Goal: Information Seeking & Learning: Check status

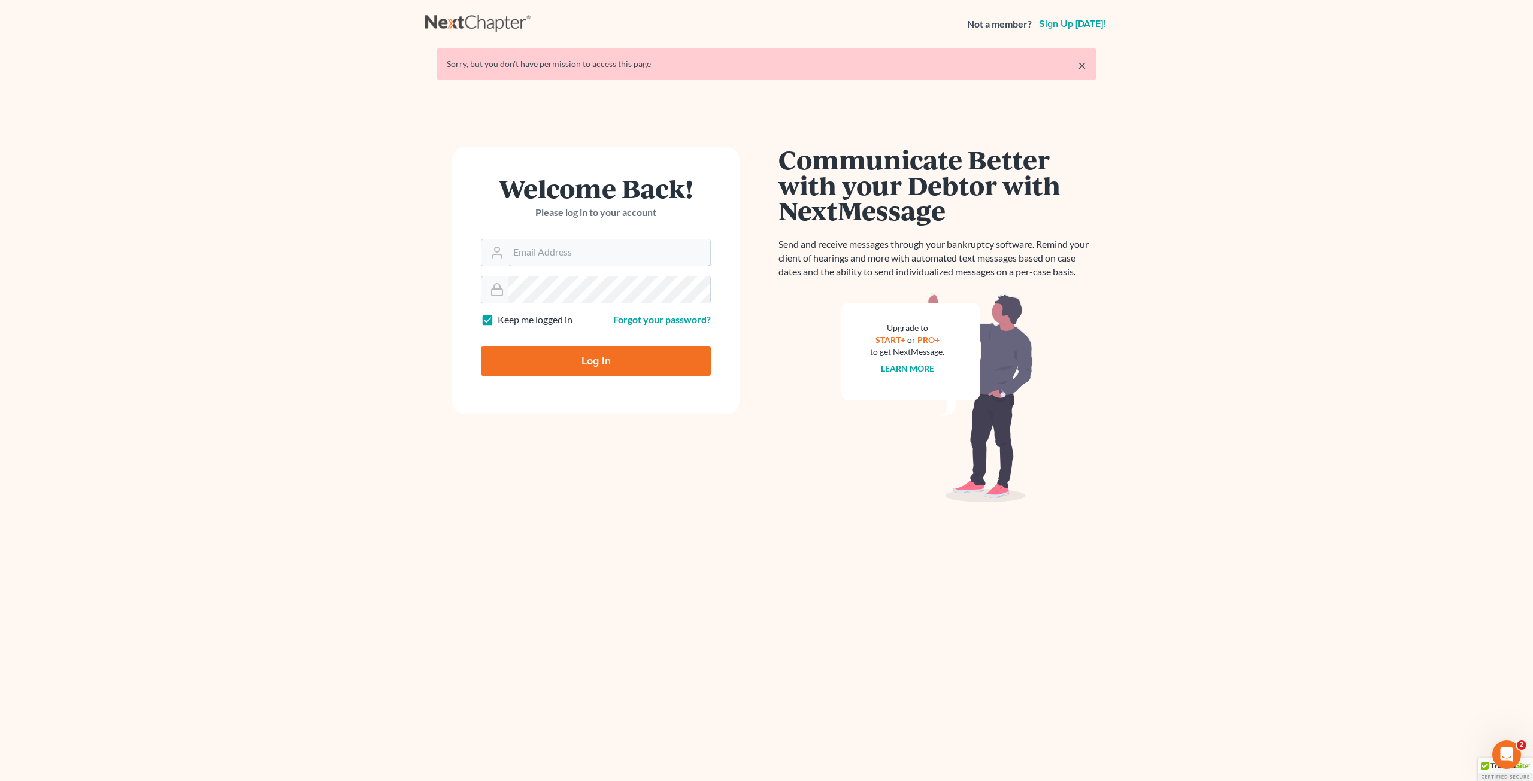
type input "[EMAIL_ADDRESS][DOMAIN_NAME]"
click at [599, 357] on input "Log In" at bounding box center [596, 361] width 230 height 30
type input "Thinking..."
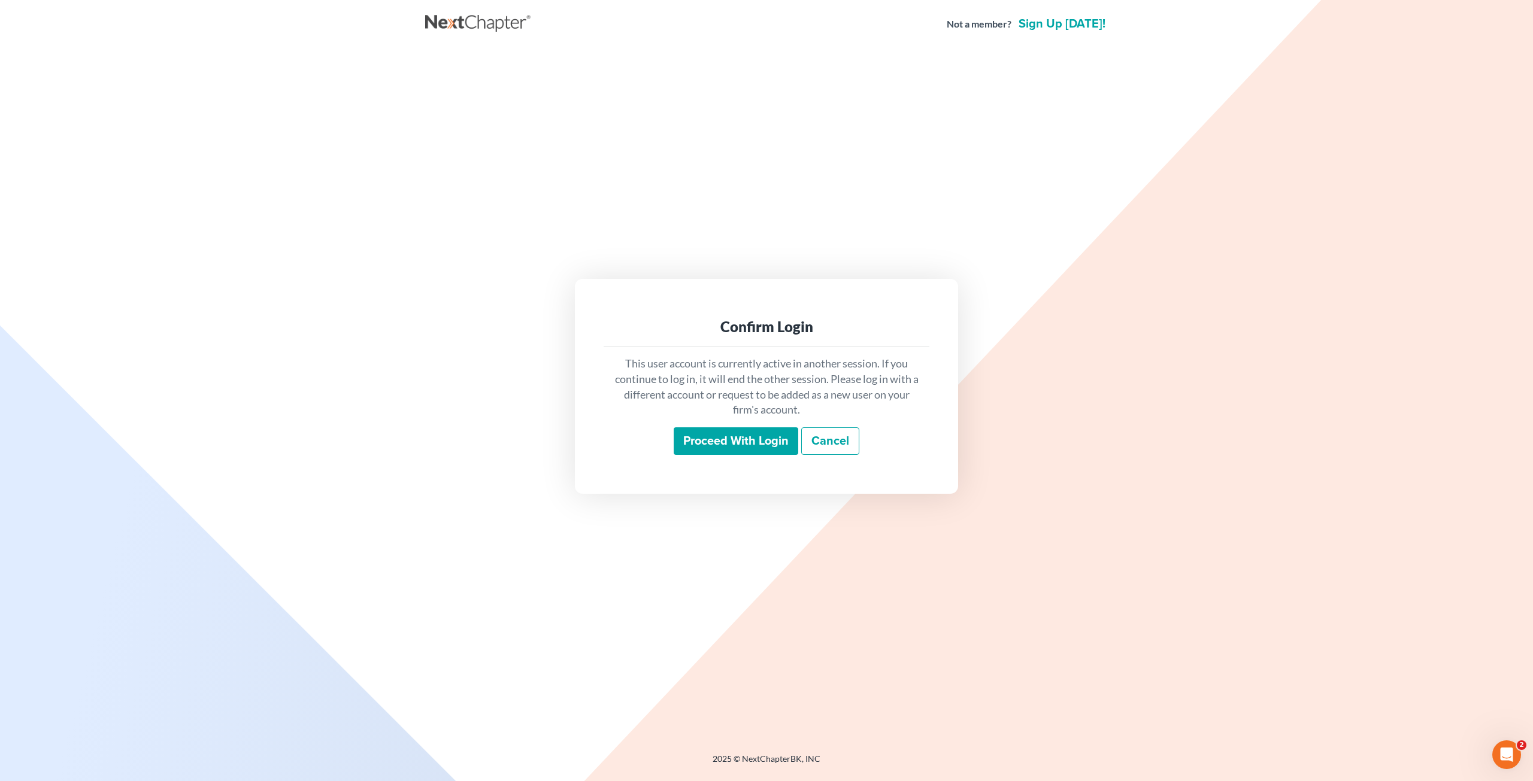
click at [734, 445] on input "Proceed with login" at bounding box center [735, 441] width 125 height 28
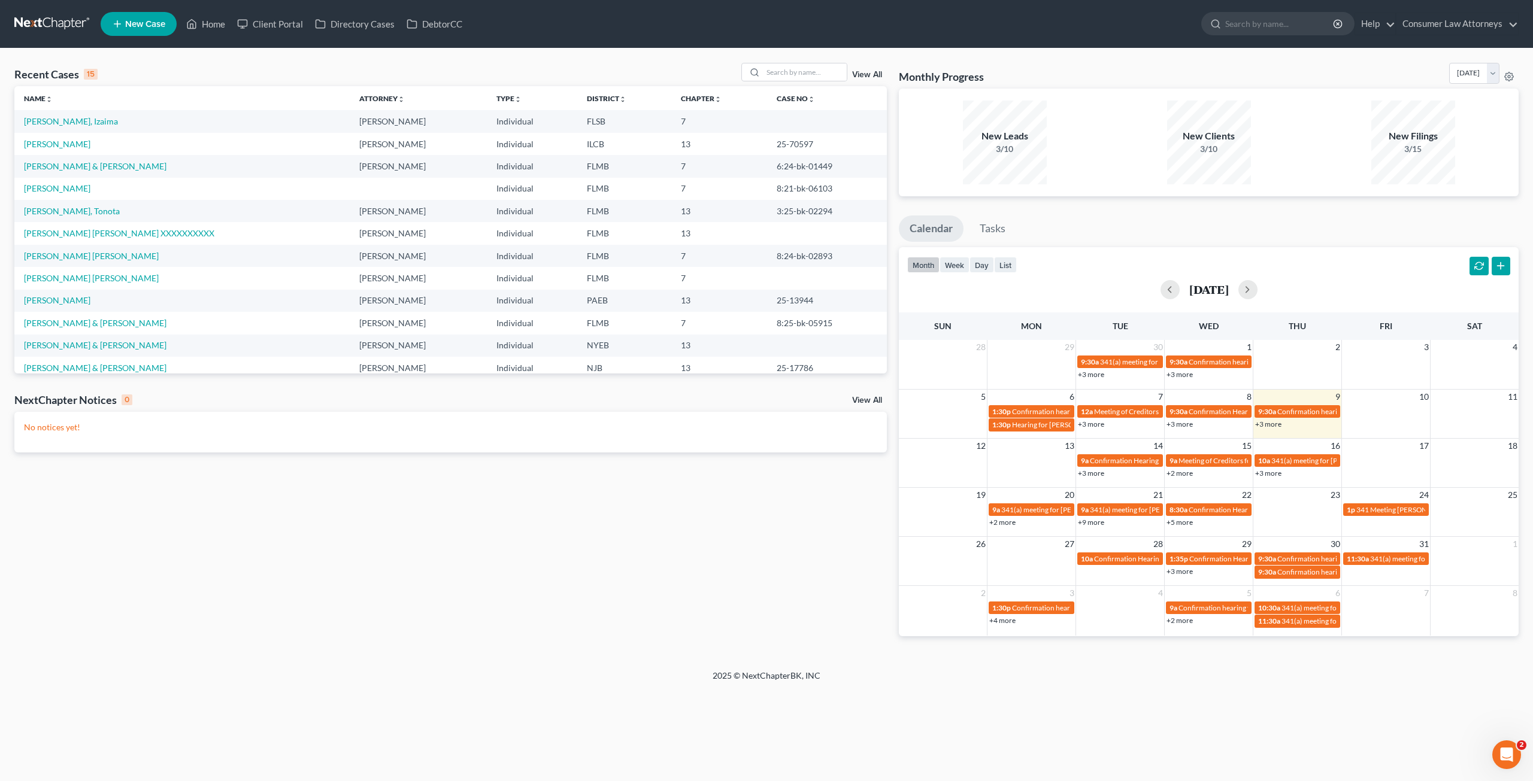
click at [1270, 424] on link "+3 more" at bounding box center [1268, 424] width 26 height 9
click at [1296, 418] on div "9:30a Confirmation hearing for Scott Brewer" at bounding box center [1318, 420] width 105 height 19
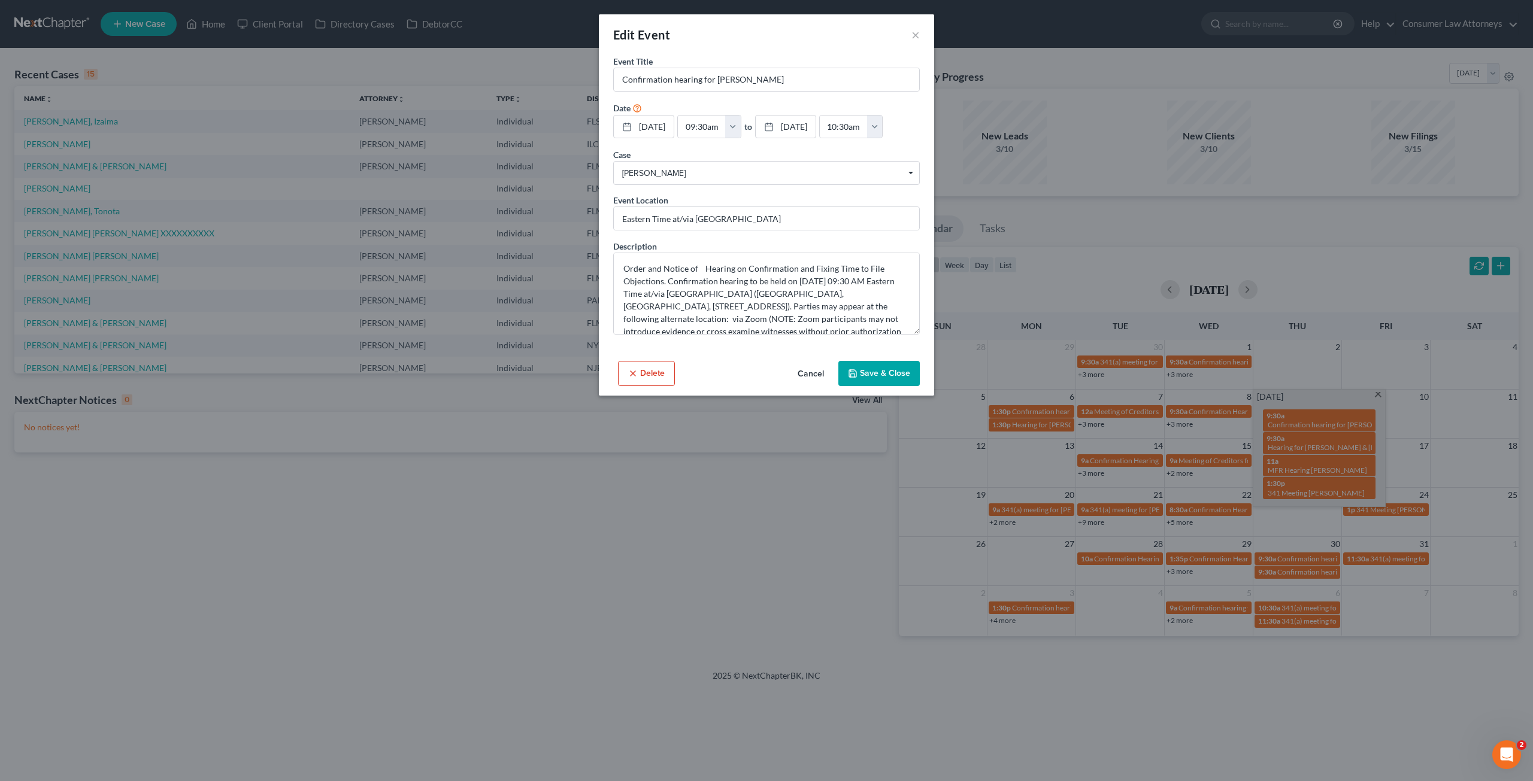
click at [818, 371] on button "Cancel" at bounding box center [810, 374] width 45 height 24
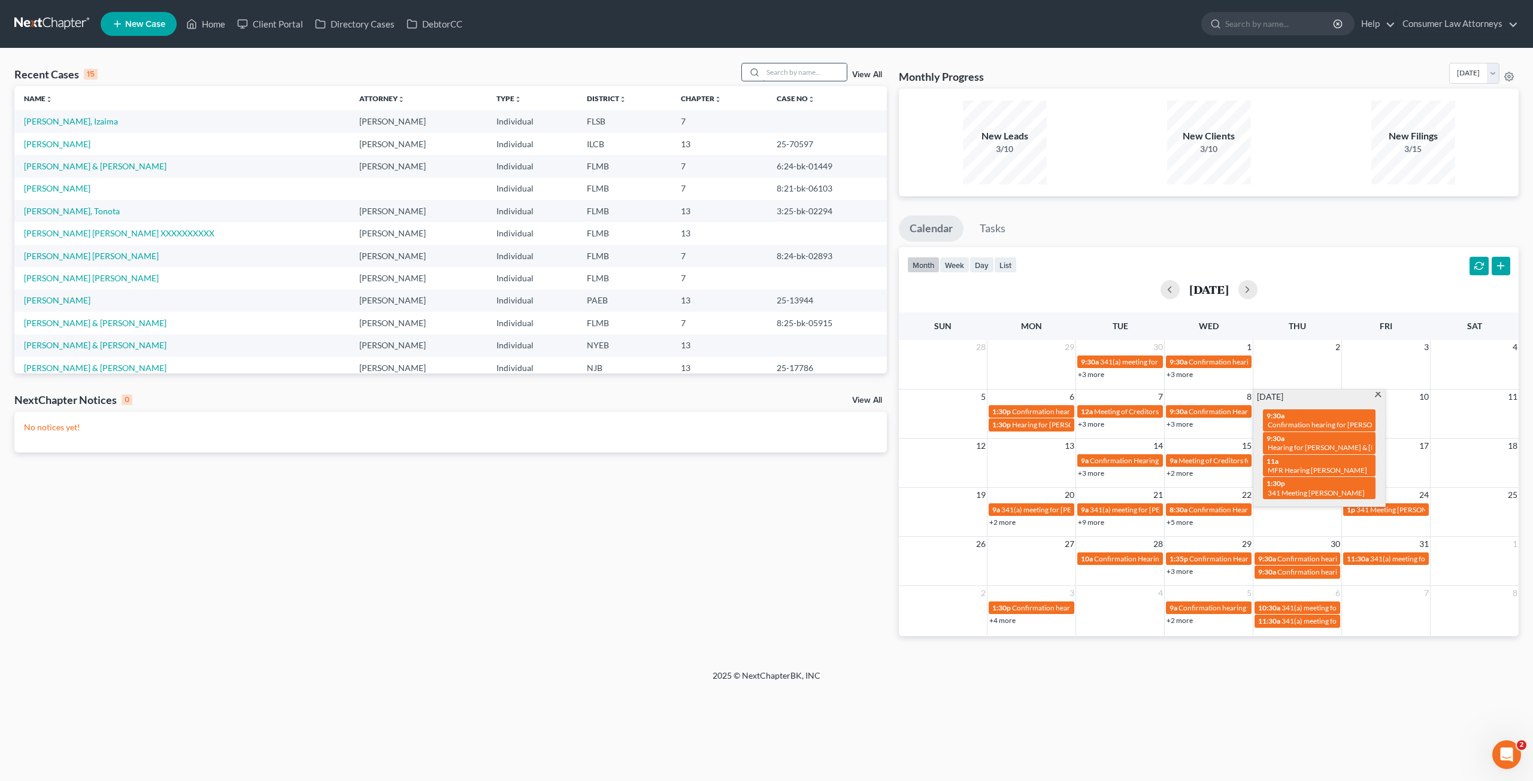
click at [799, 77] on input "search" at bounding box center [805, 71] width 84 height 17
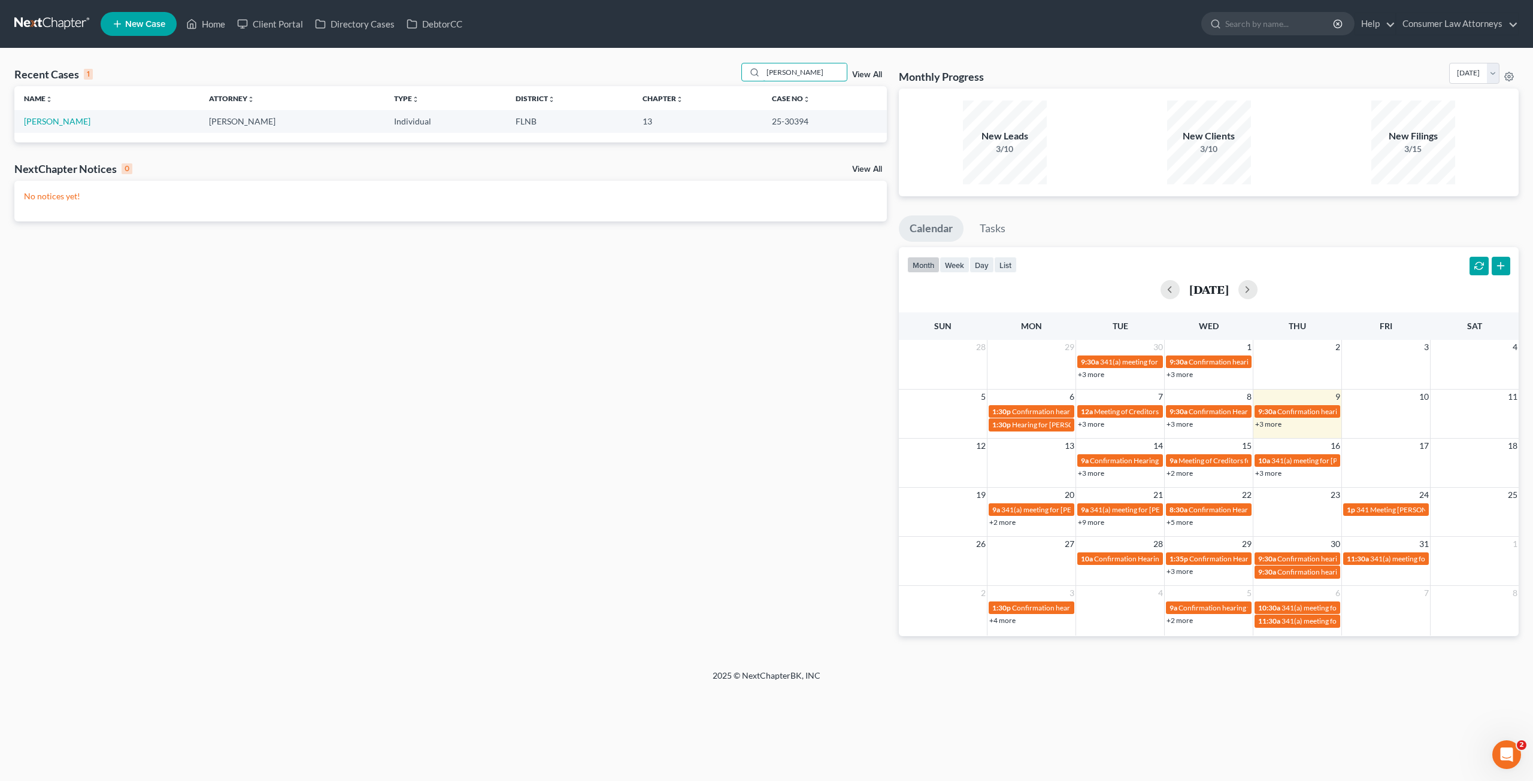
drag, startPoint x: 809, startPoint y: 72, endPoint x: 738, endPoint y: 70, distance: 71.9
click at [738, 70] on div "Recent Cases 1 brewer View All" at bounding box center [450, 74] width 872 height 23
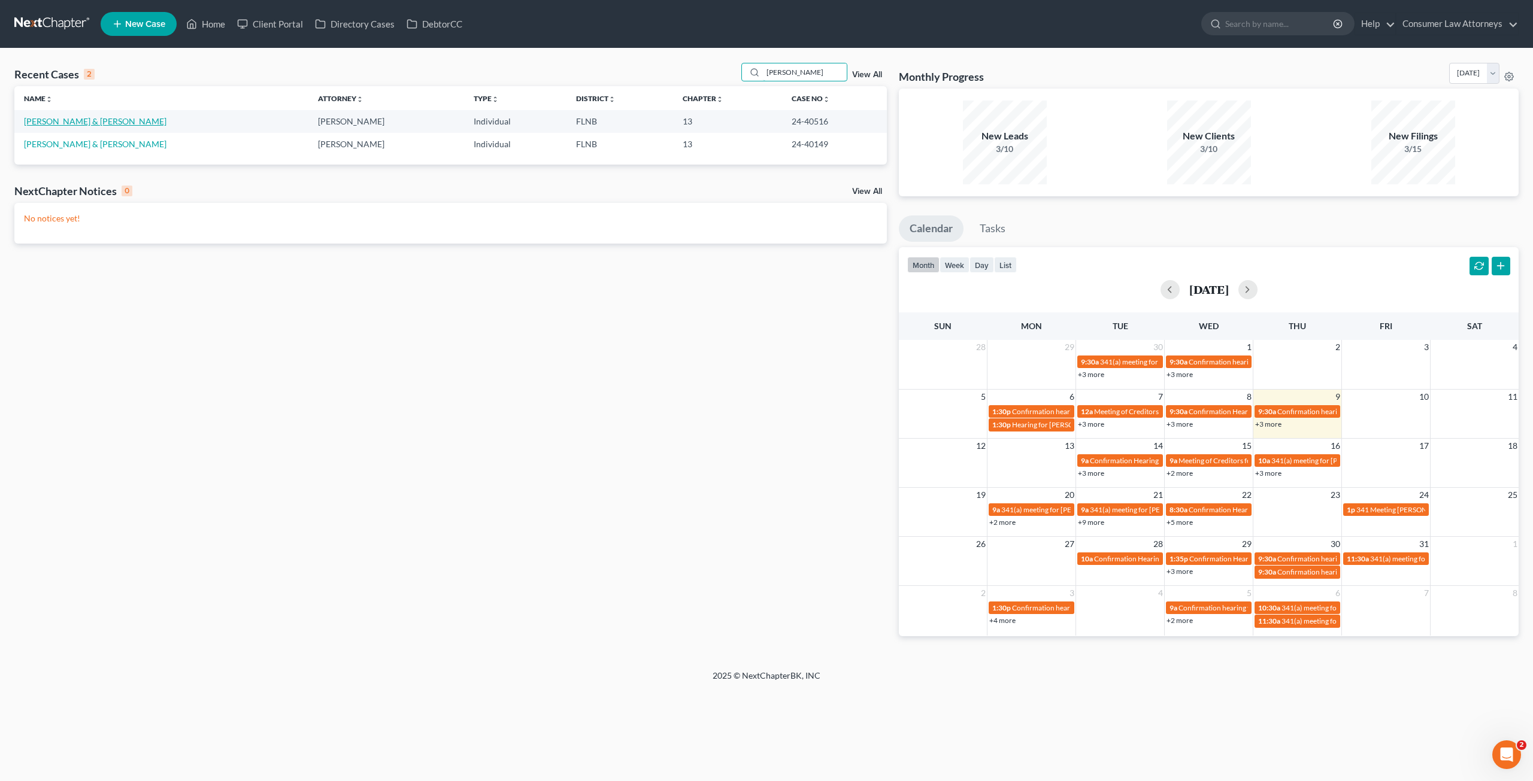
type input "winstead"
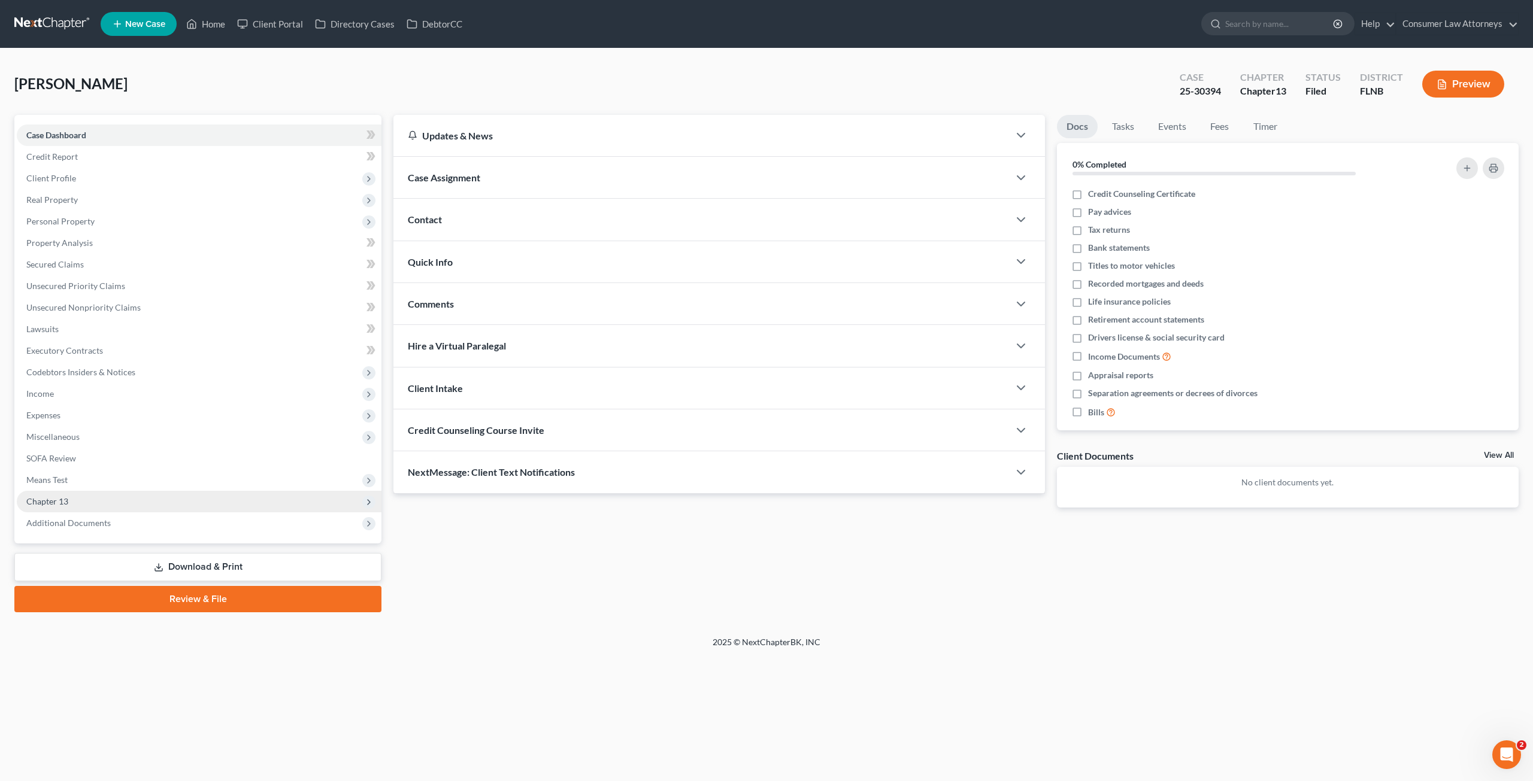
click at [91, 509] on span "Chapter 13" at bounding box center [199, 502] width 365 height 22
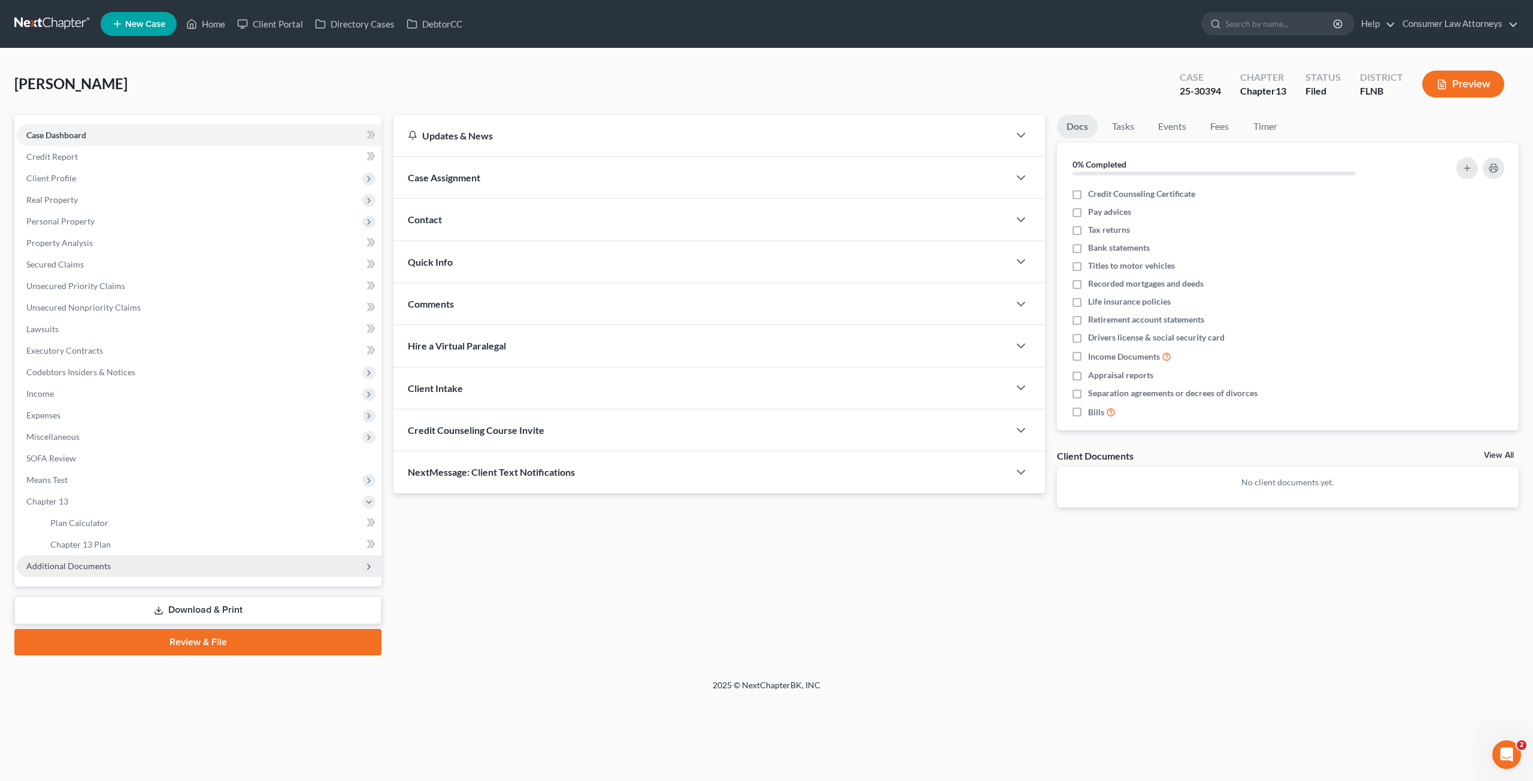
click at [77, 575] on span "Additional Documents" at bounding box center [199, 567] width 365 height 22
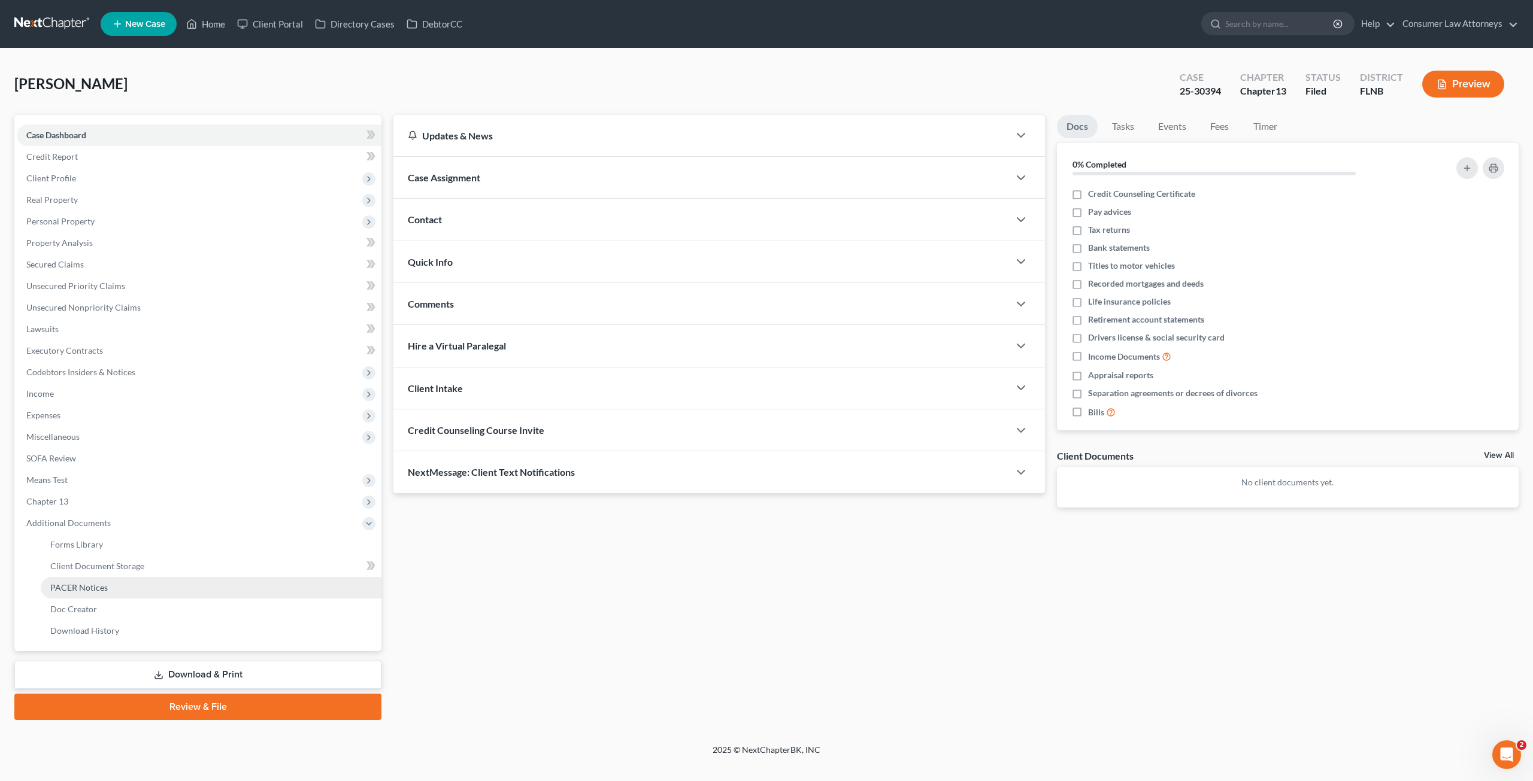
click at [95, 587] on span "PACER Notices" at bounding box center [78, 587] width 57 height 10
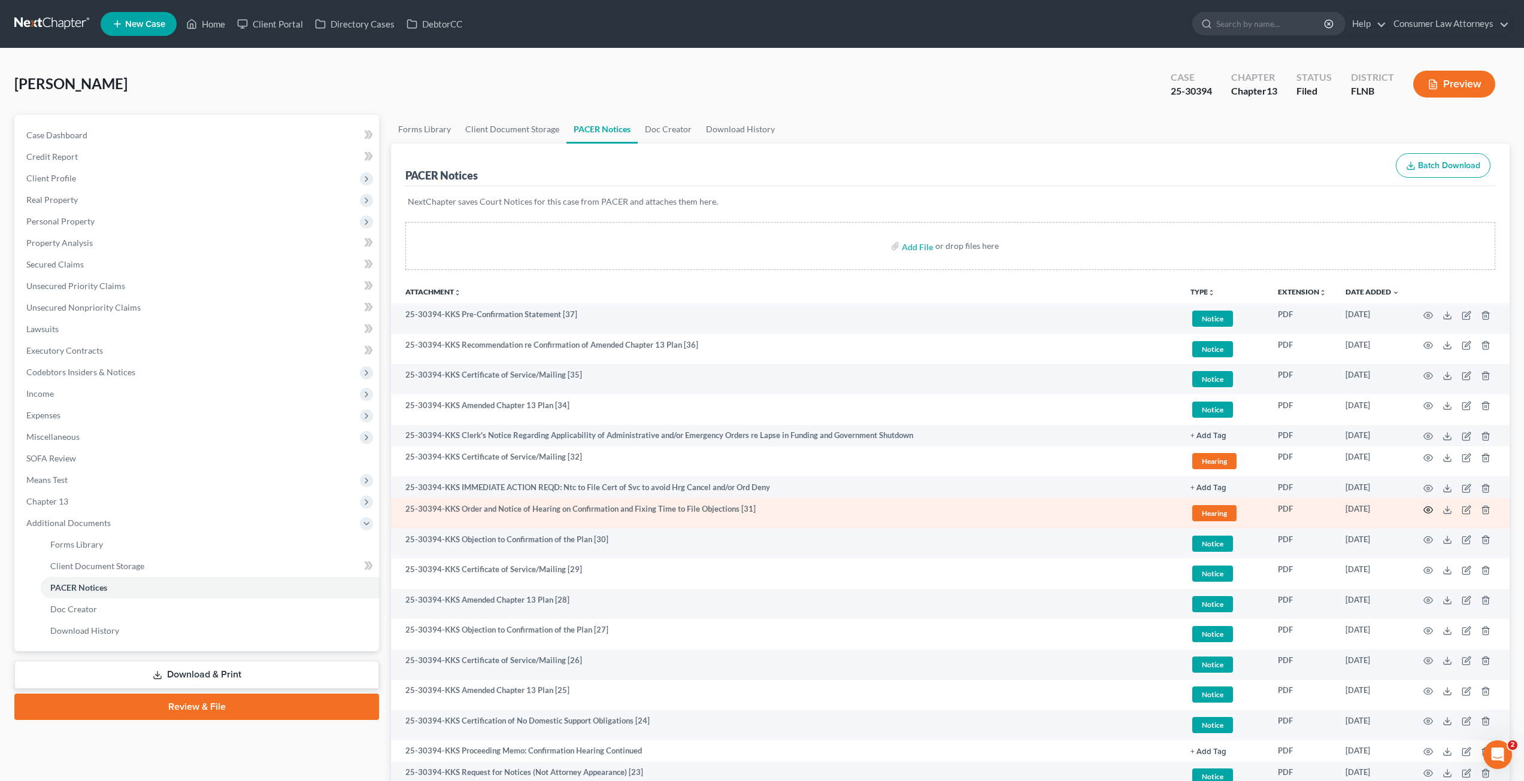
click at [1426, 511] on icon "button" at bounding box center [1428, 510] width 10 height 10
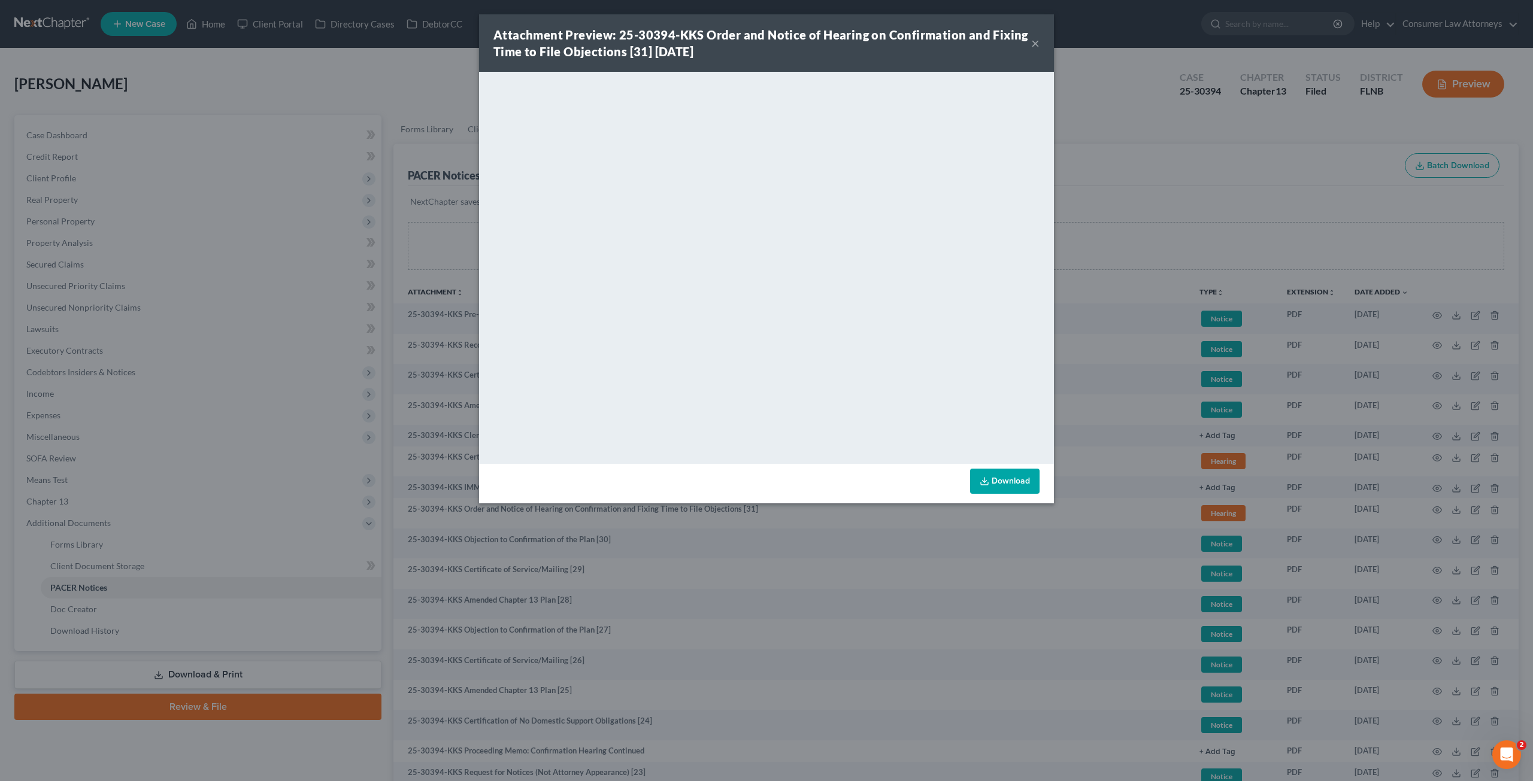
click at [1146, 396] on div "Attachment Preview: 25-30394-KKS Order and Notice of Hearing on Confirmation an…" at bounding box center [766, 390] width 1533 height 781
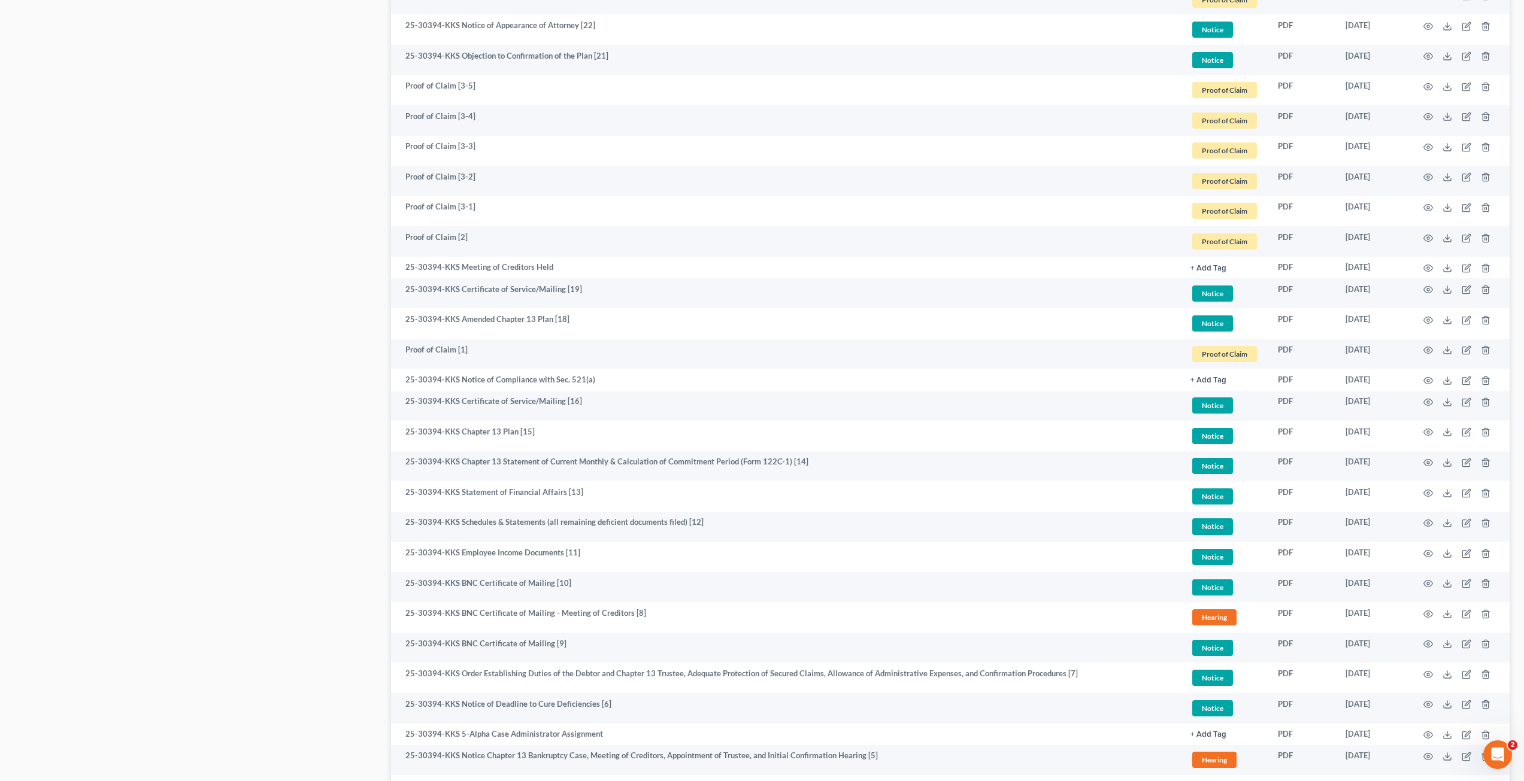
scroll to position [1008, 0]
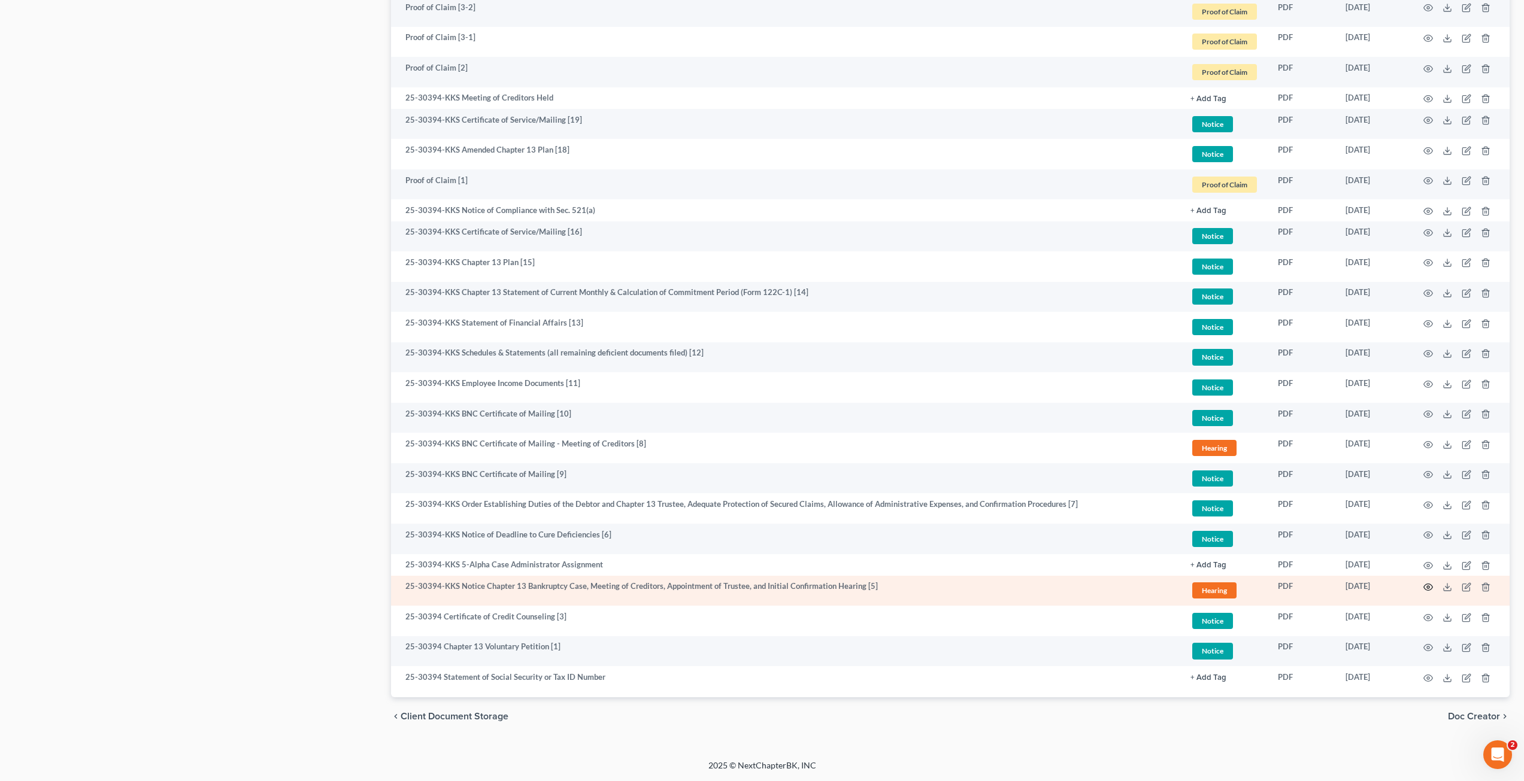
click at [1424, 586] on icon "button" at bounding box center [1428, 587] width 9 height 7
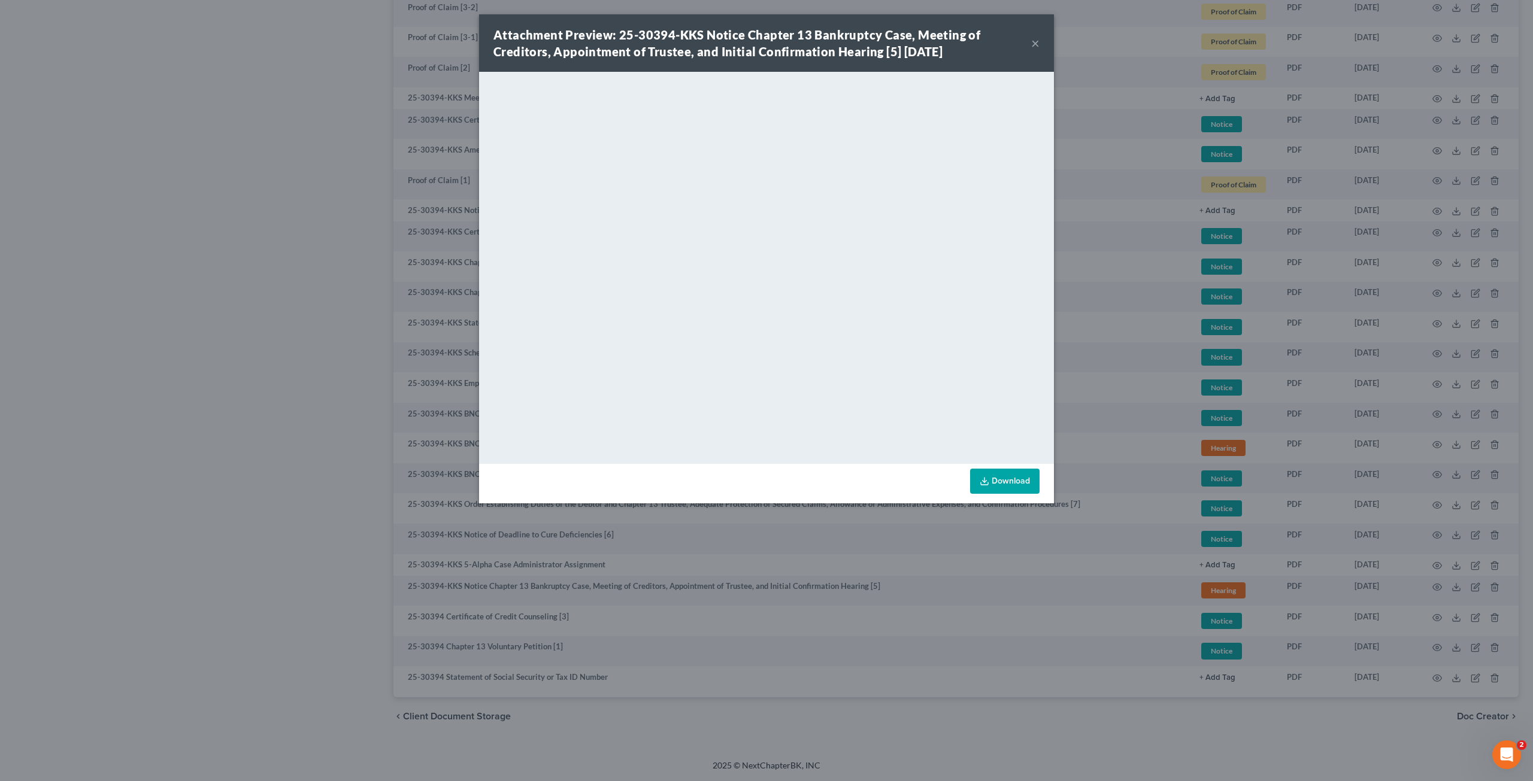
click at [1176, 420] on div "Attachment Preview: 25-30394-KKS Notice Chapter 13 Bankruptcy Case, Meeting of …" at bounding box center [766, 390] width 1533 height 781
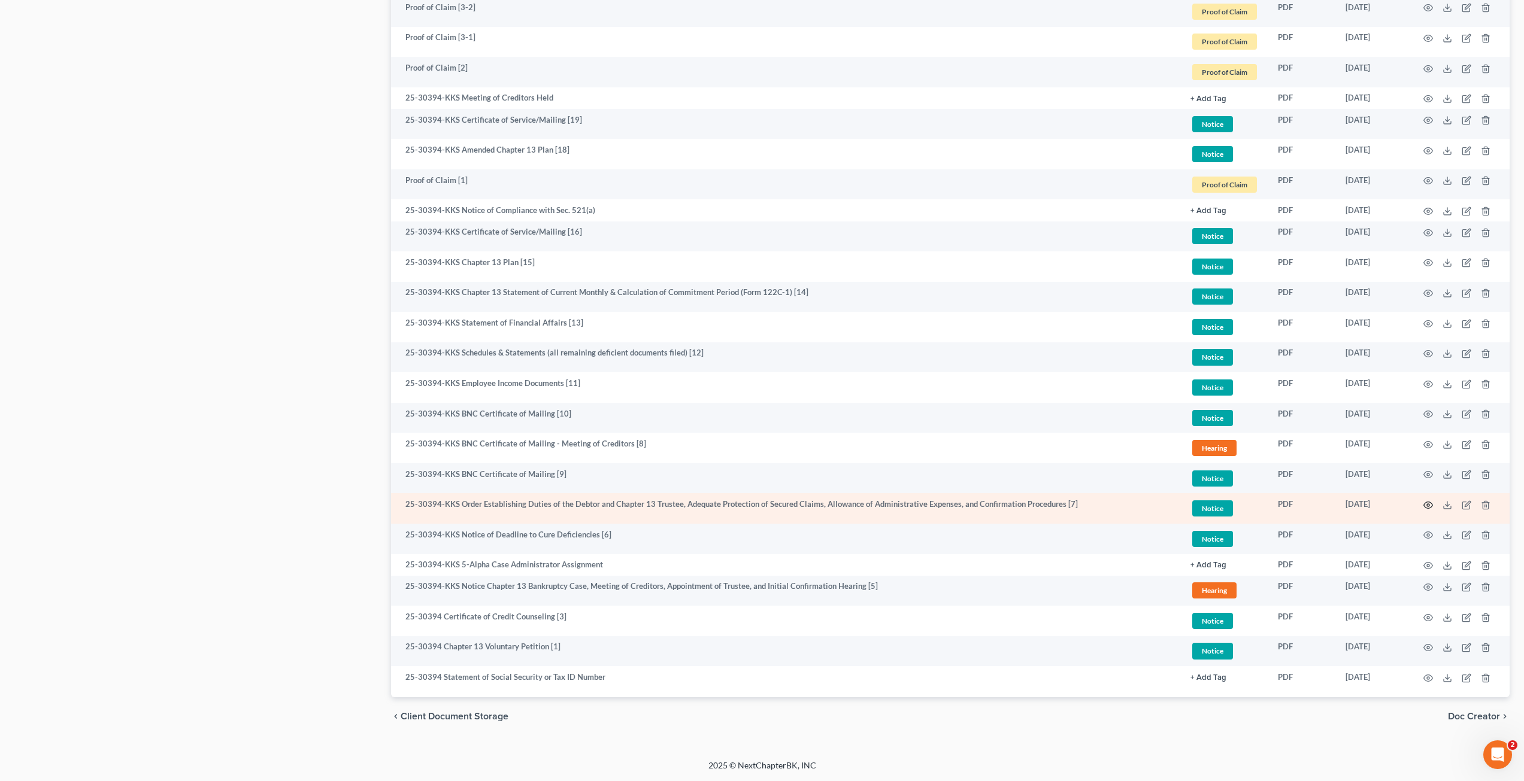
click at [1428, 505] on icon "button" at bounding box center [1428, 505] width 10 height 10
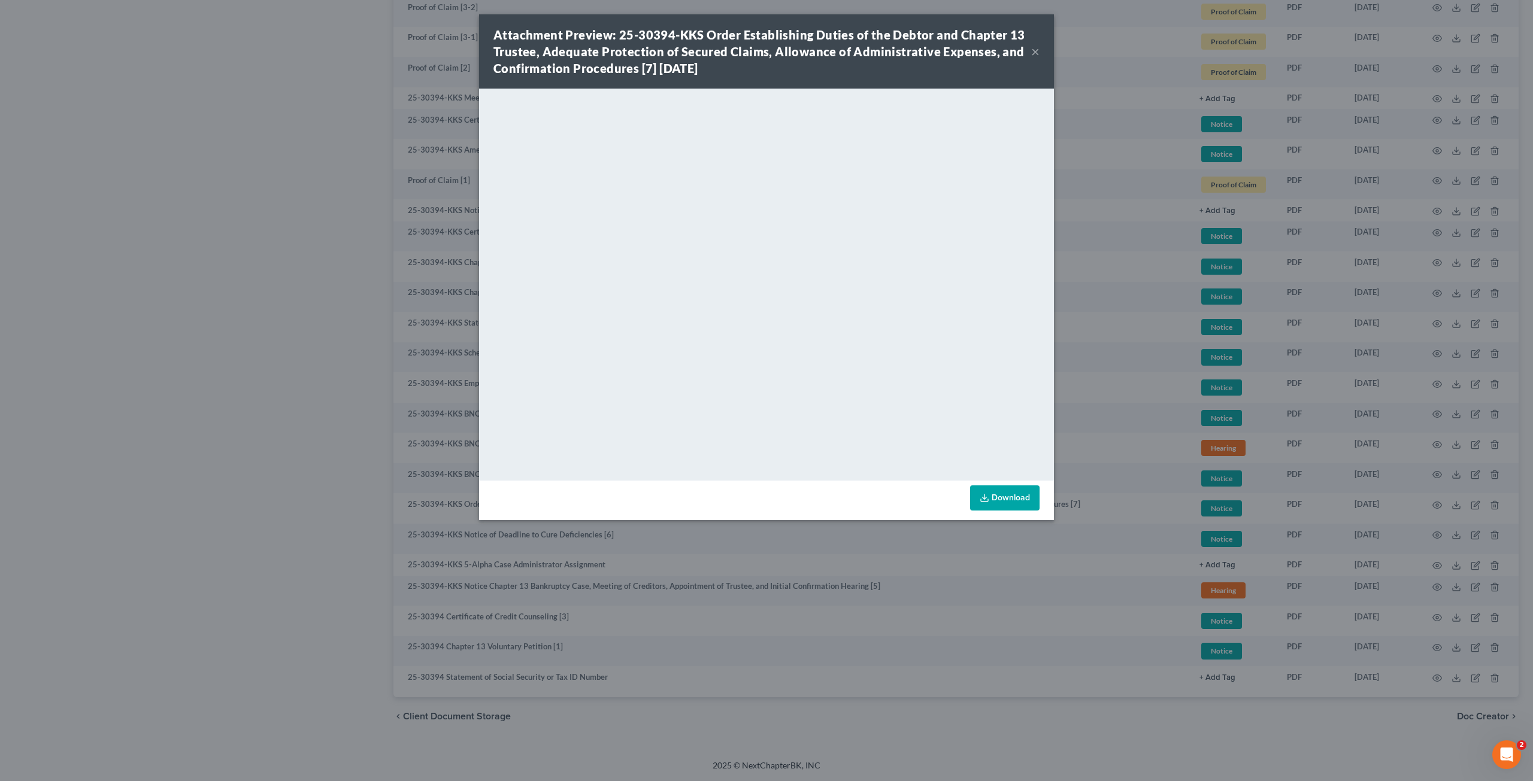
click at [1154, 397] on div "Attachment Preview: 25-30394-KKS Order Establishing Duties of the Debtor and Ch…" at bounding box center [766, 390] width 1533 height 781
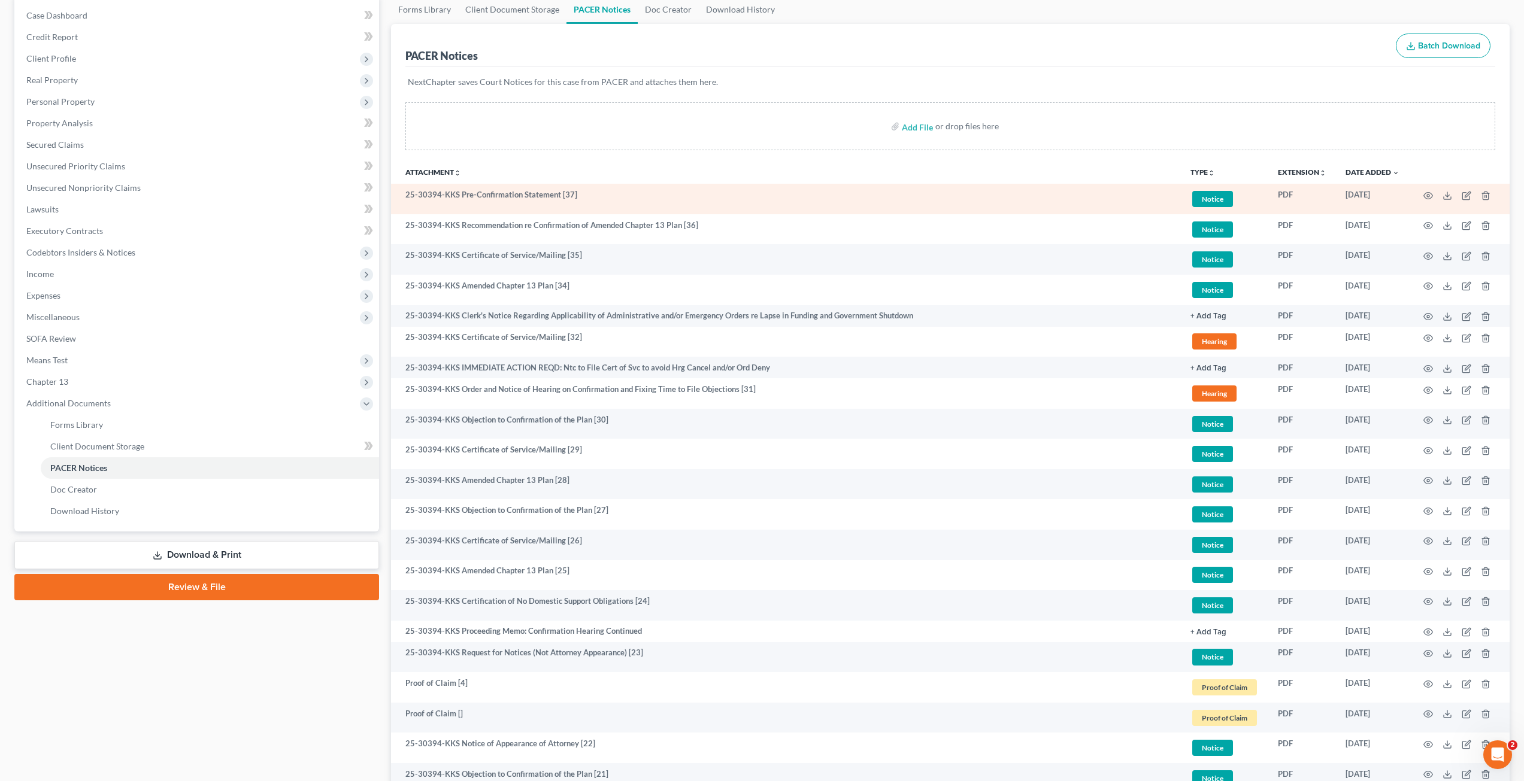
scroll to position [0, 0]
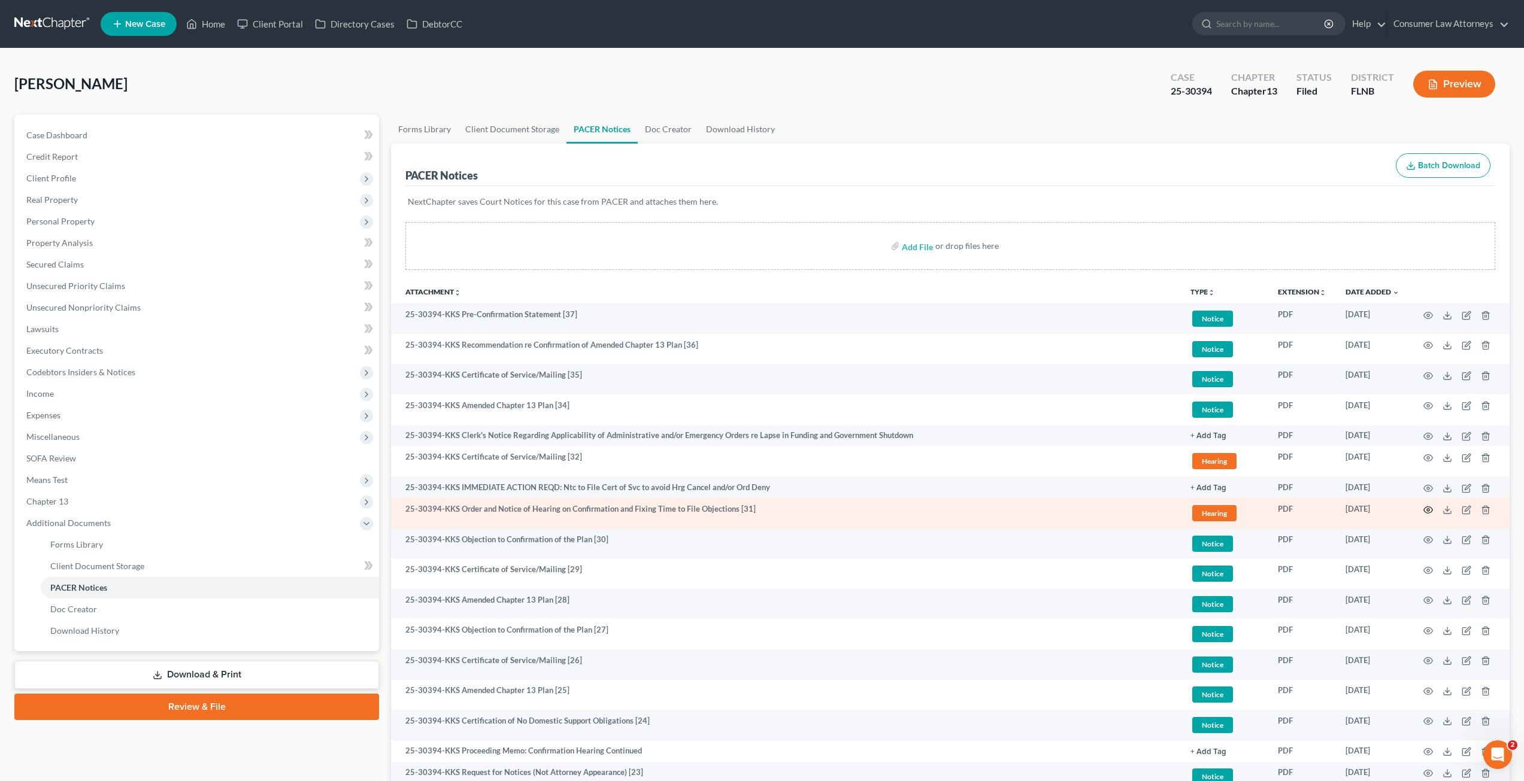
click at [1427, 509] on circle "button" at bounding box center [1428, 510] width 2 height 2
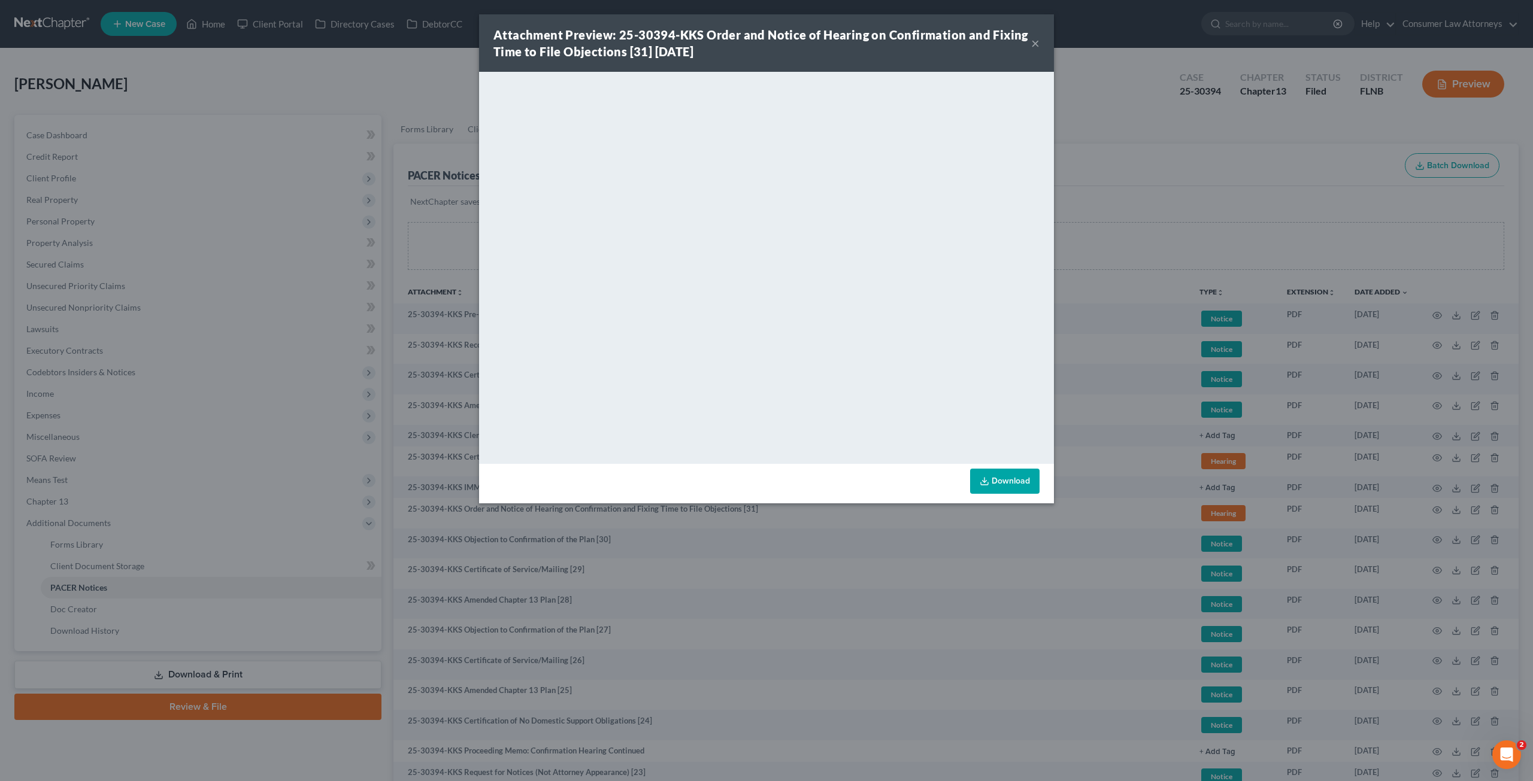
click at [1124, 235] on div "Attachment Preview: 25-30394-KKS Order and Notice of Hearing on Confirmation an…" at bounding box center [766, 390] width 1533 height 781
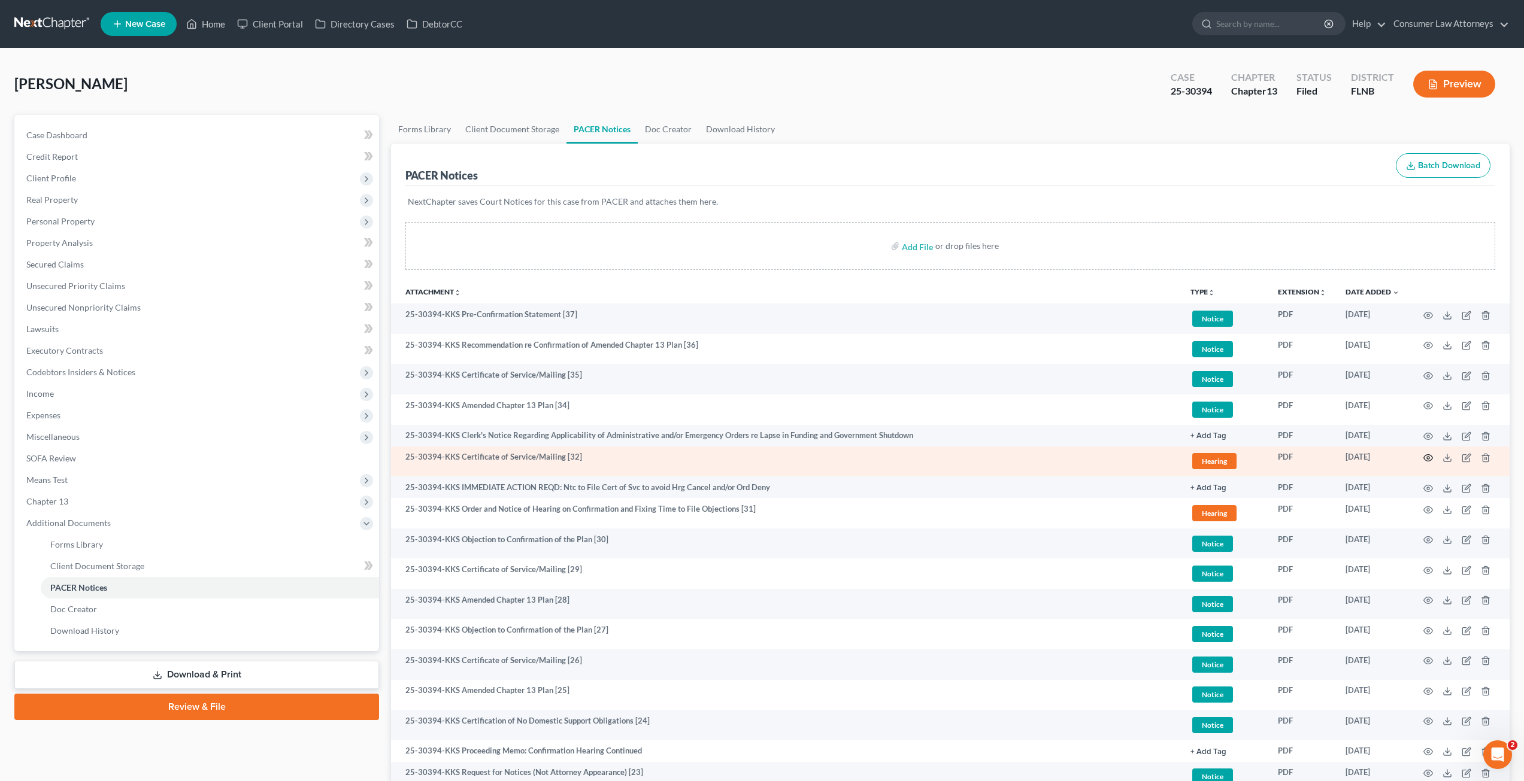
click at [1427, 459] on icon "button" at bounding box center [1428, 458] width 10 height 10
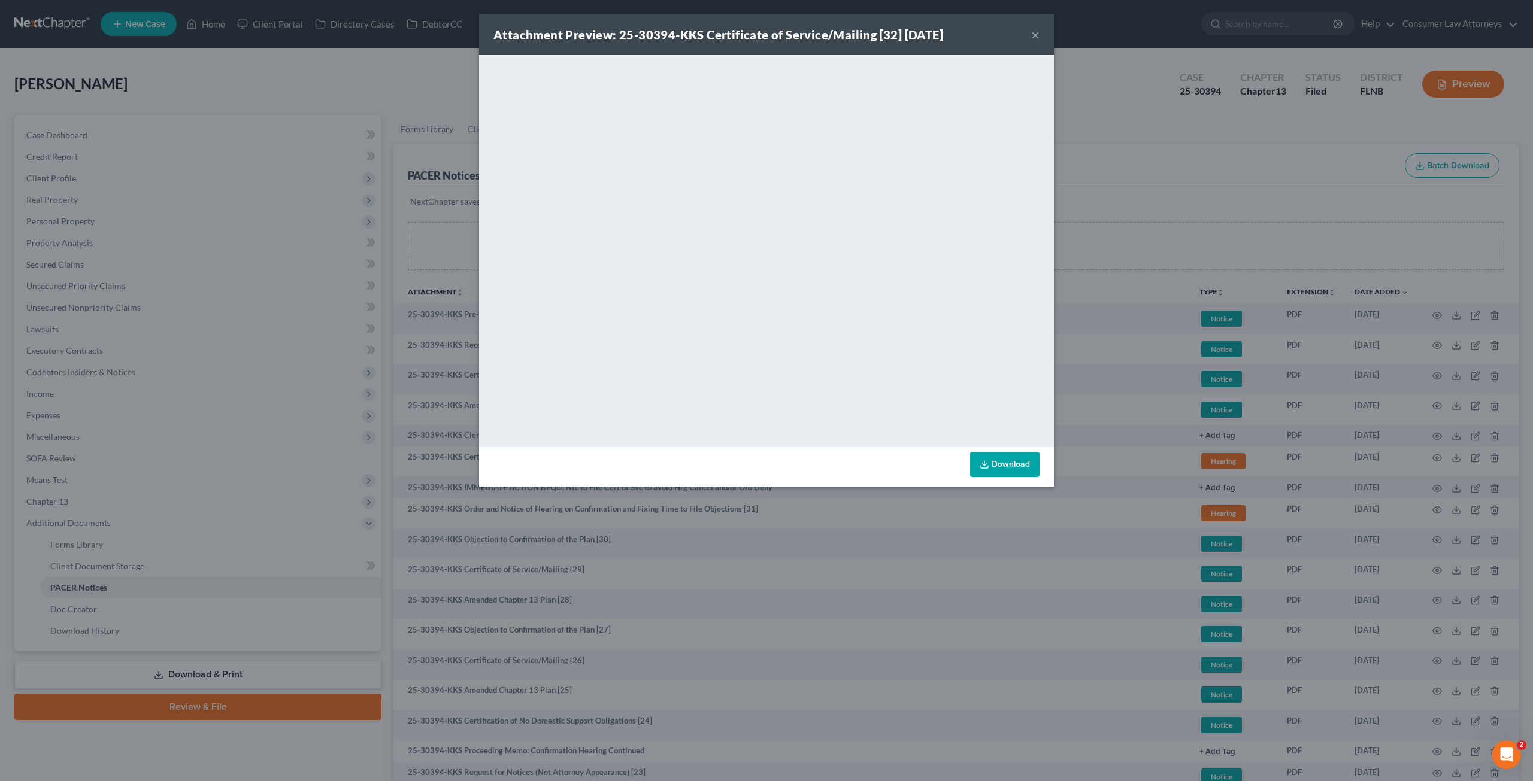
click at [1139, 573] on div "Attachment Preview: 25-30394-KKS Certificate of Service/Mailing [32] 09/05/2025…" at bounding box center [766, 390] width 1533 height 781
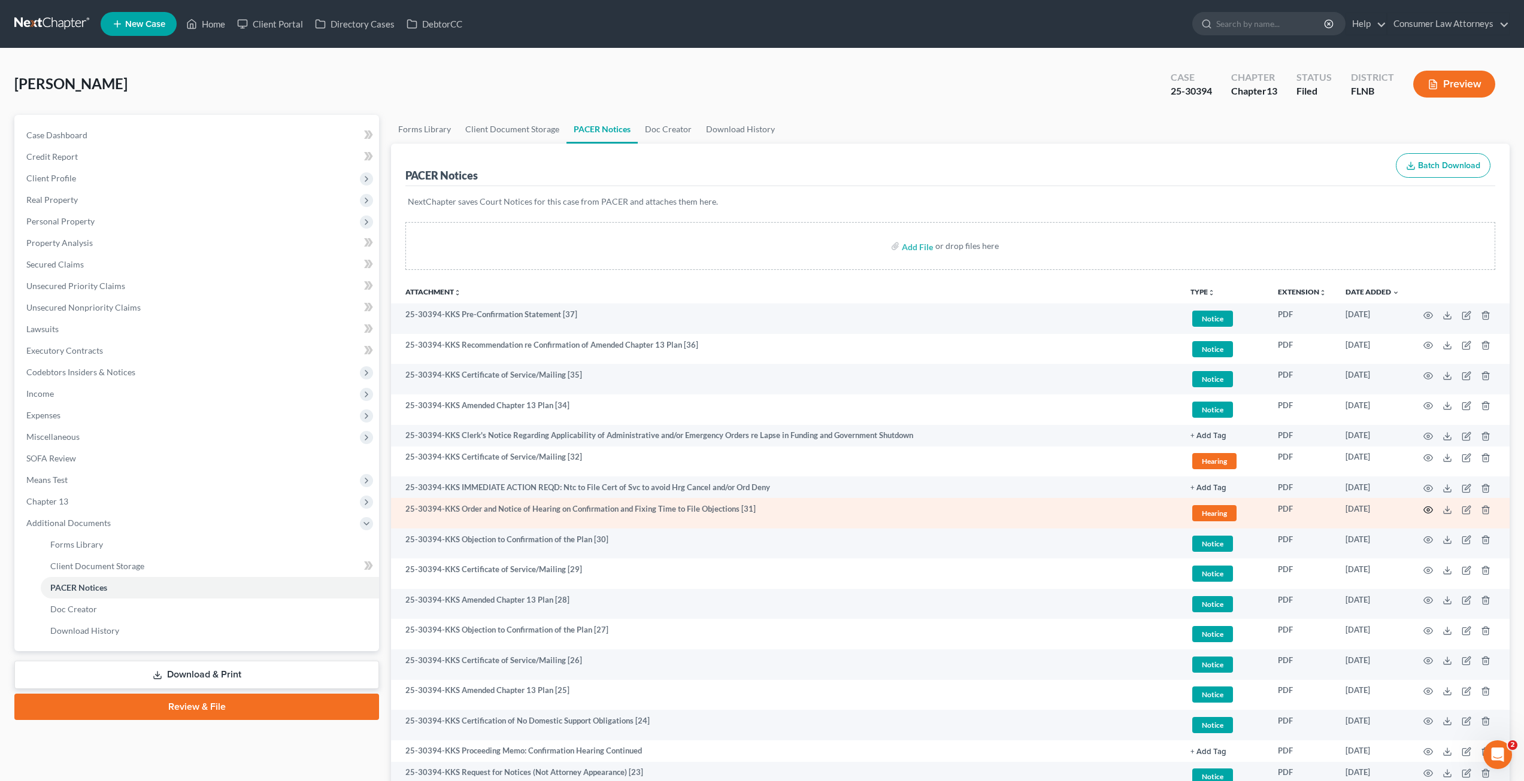
click at [1427, 508] on icon "button" at bounding box center [1428, 510] width 10 height 10
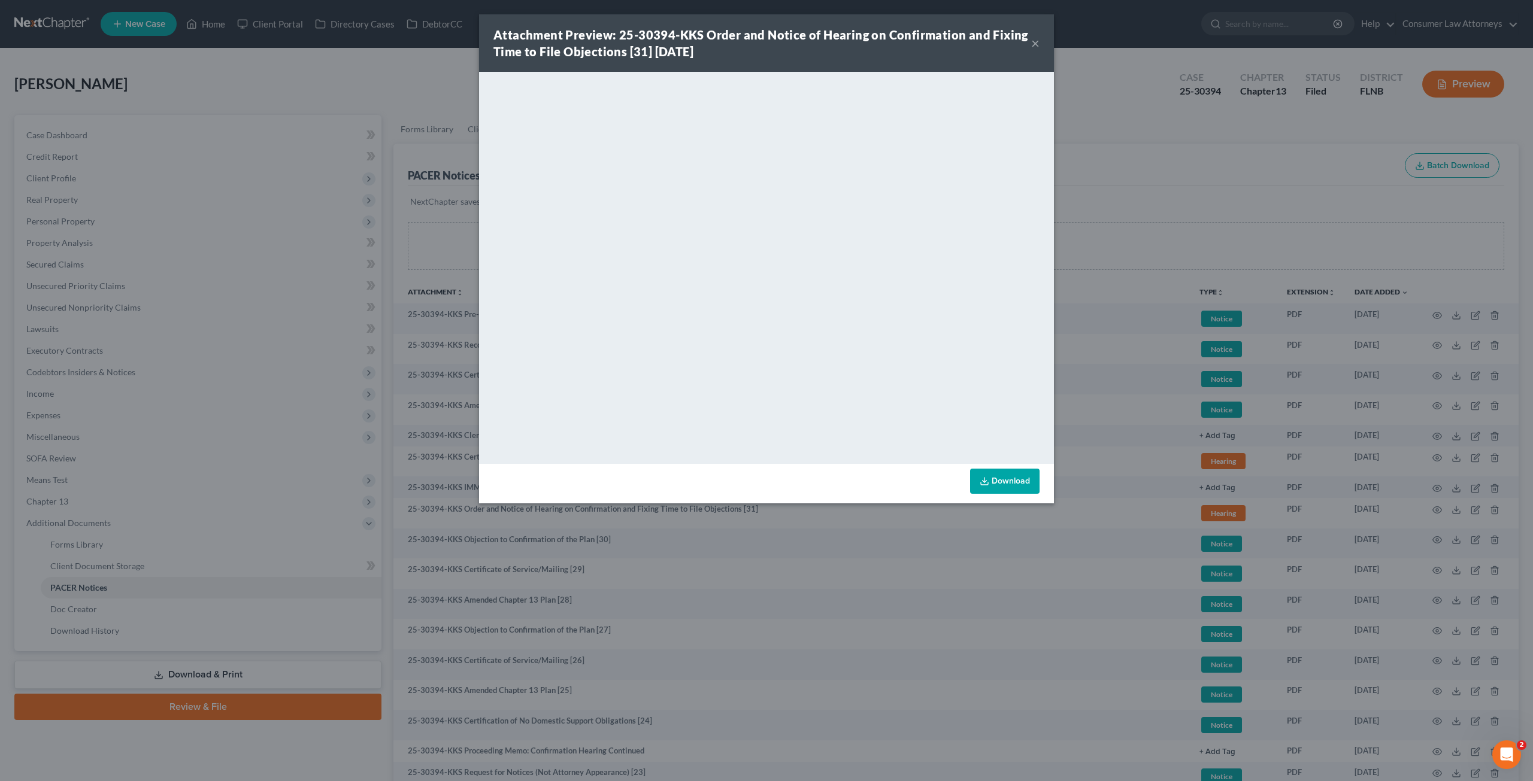
click at [1037, 42] on button "×" at bounding box center [1035, 43] width 8 height 14
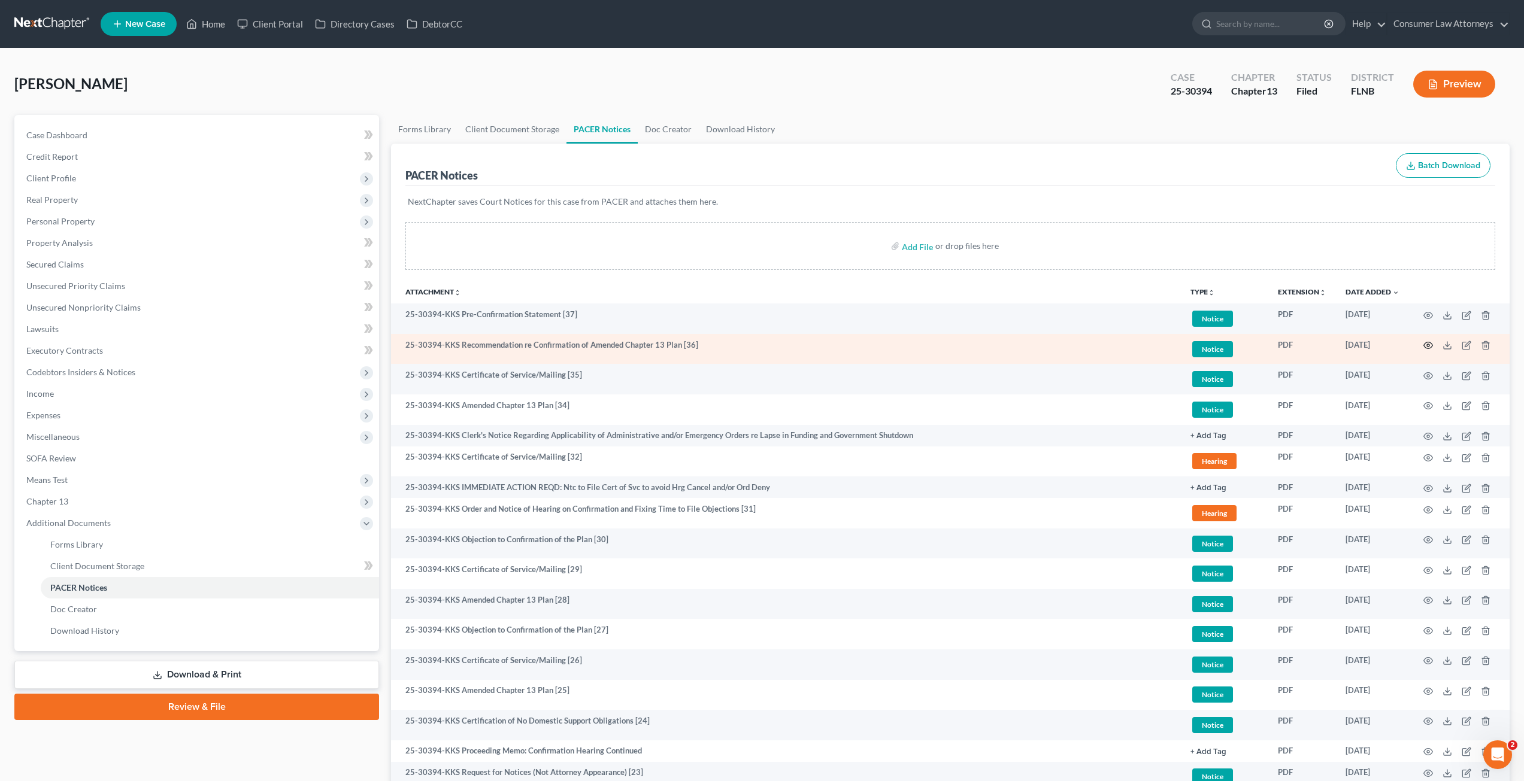
click at [1430, 344] on icon "button" at bounding box center [1428, 345] width 9 height 7
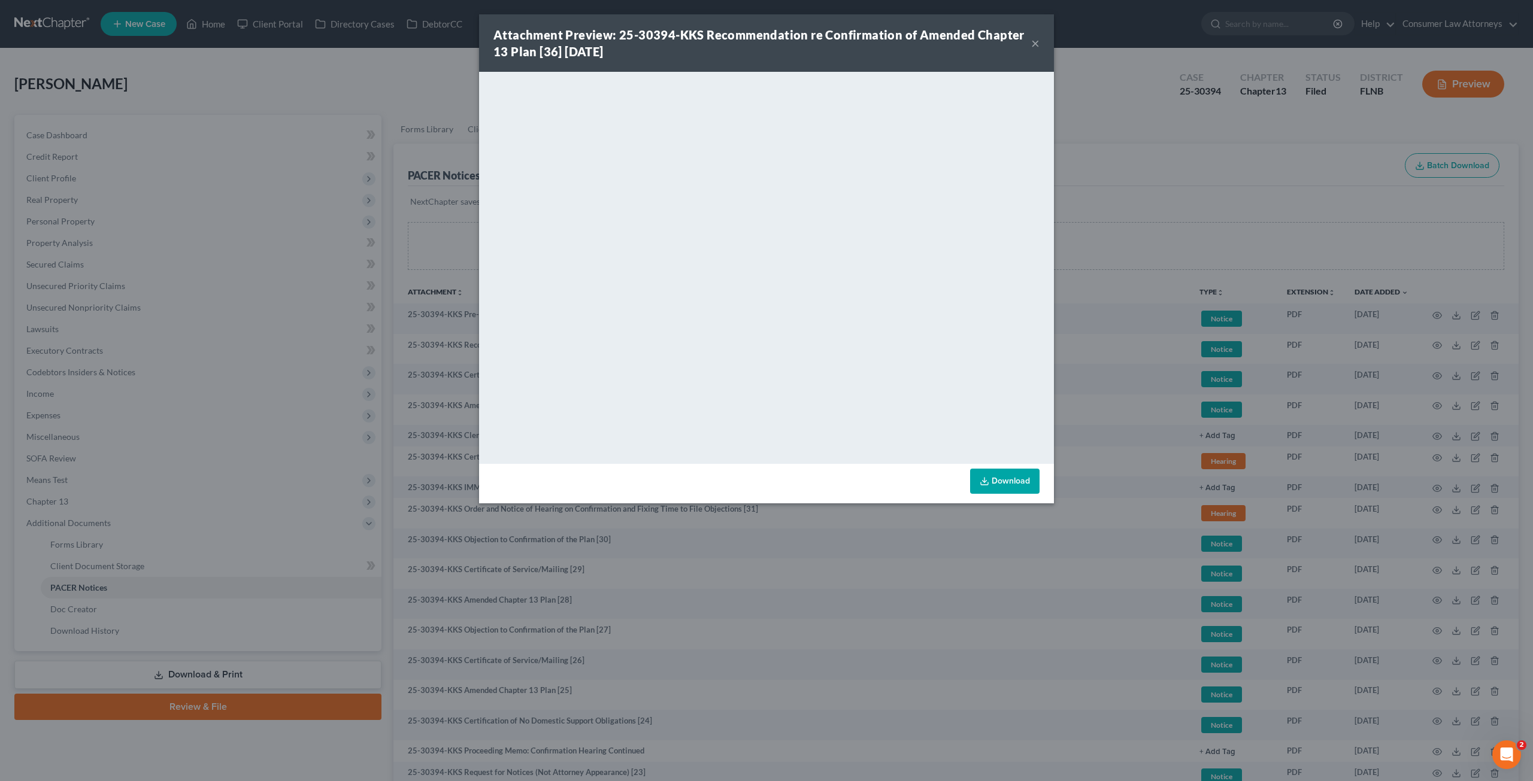
click at [1246, 207] on div "Attachment Preview: 25-30394-KKS Recommendation re Confirmation of Amended Chap…" at bounding box center [766, 390] width 1533 height 781
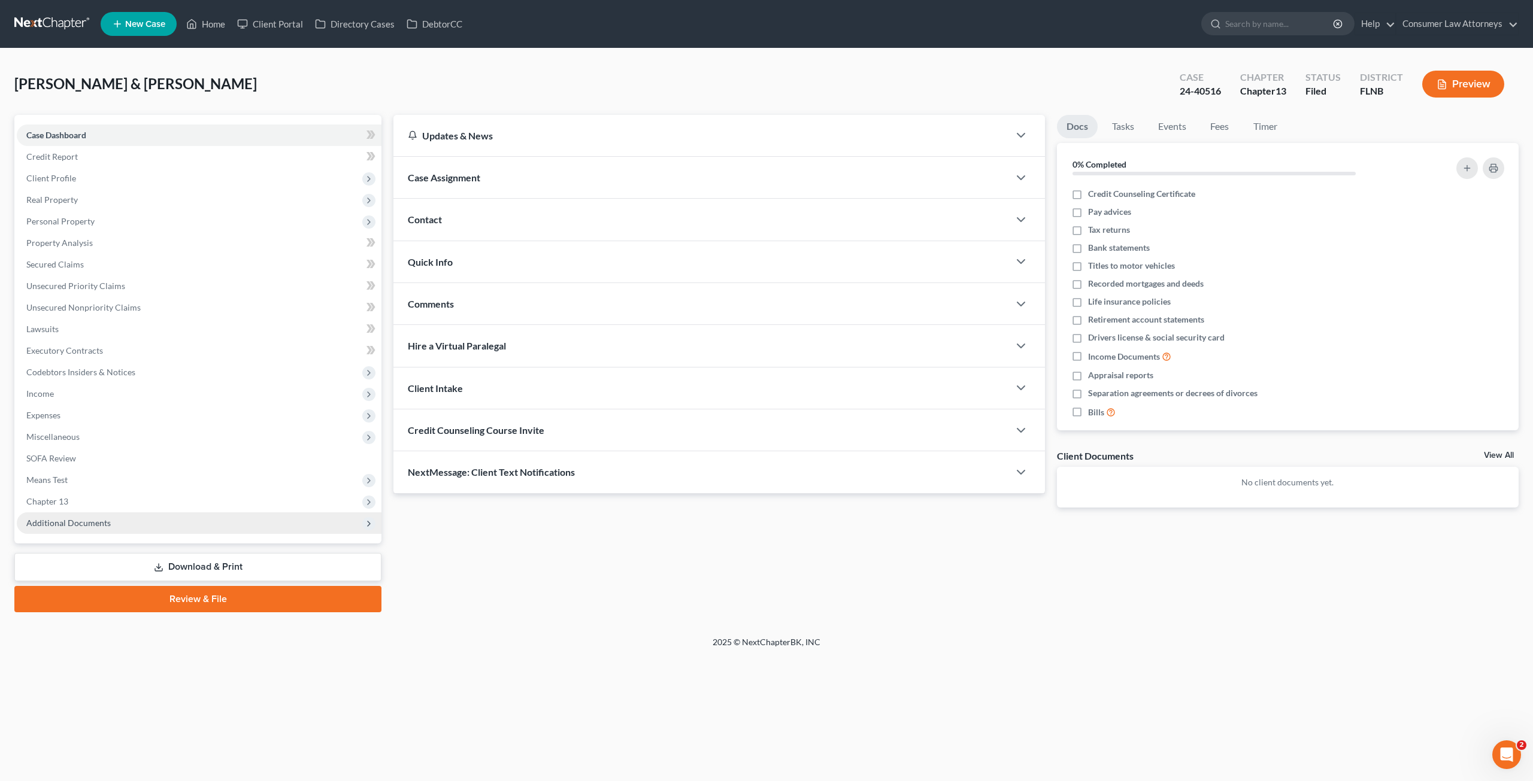
click at [70, 521] on span "Additional Documents" at bounding box center [68, 523] width 84 height 10
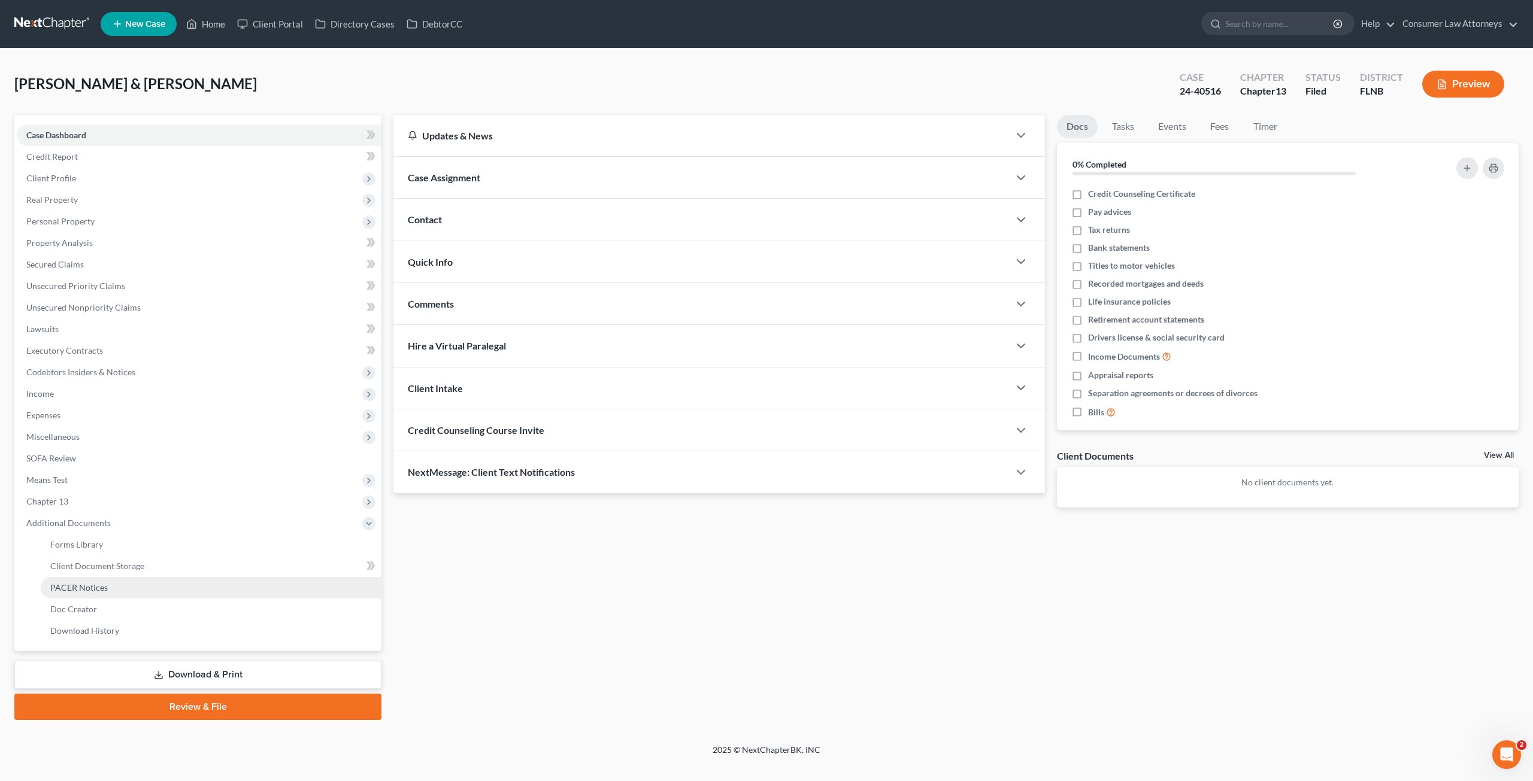
click at [84, 587] on span "PACER Notices" at bounding box center [78, 587] width 57 height 10
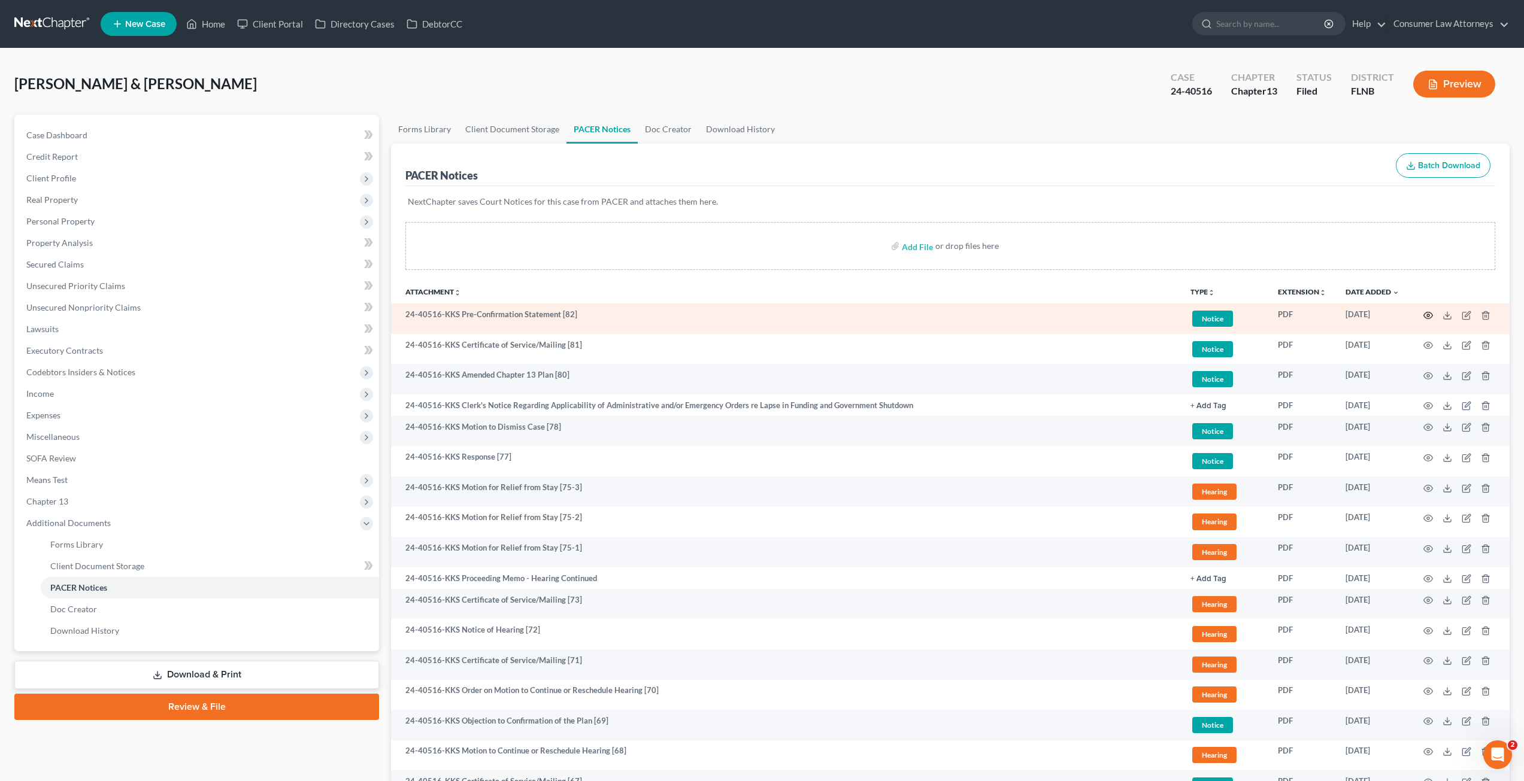
click at [1427, 314] on icon "button" at bounding box center [1428, 316] width 10 height 10
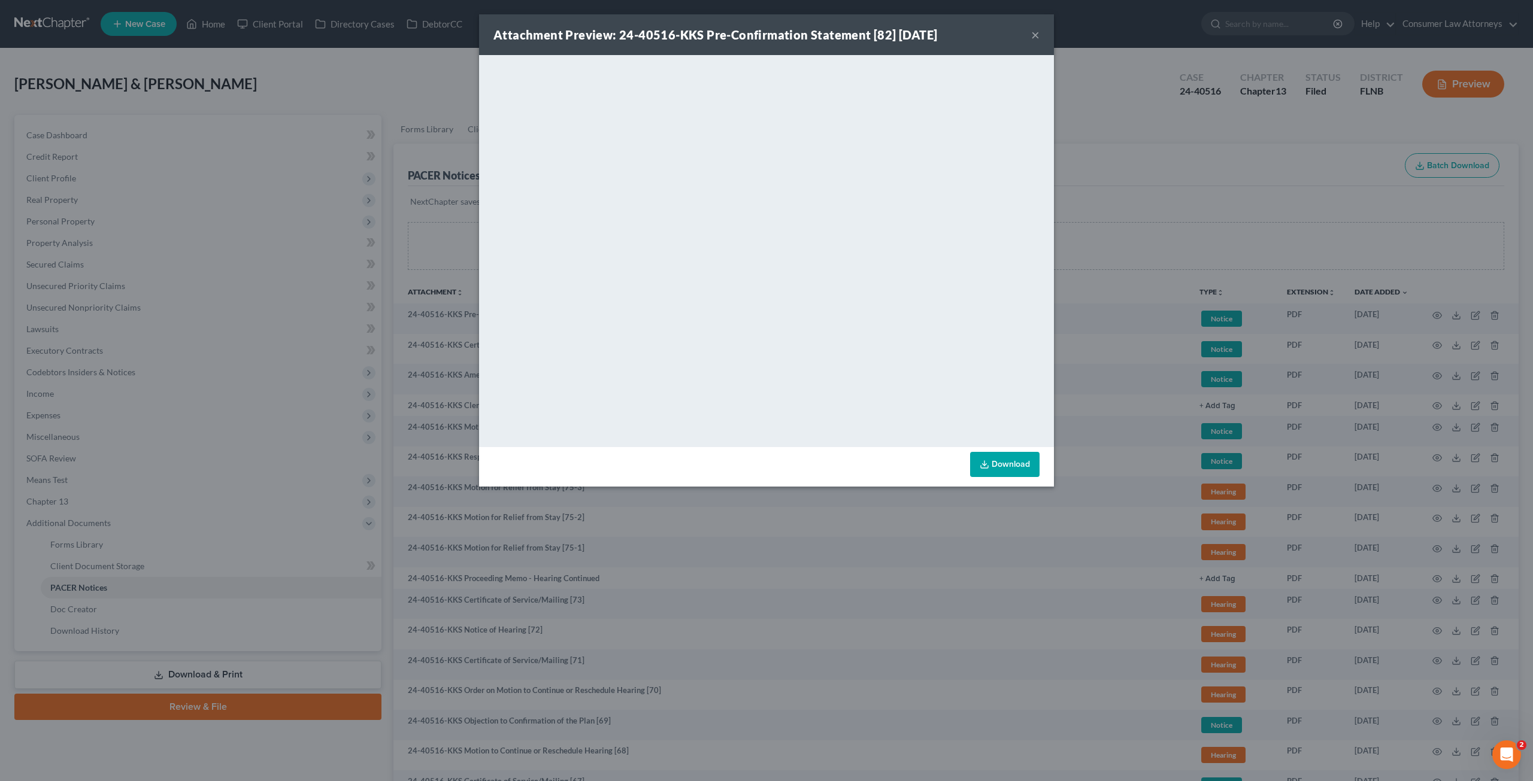
click at [1128, 364] on div "Attachment Preview: 24-40516-KKS Pre-Confirmation Statement [82] 10/07/2025 × <…" at bounding box center [766, 390] width 1533 height 781
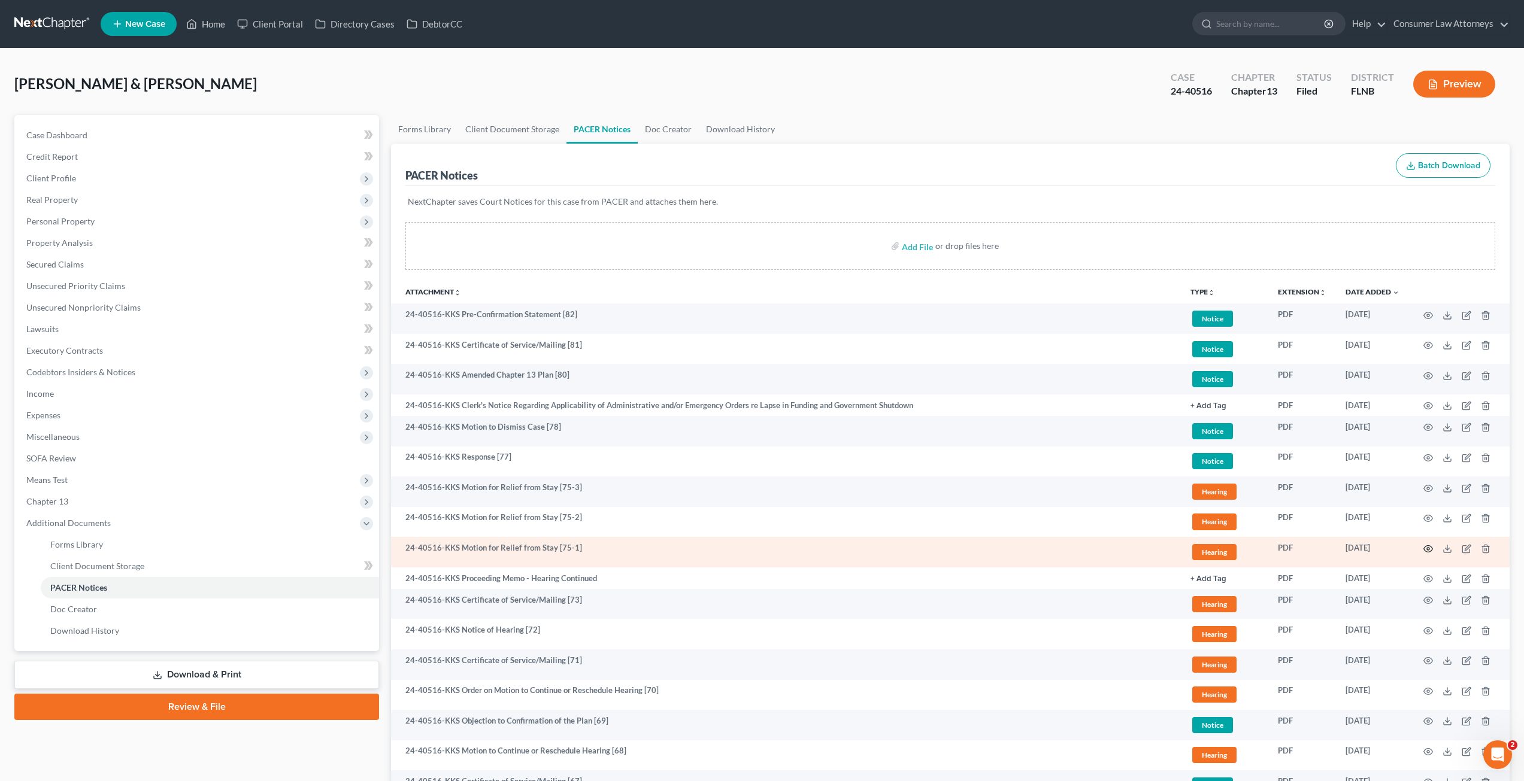
click at [1428, 549] on icon "button" at bounding box center [1428, 549] width 10 height 10
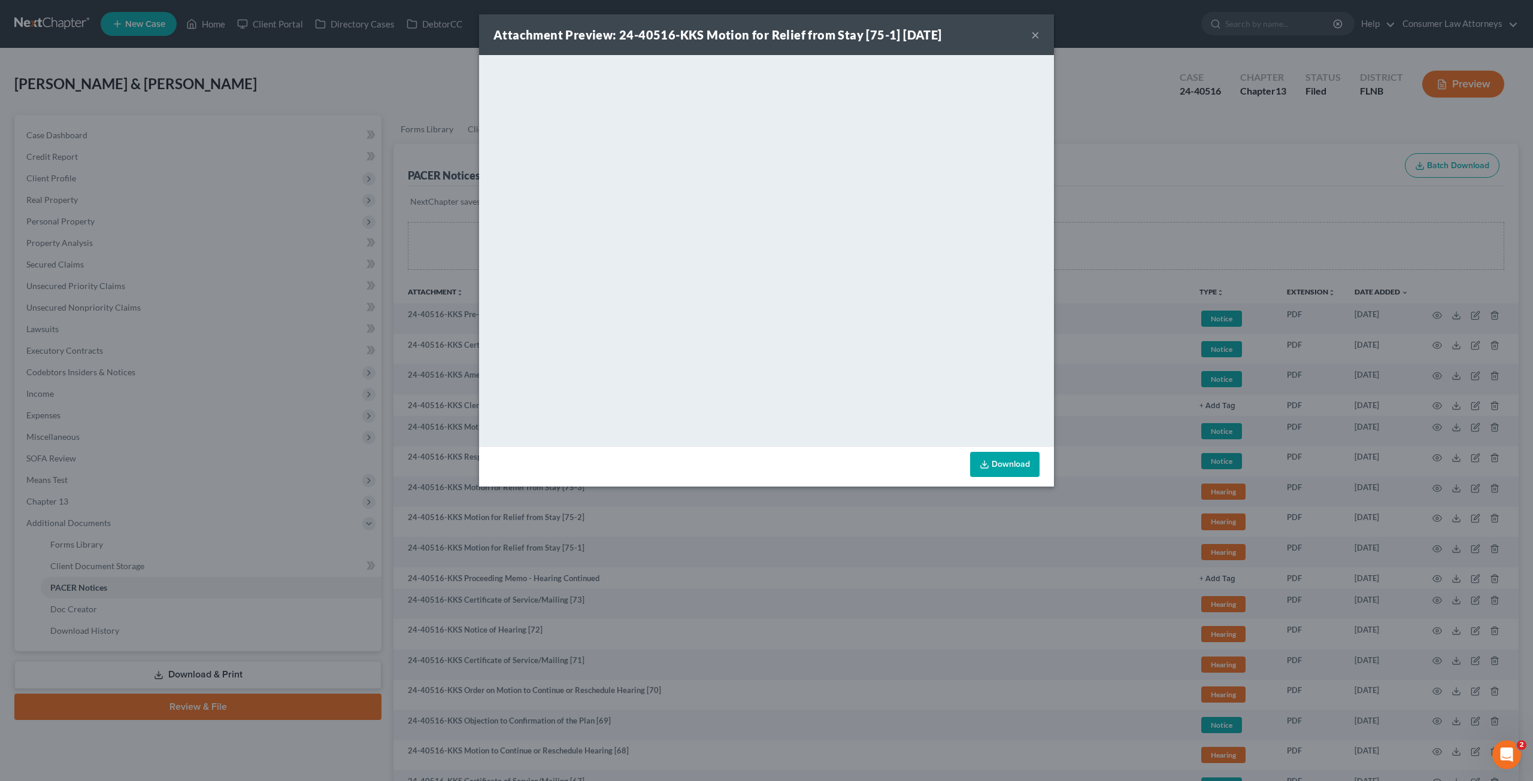
click at [1131, 375] on div "Attachment Preview: 24-40516-KKS Motion for Relief from Stay [75-1] 09/05/2025 …" at bounding box center [766, 390] width 1533 height 781
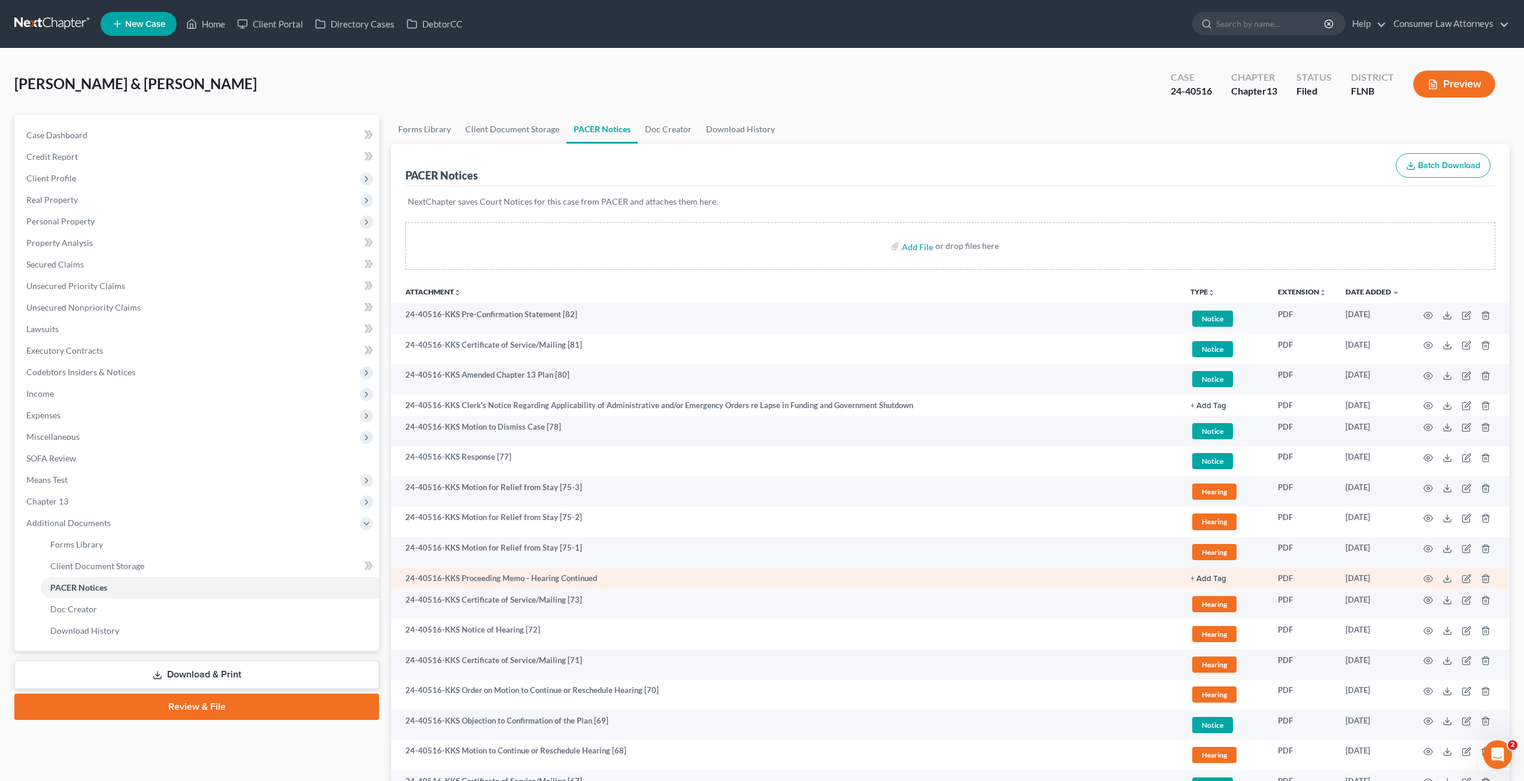
scroll to position [60, 0]
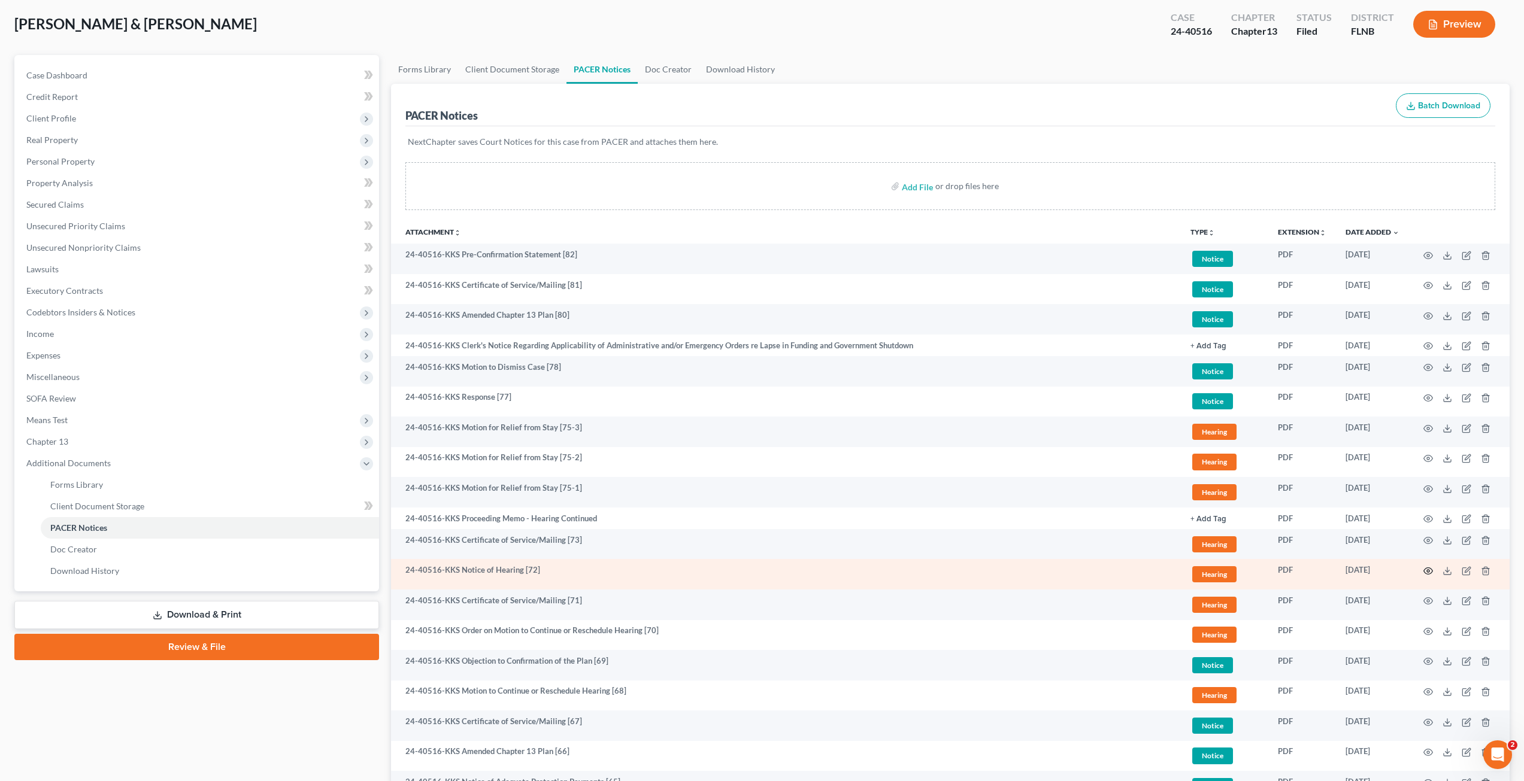
click at [1431, 571] on icon "button" at bounding box center [1428, 571] width 10 height 10
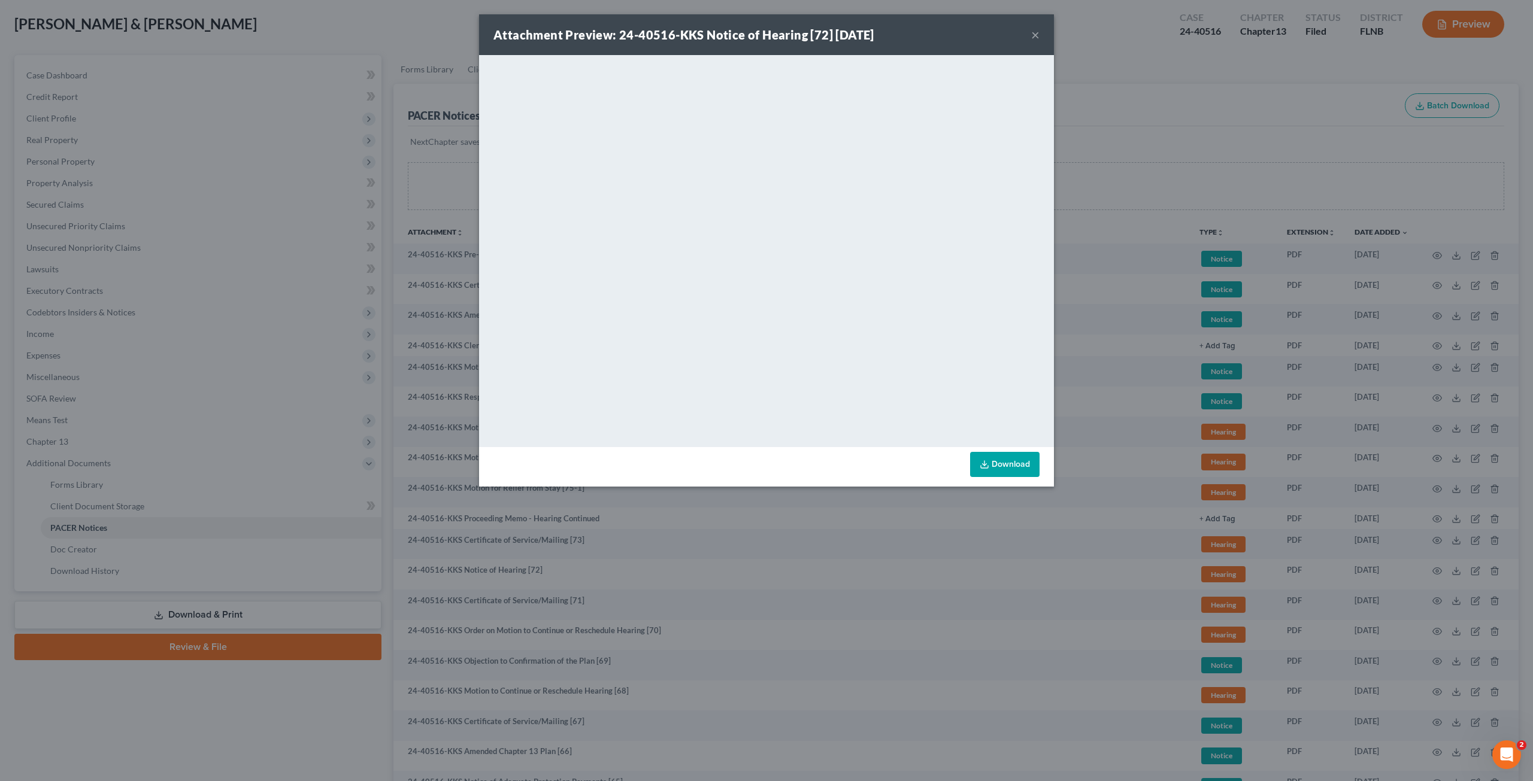
click at [1134, 381] on div "Attachment Preview: 24-40516-KKS Notice of Hearing [72] 07/01/2025 × <object ng…" at bounding box center [766, 390] width 1533 height 781
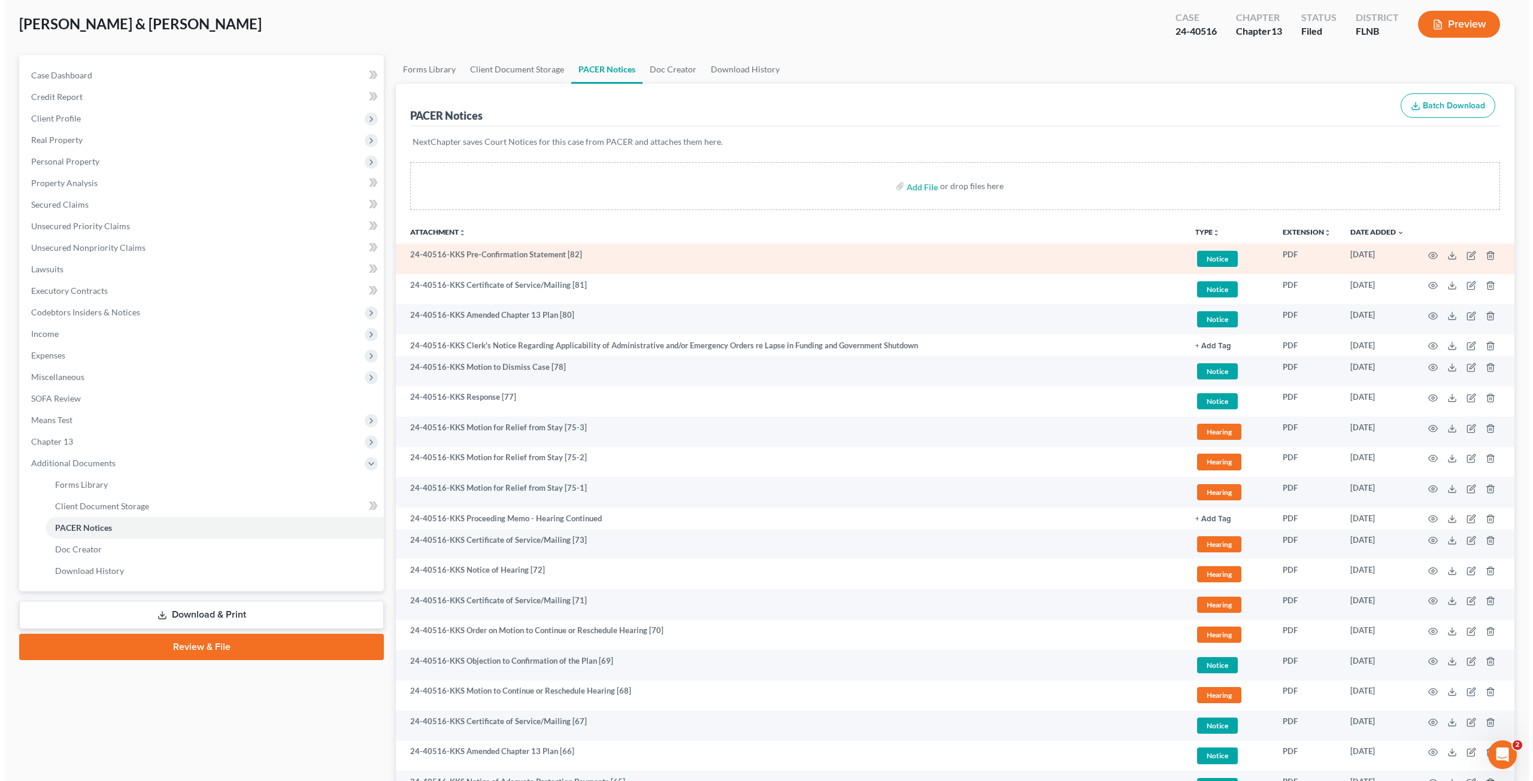
scroll to position [0, 0]
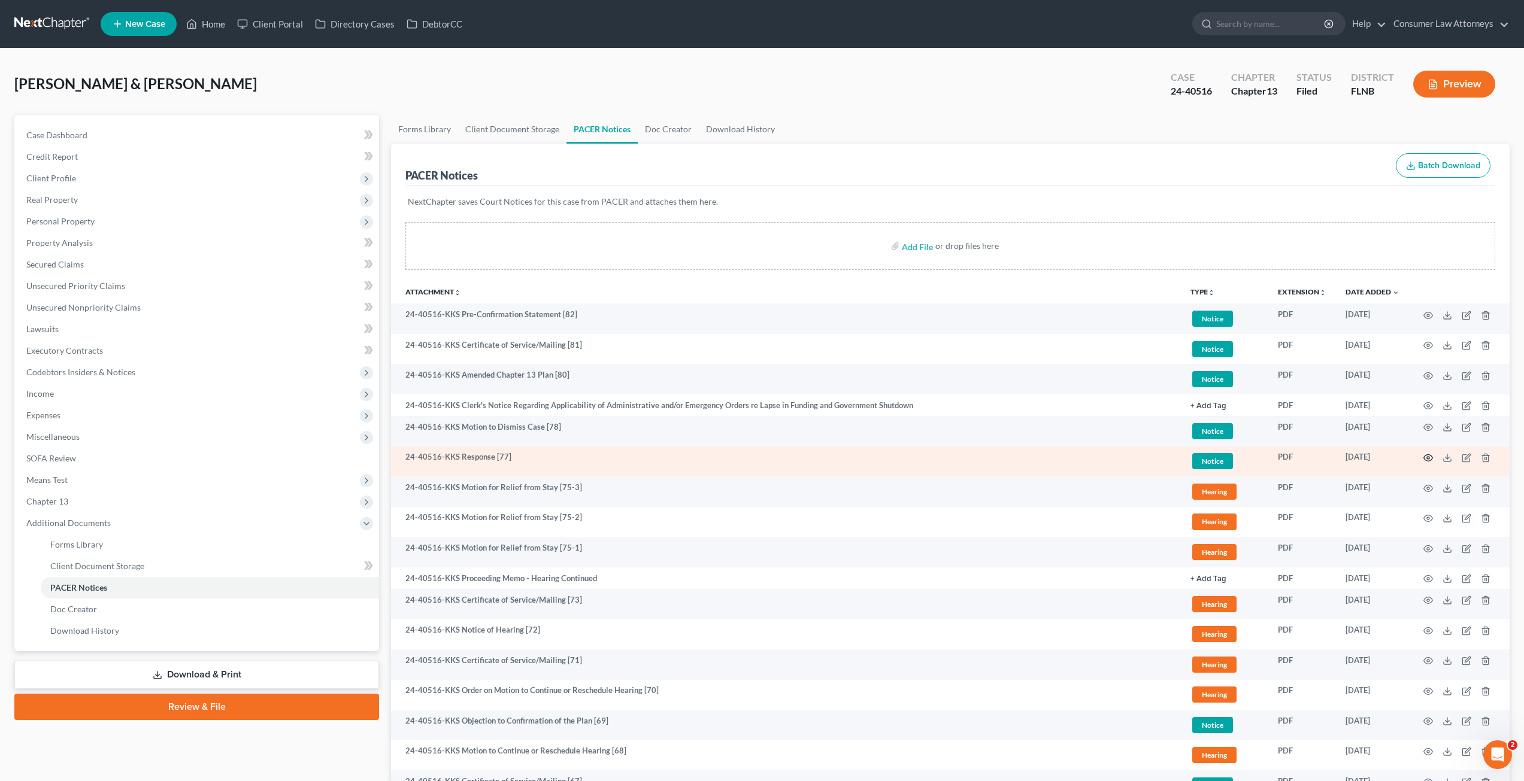
click at [1428, 456] on icon "button" at bounding box center [1428, 458] width 10 height 10
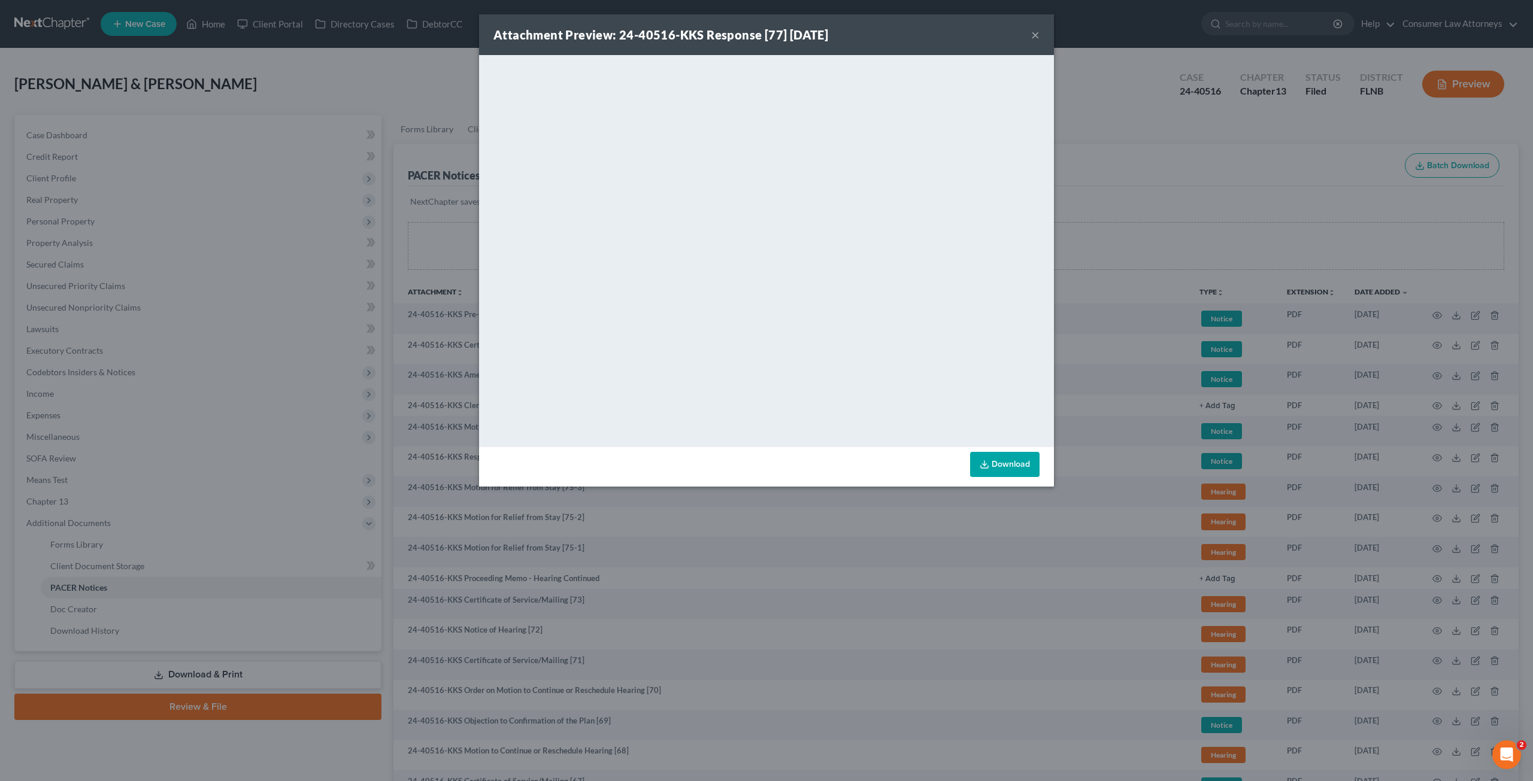
click at [1120, 295] on div "Attachment Preview: 24-40516-KKS Response [77] 09/12/2025 × <object ng-attr-dat…" at bounding box center [766, 390] width 1533 height 781
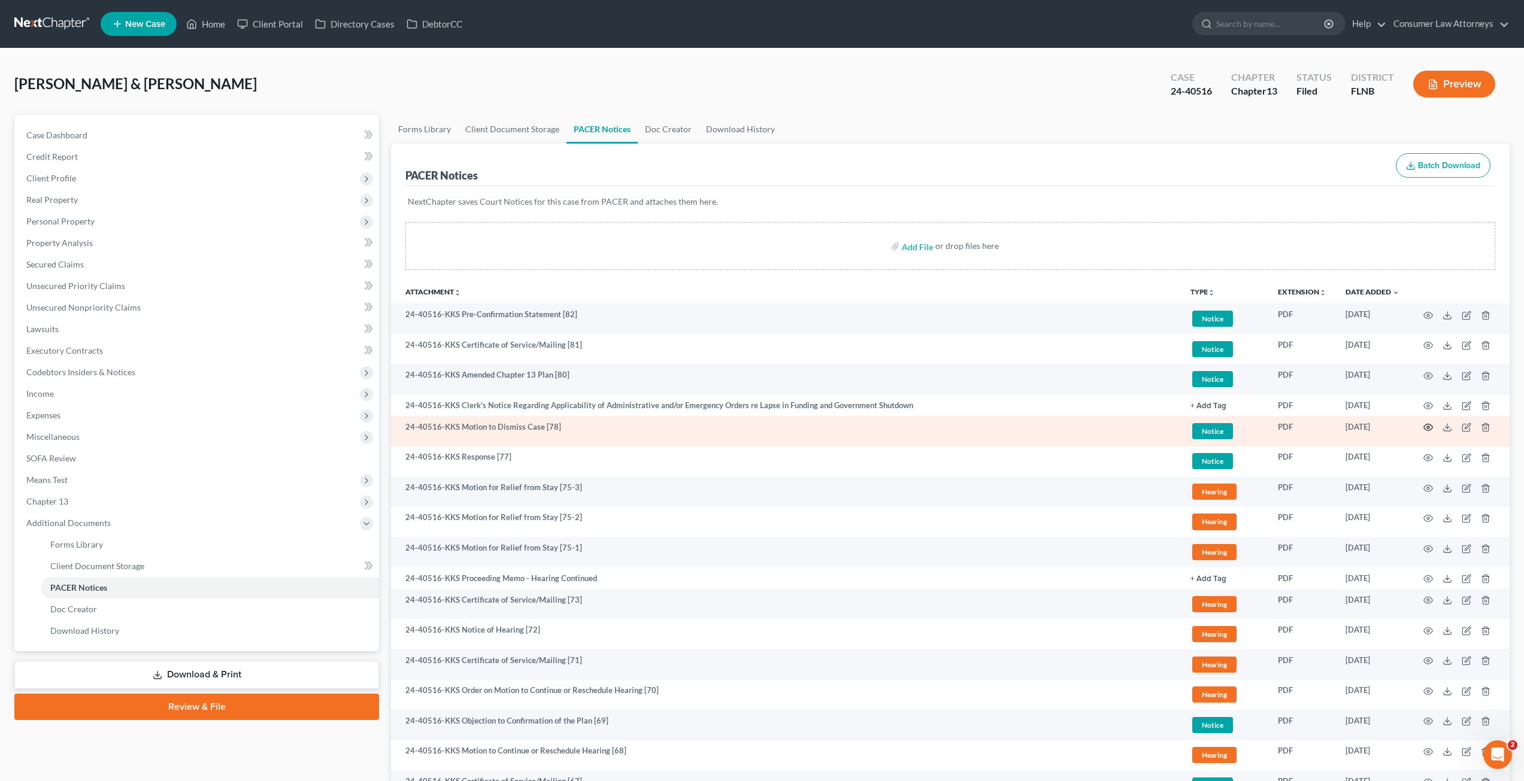
click at [1430, 427] on icon "button" at bounding box center [1428, 428] width 10 height 10
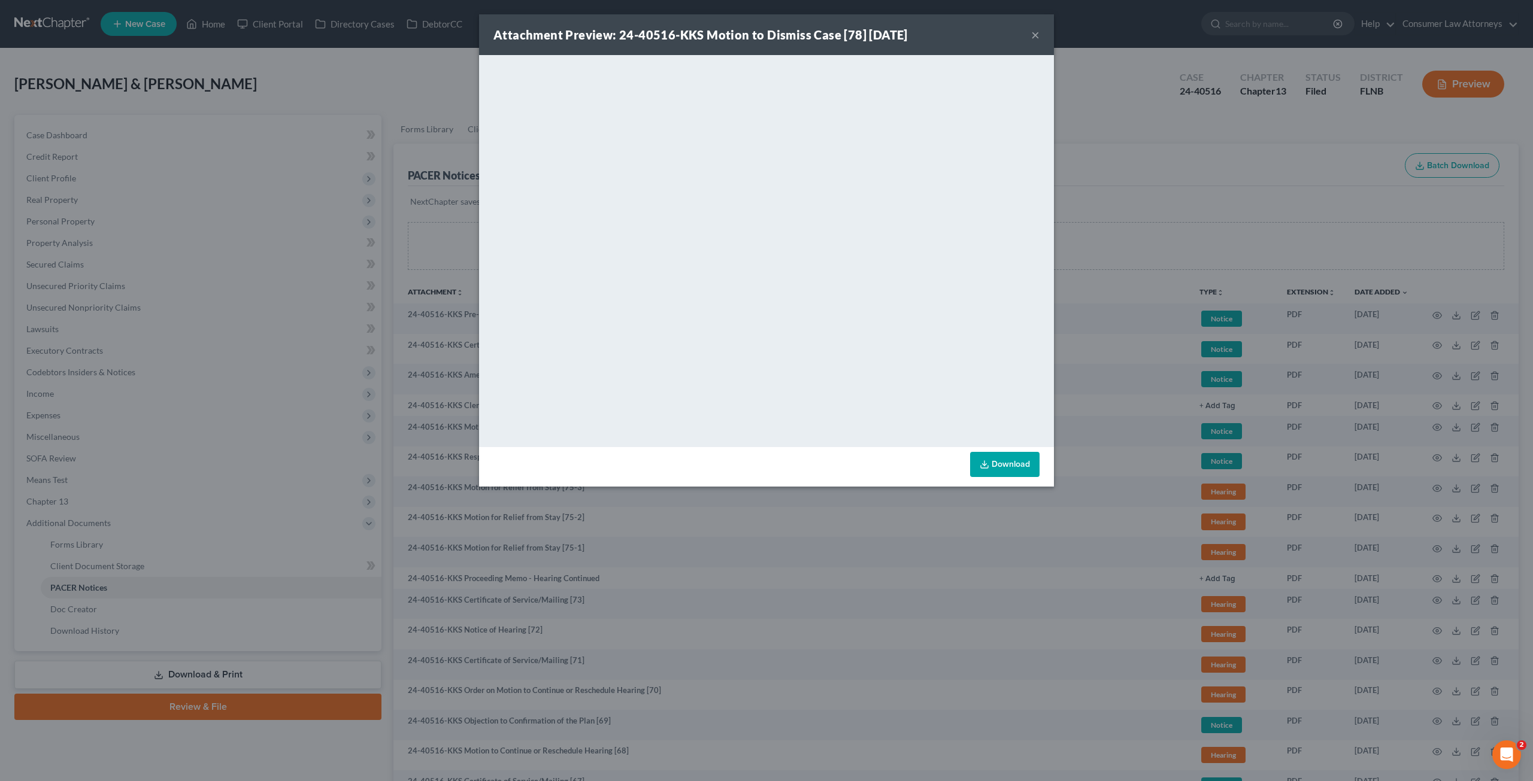
click at [1114, 272] on div "Attachment Preview: 24-40516-KKS Motion to Dismiss Case [78] 09/17/2025 × <obje…" at bounding box center [766, 390] width 1533 height 781
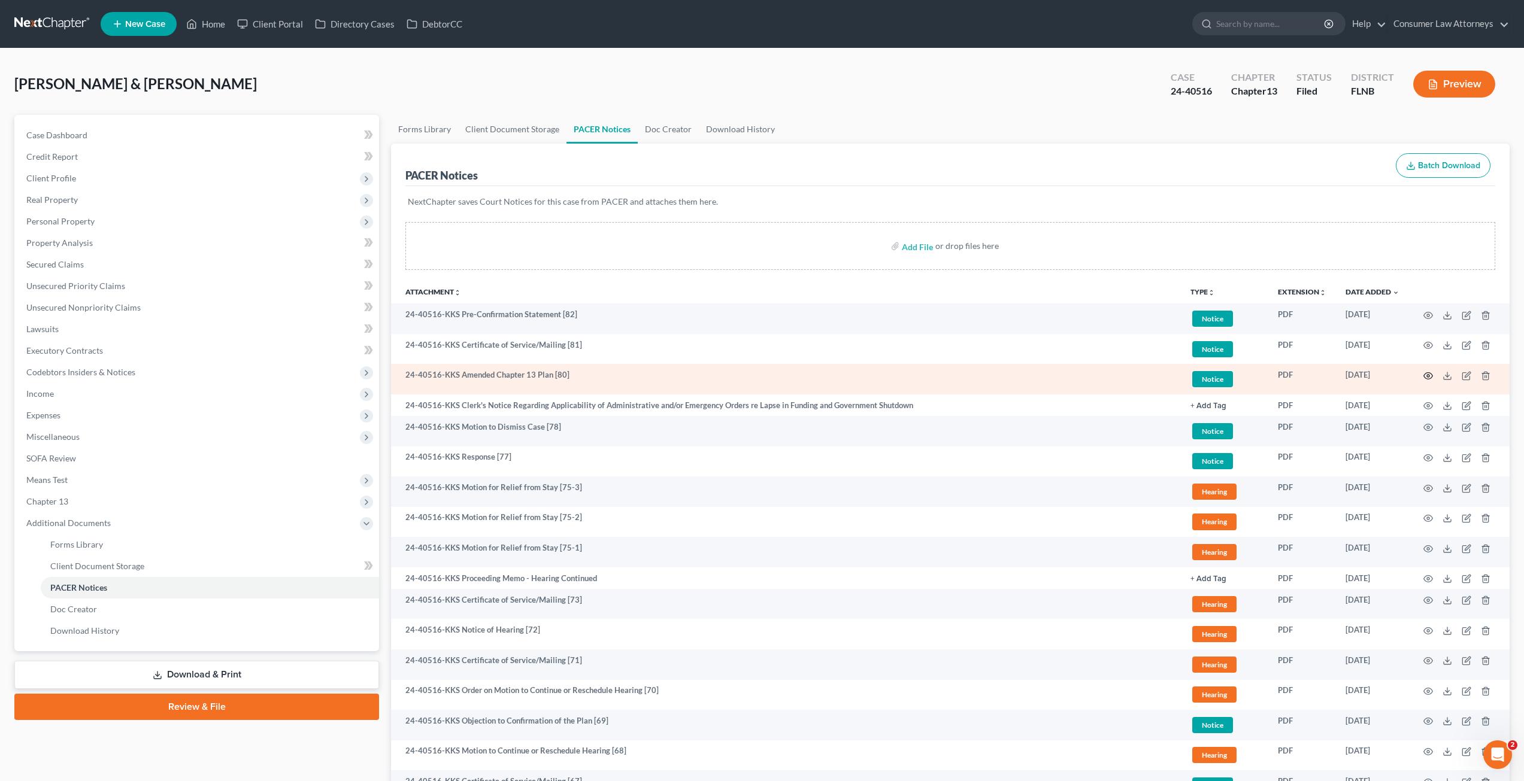
click at [1428, 374] on icon "button" at bounding box center [1428, 376] width 10 height 10
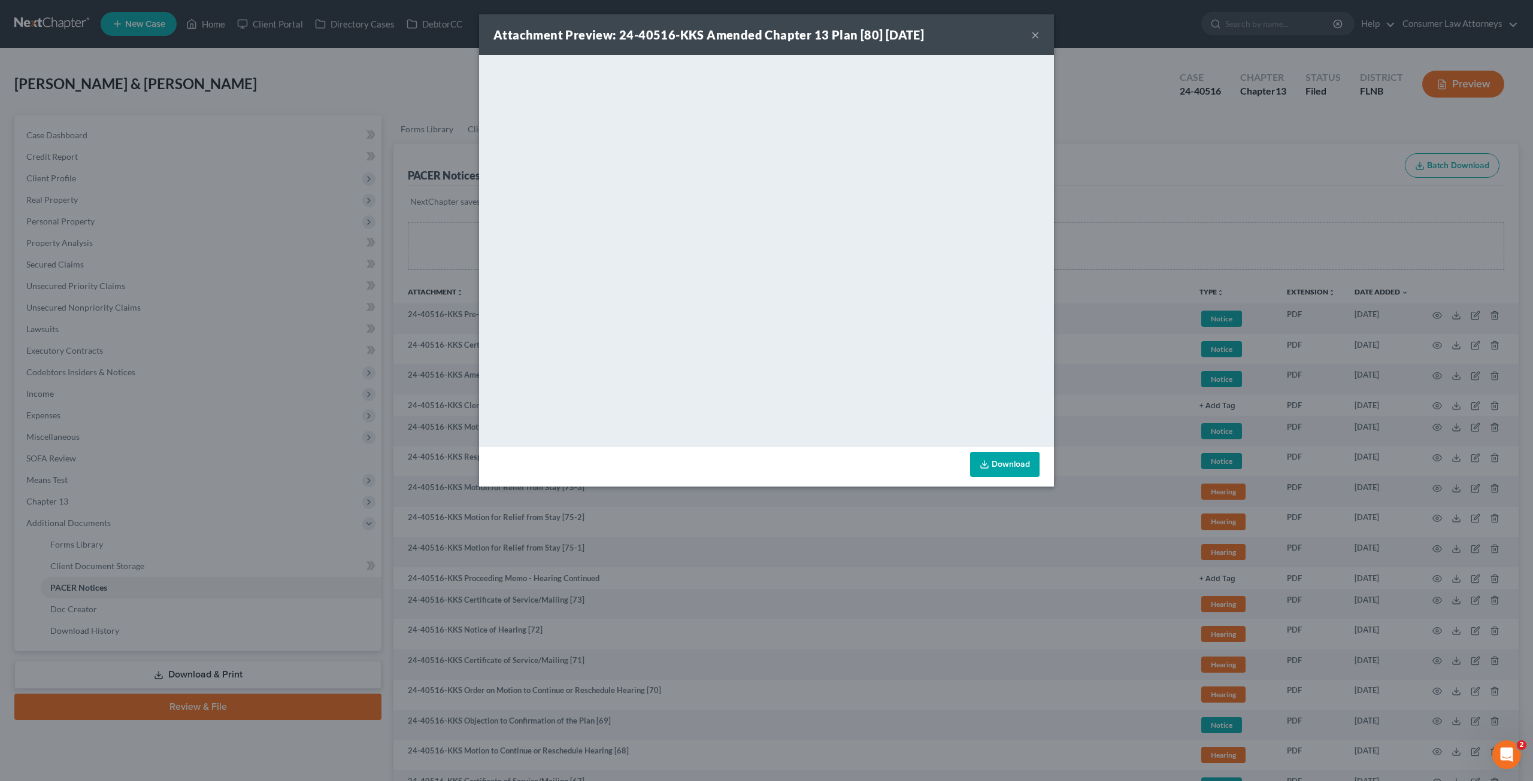
click at [1108, 294] on div "Attachment Preview: 24-40516-KKS Amended Chapter 13 Plan [80] 10/07/2025 × <obj…" at bounding box center [766, 390] width 1533 height 781
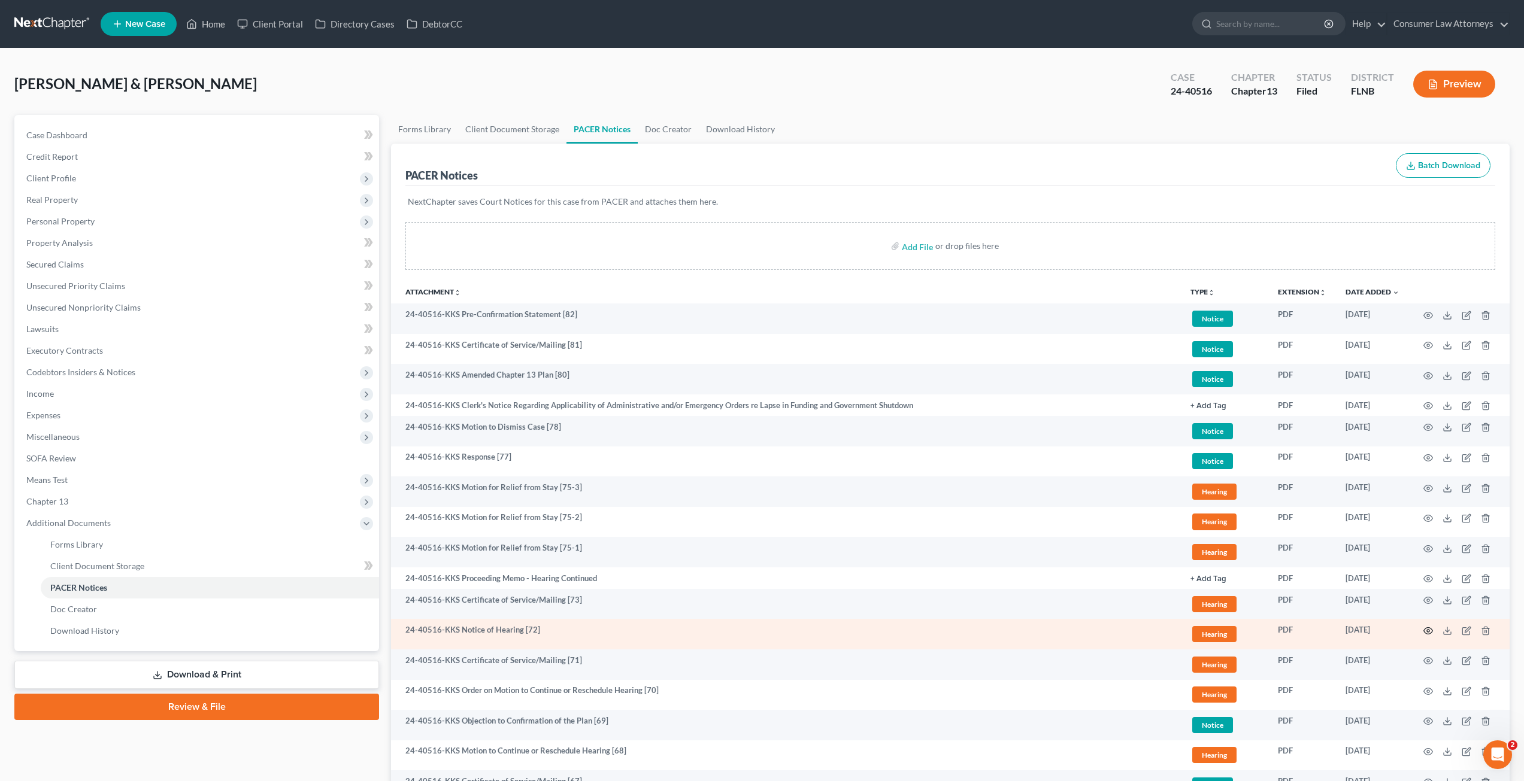
click at [1428, 631] on icon "button" at bounding box center [1428, 631] width 10 height 10
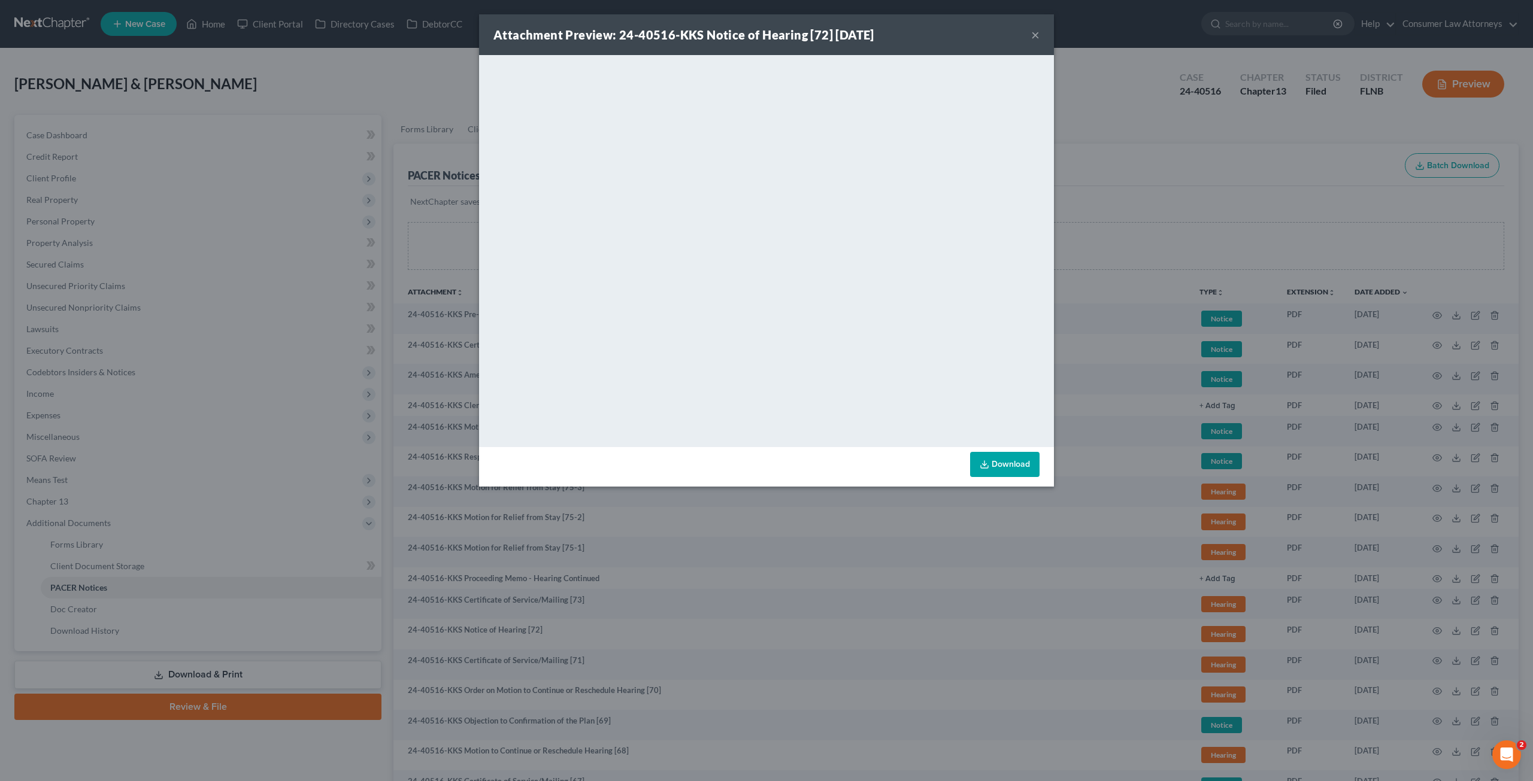
click at [1222, 197] on div "Attachment Preview: 24-40516-KKS Notice of Hearing [72] 07/01/2025 × <object ng…" at bounding box center [766, 390] width 1533 height 781
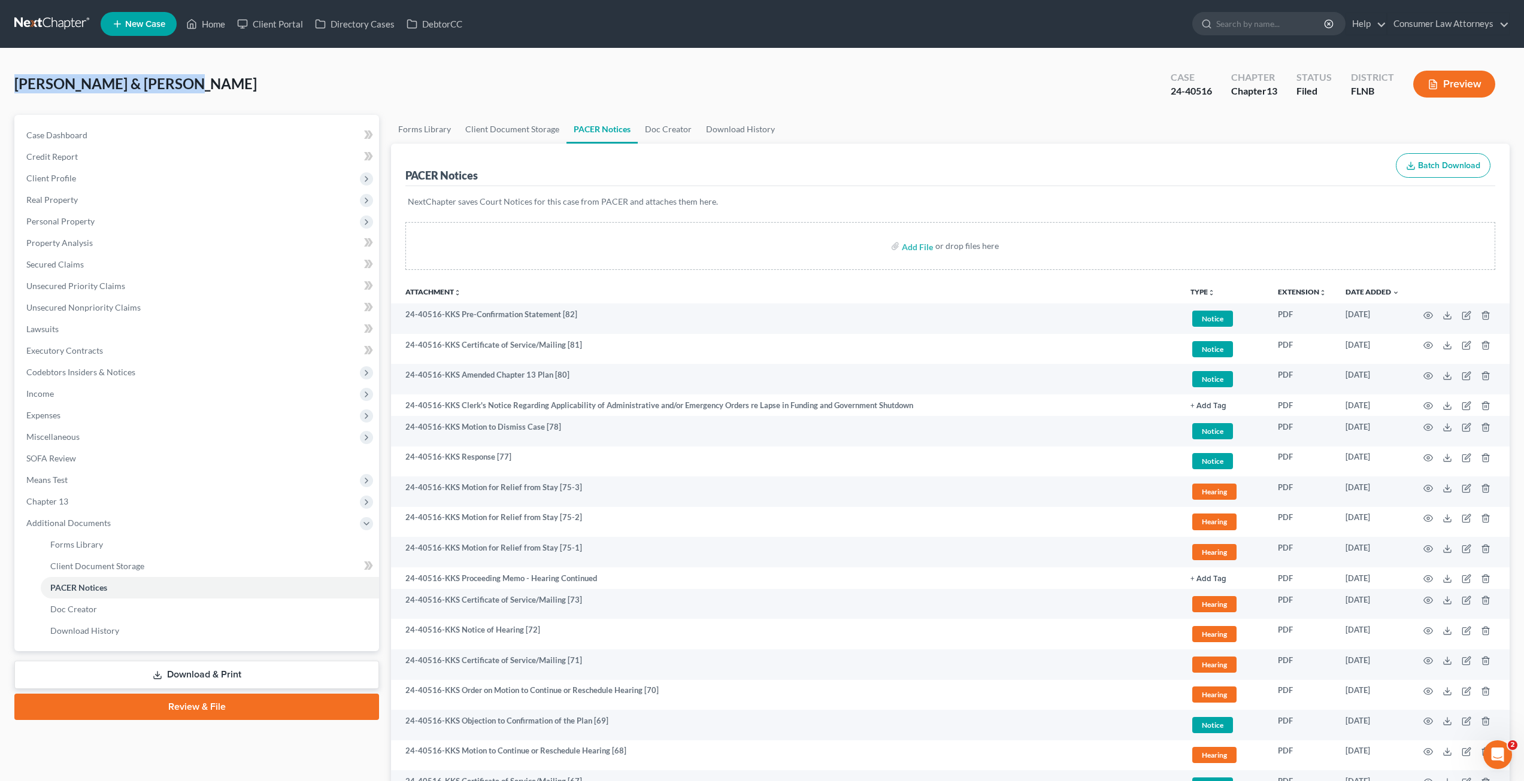
drag, startPoint x: 181, startPoint y: 86, endPoint x: 18, endPoint y: 77, distance: 163.1
click at [18, 77] on div "Winstead, James & Susan Upgraded Case 24-40516 Chapter Chapter 13 Status Filed …" at bounding box center [761, 89] width 1495 height 52
click at [347, 82] on div "Winstead, James & Susan Upgraded Case 24-40516 Chapter Chapter 13 Status Filed …" at bounding box center [761, 89] width 1495 height 52
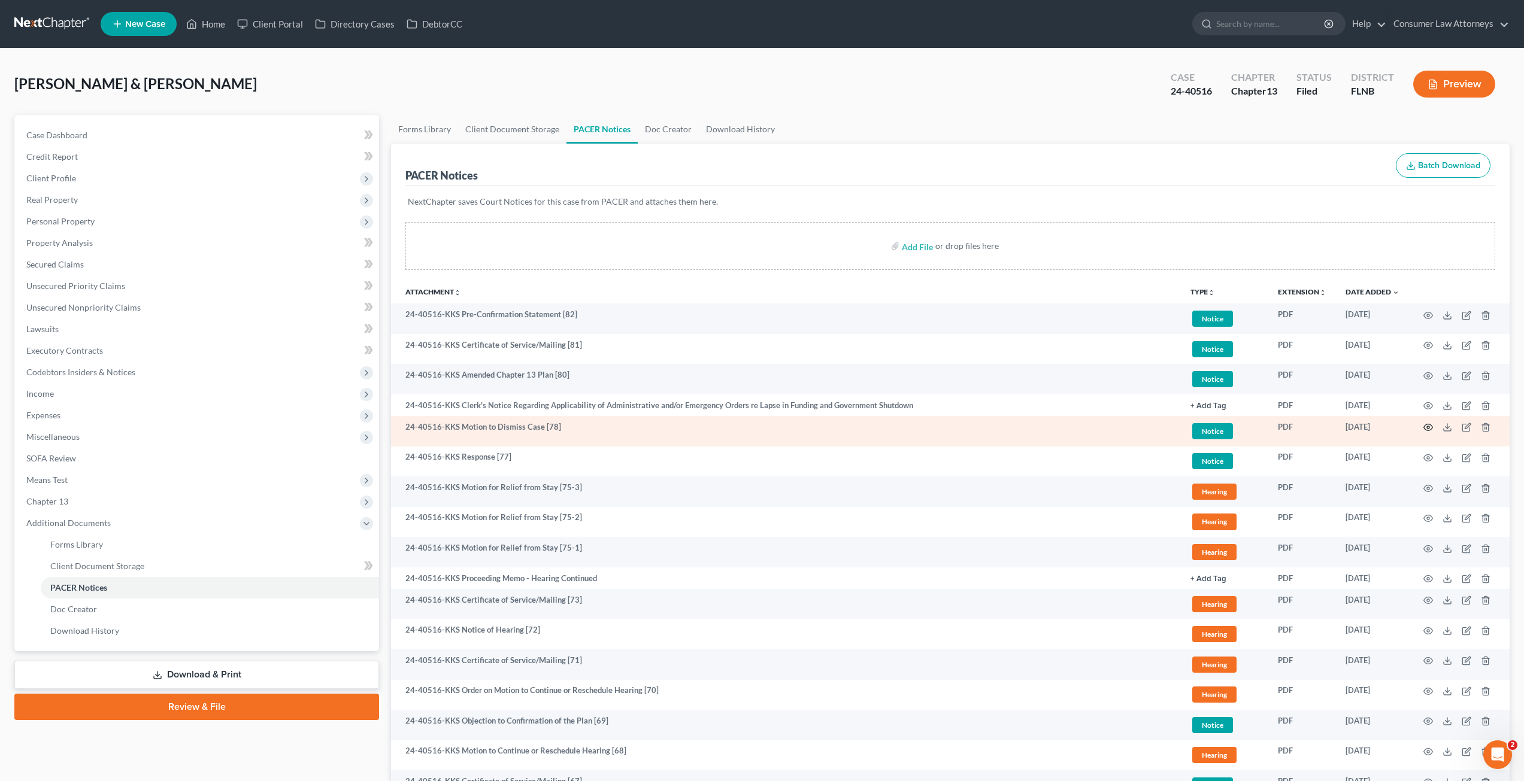
click at [1427, 426] on circle "button" at bounding box center [1428, 427] width 2 height 2
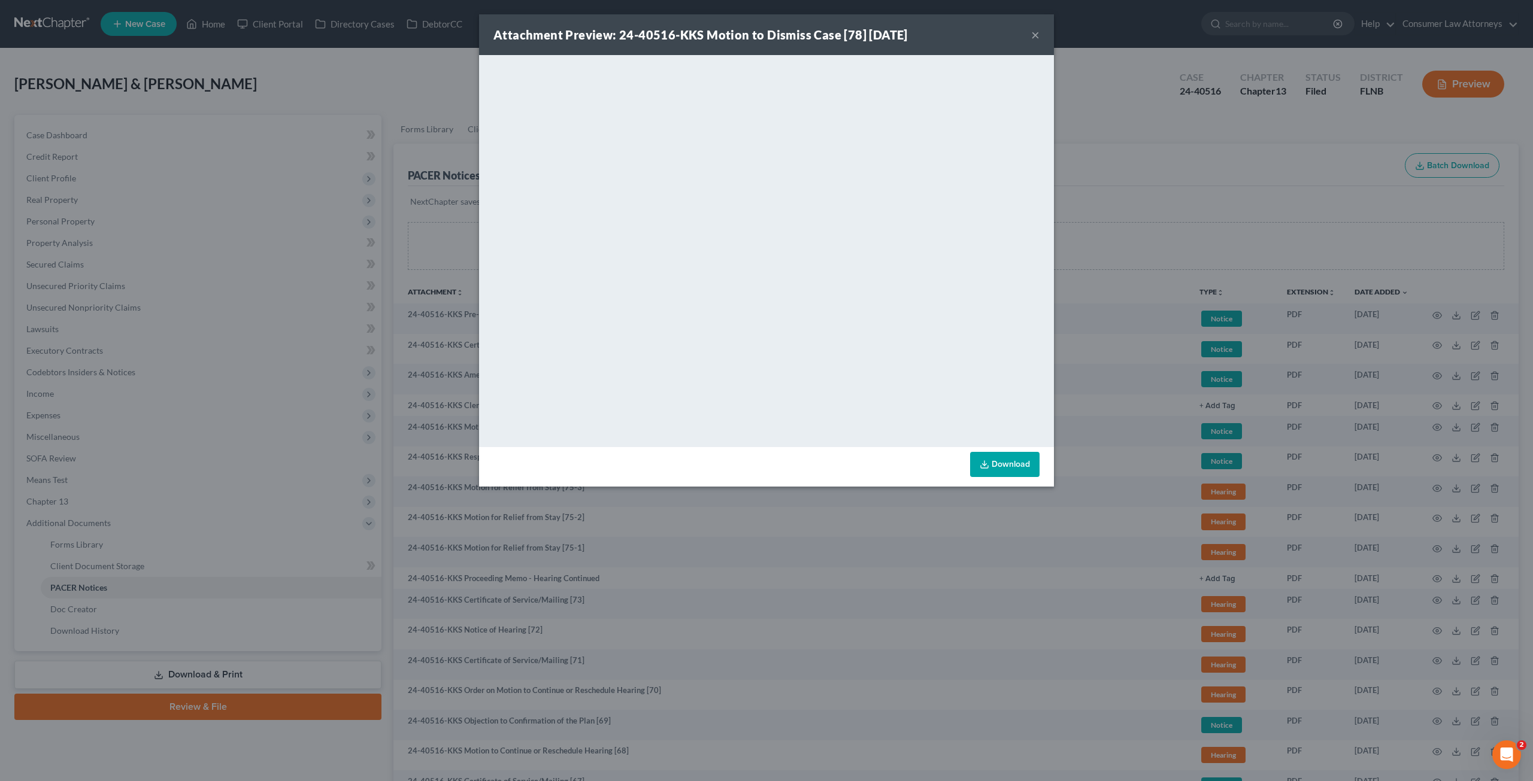
click at [1112, 260] on div "Attachment Preview: 24-40516-KKS Motion to Dismiss Case [78] 09/17/2025 × <obje…" at bounding box center [766, 390] width 1533 height 781
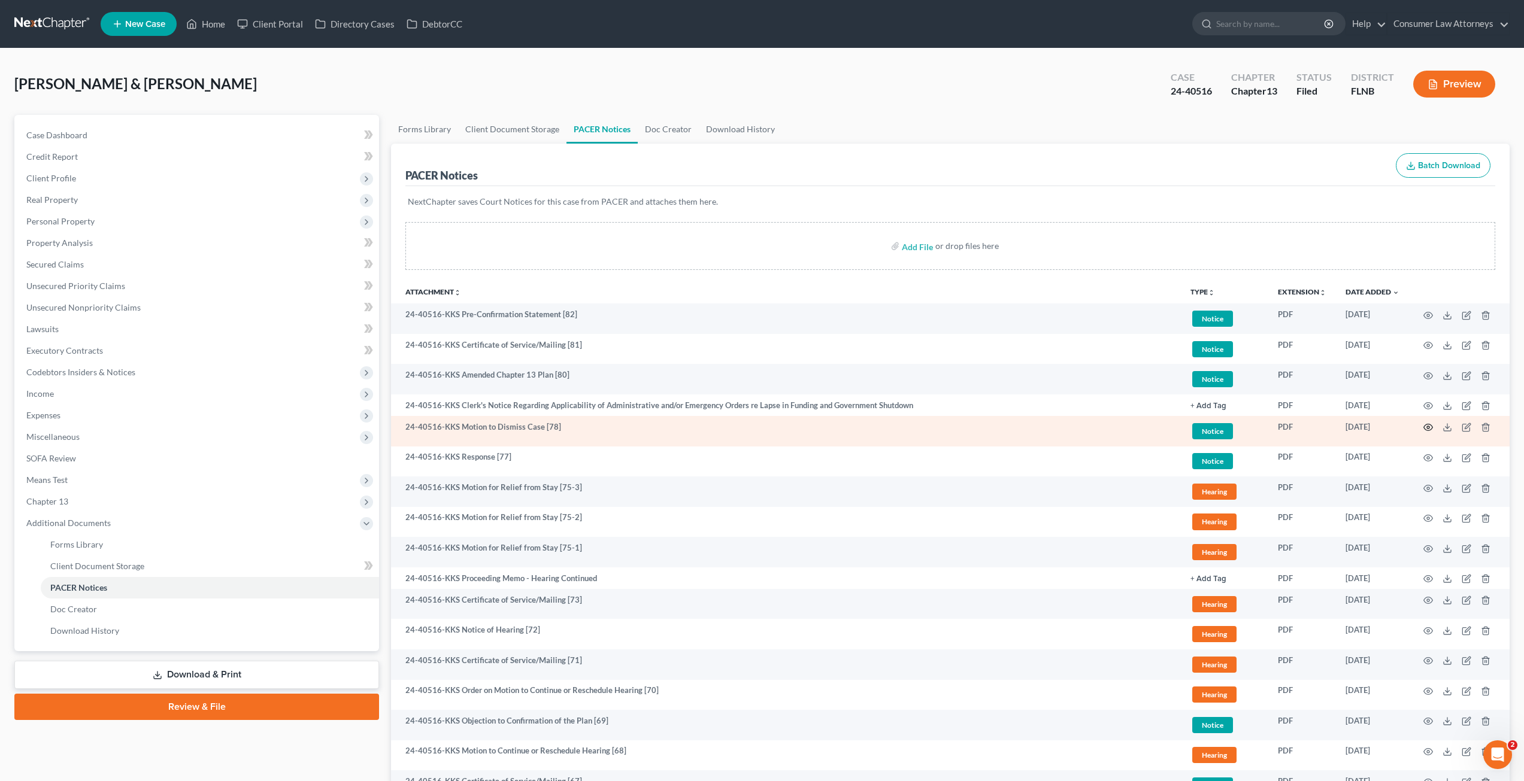
click at [1425, 427] on icon "button" at bounding box center [1428, 428] width 10 height 10
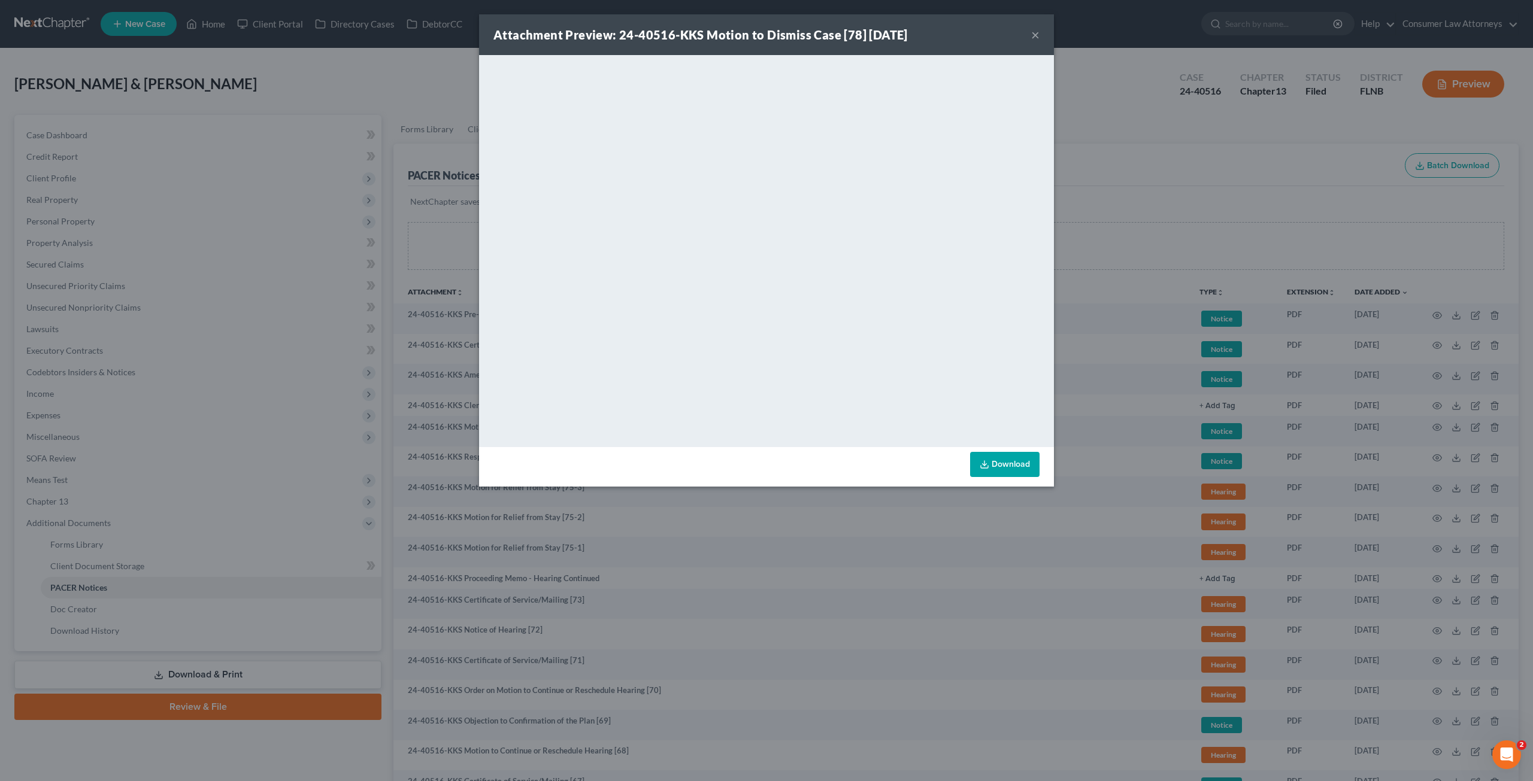
click at [1116, 250] on div "Attachment Preview: 24-40516-KKS Motion to Dismiss Case [78] 09/17/2025 × <obje…" at bounding box center [766, 390] width 1533 height 781
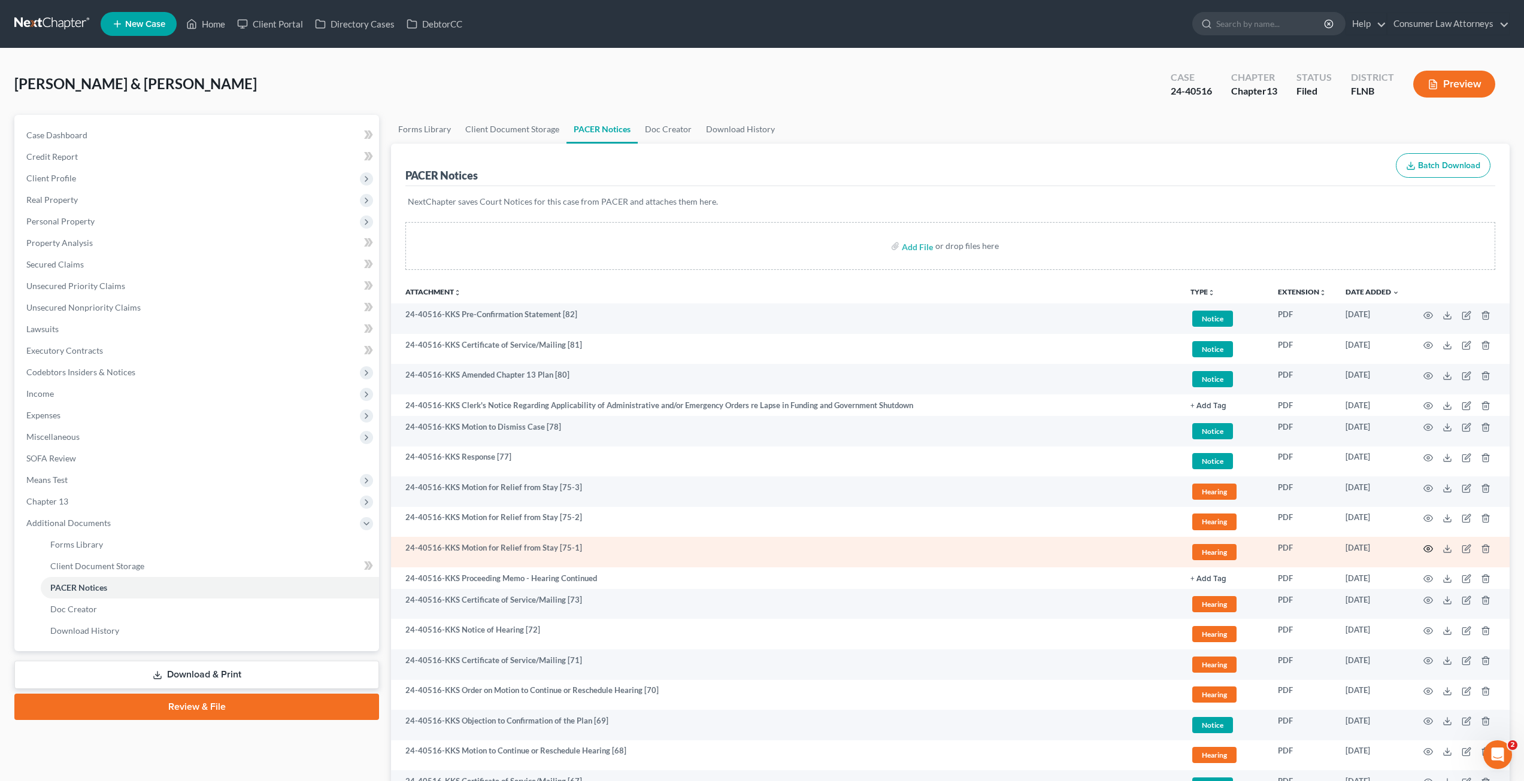
click at [1430, 546] on icon "button" at bounding box center [1428, 548] width 9 height 7
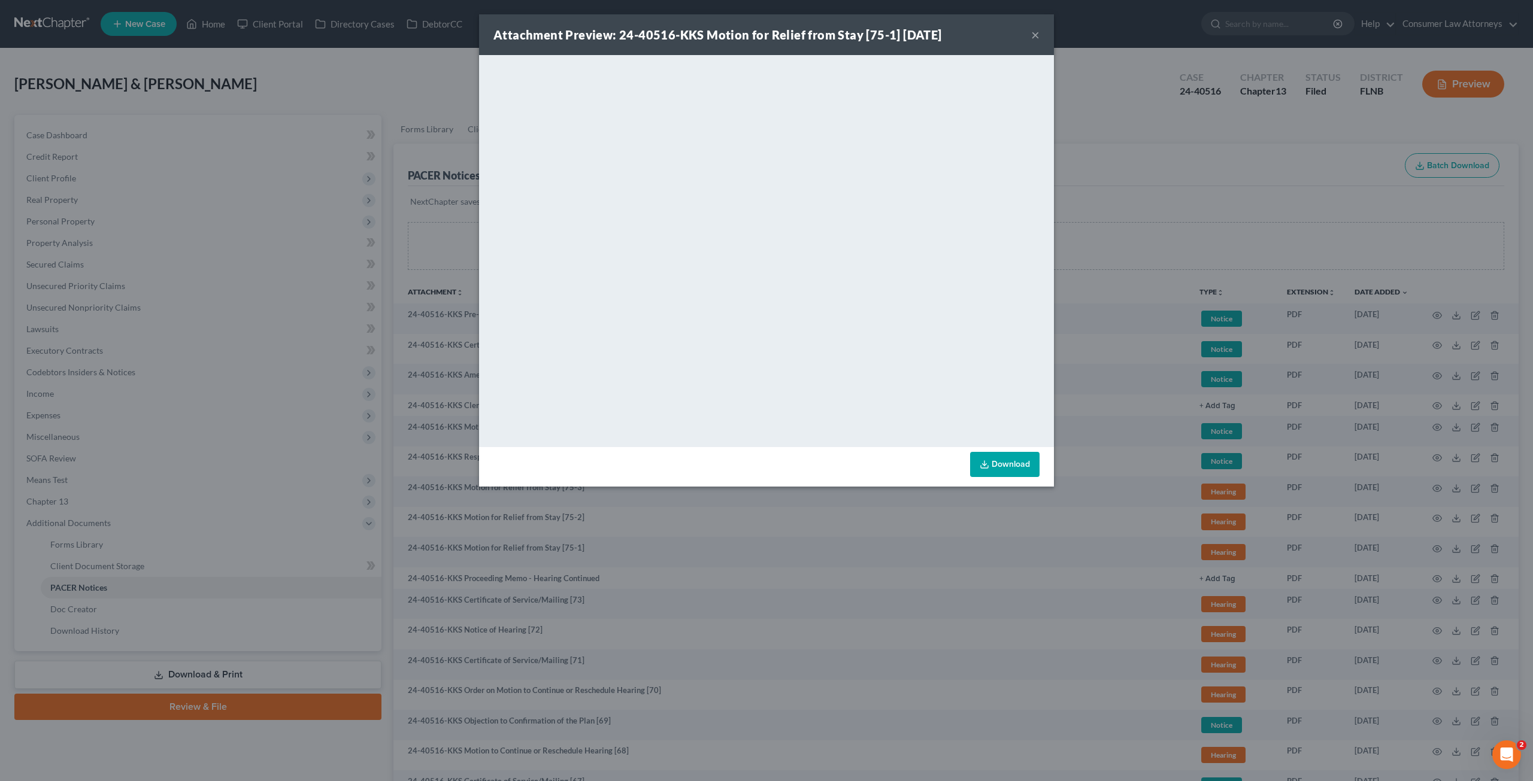
click at [1193, 241] on div "Attachment Preview: 24-40516-KKS Motion for Relief from Stay [75-1] 09/05/2025 …" at bounding box center [766, 390] width 1533 height 781
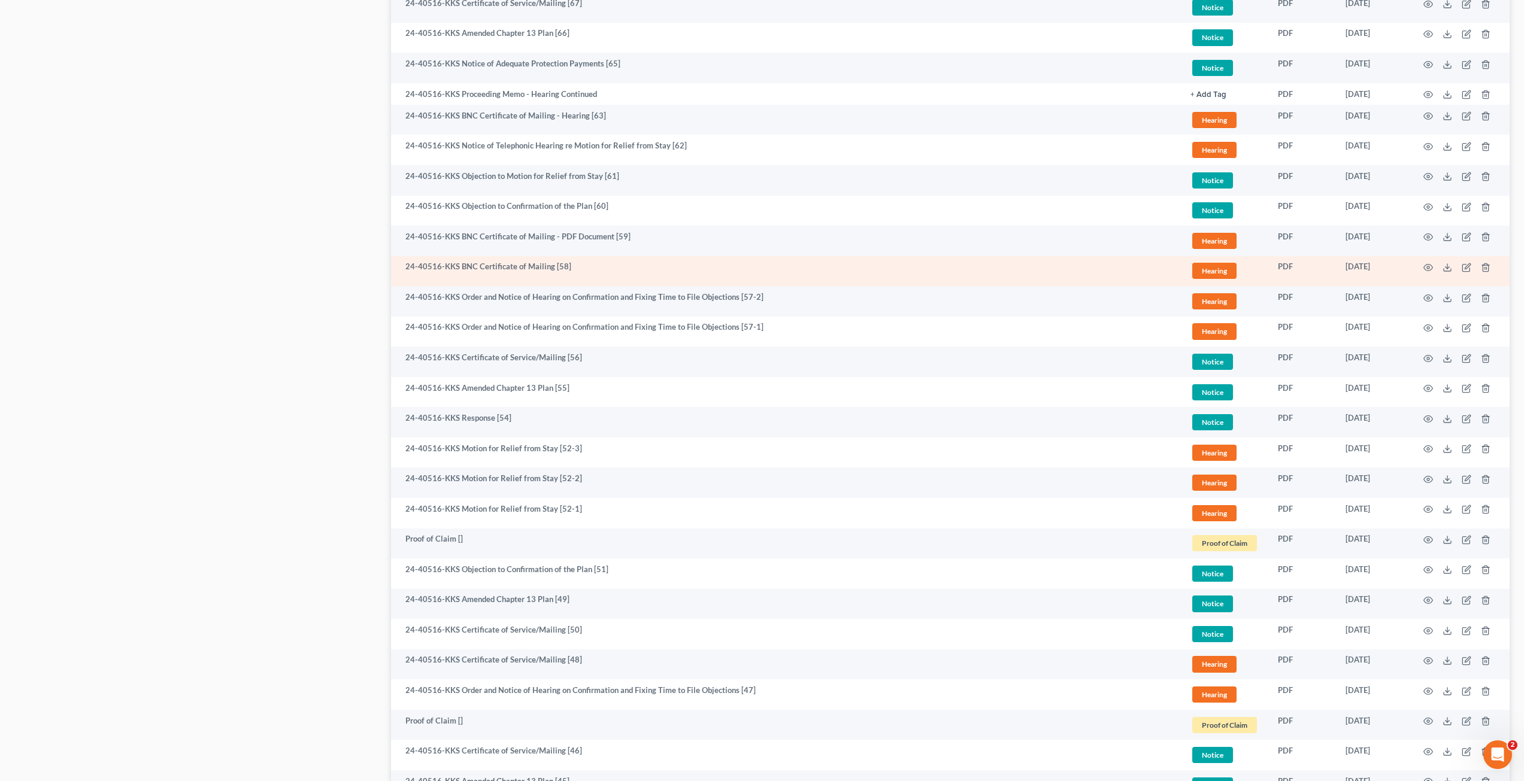
scroll to position [838, 0]
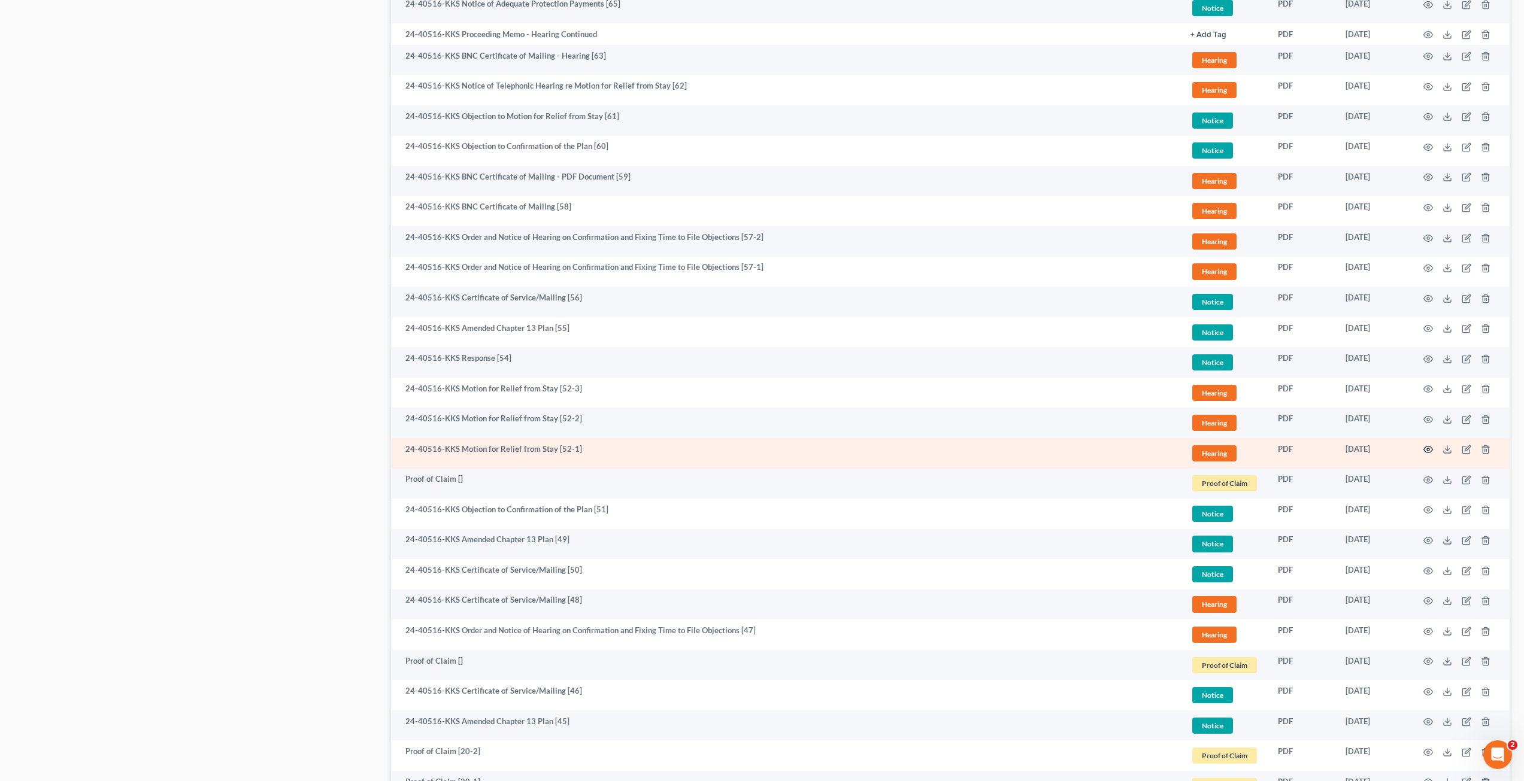
click at [1427, 447] on icon "button" at bounding box center [1428, 450] width 9 height 7
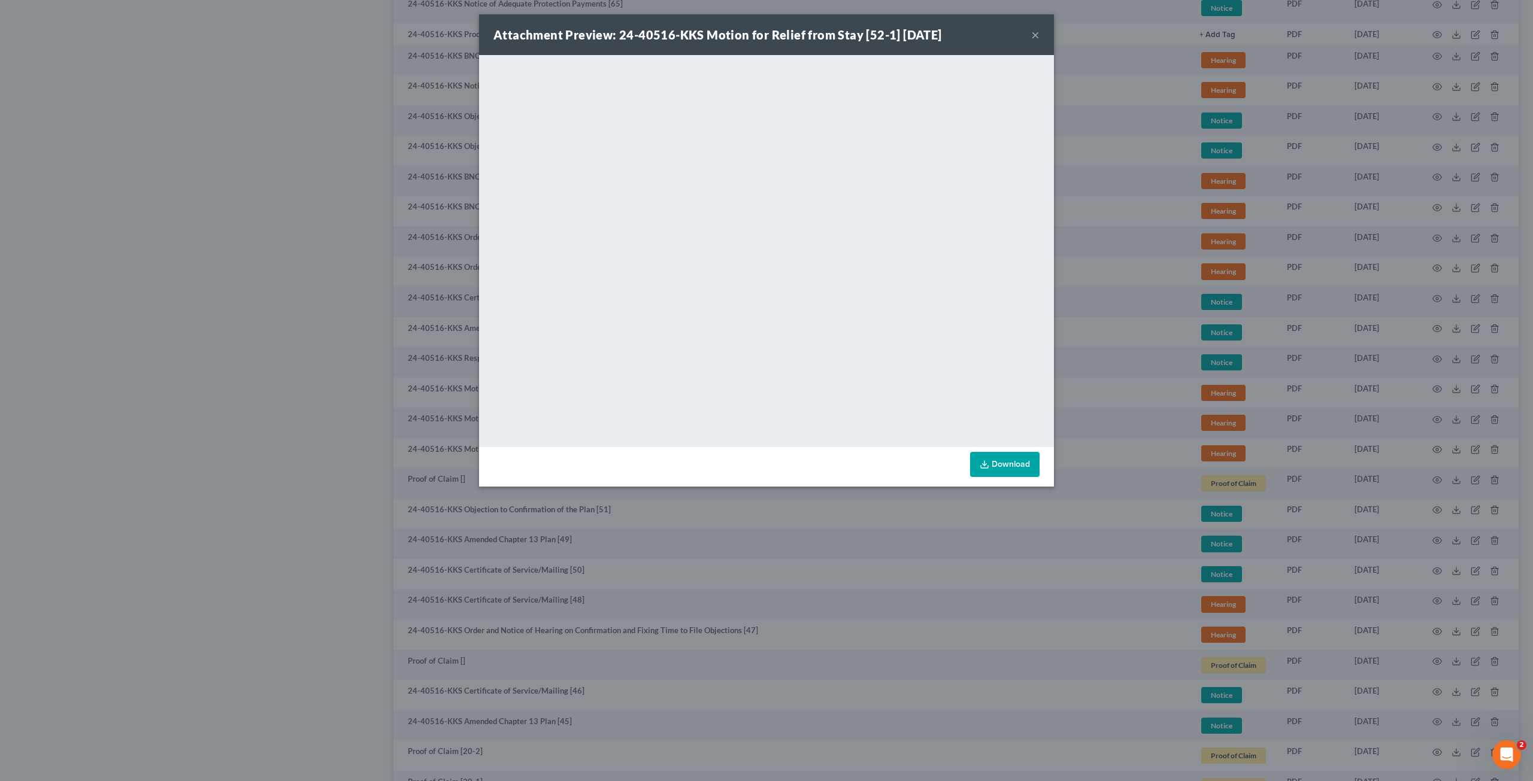
click at [1108, 276] on div "Attachment Preview: 24-40516-KKS Motion for Relief from Stay [52-1] 04/09/2025 …" at bounding box center [766, 390] width 1533 height 781
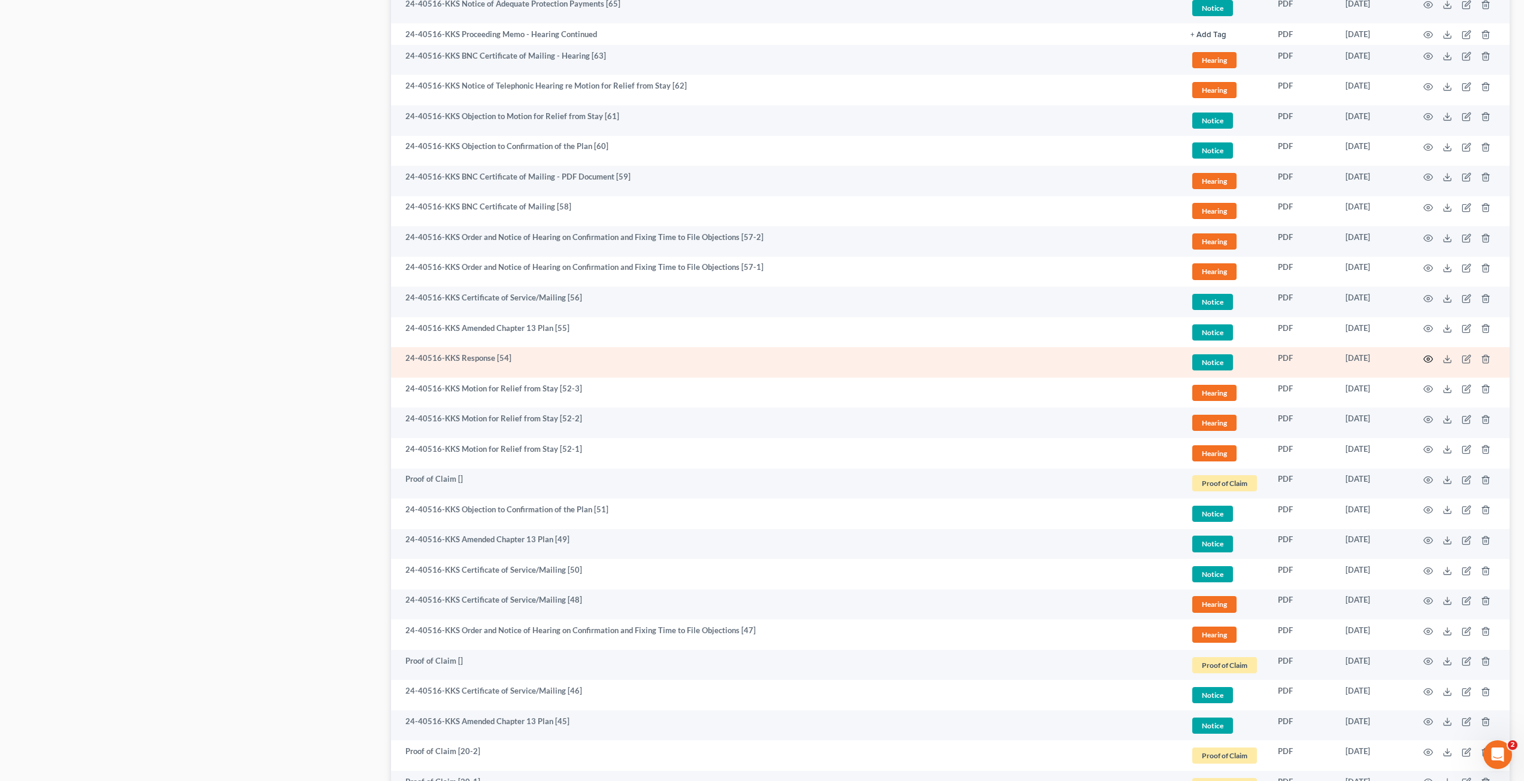
click at [1430, 360] on icon "button" at bounding box center [1428, 359] width 10 height 10
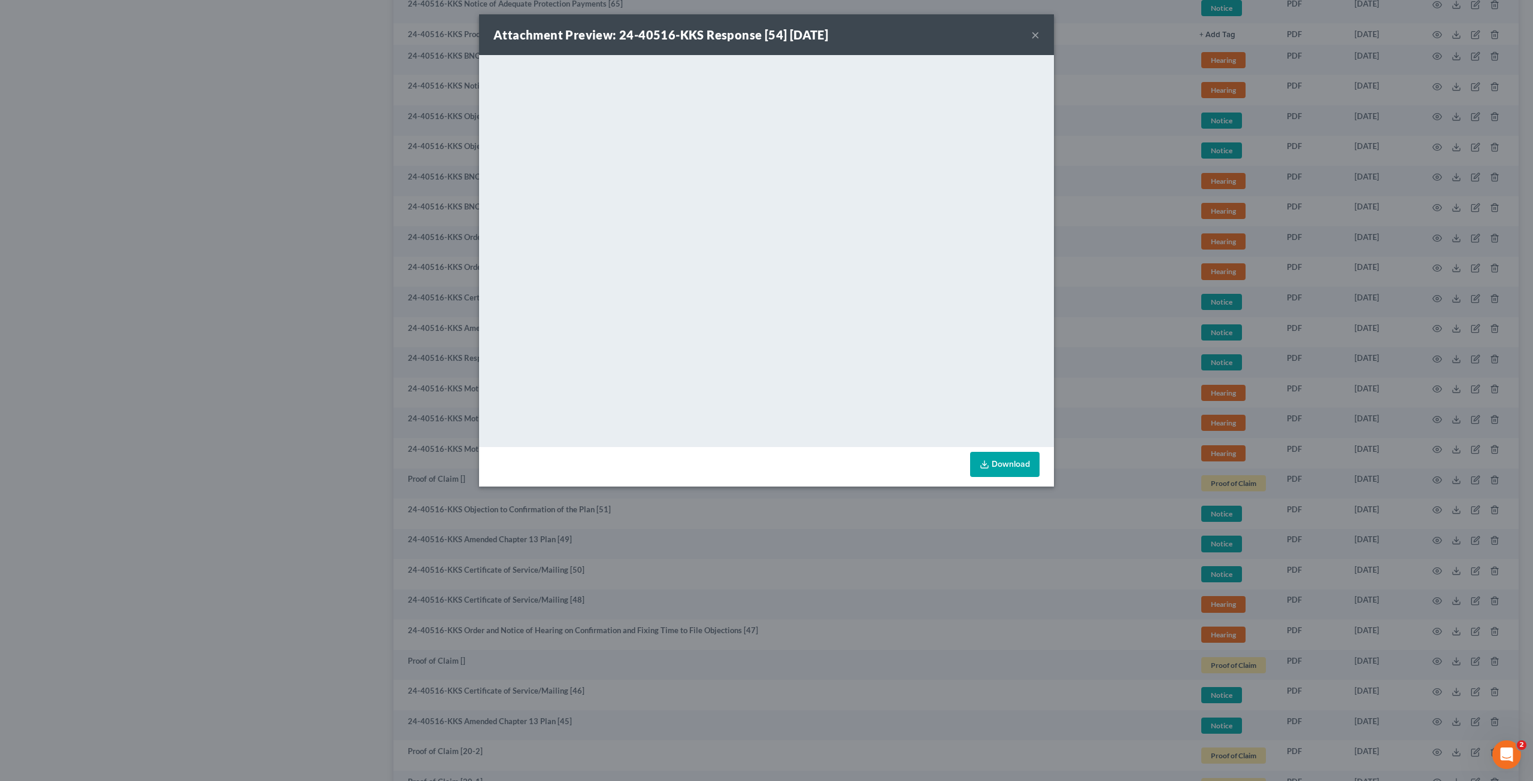
click at [1121, 366] on div "Attachment Preview: 24-40516-KKS Response [54] 04/11/2025 × <object ng-attr-dat…" at bounding box center [766, 390] width 1533 height 781
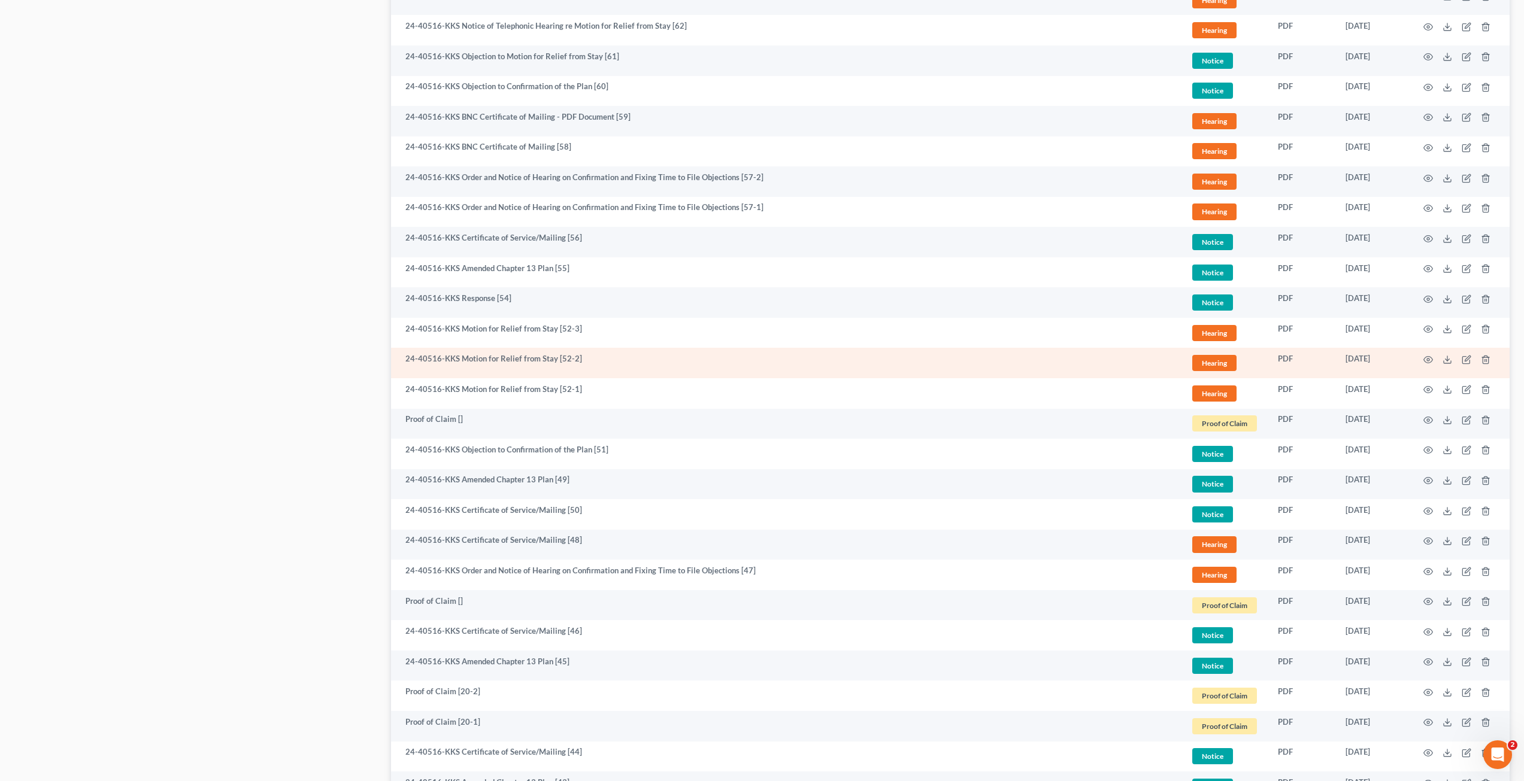
scroll to position [718, 0]
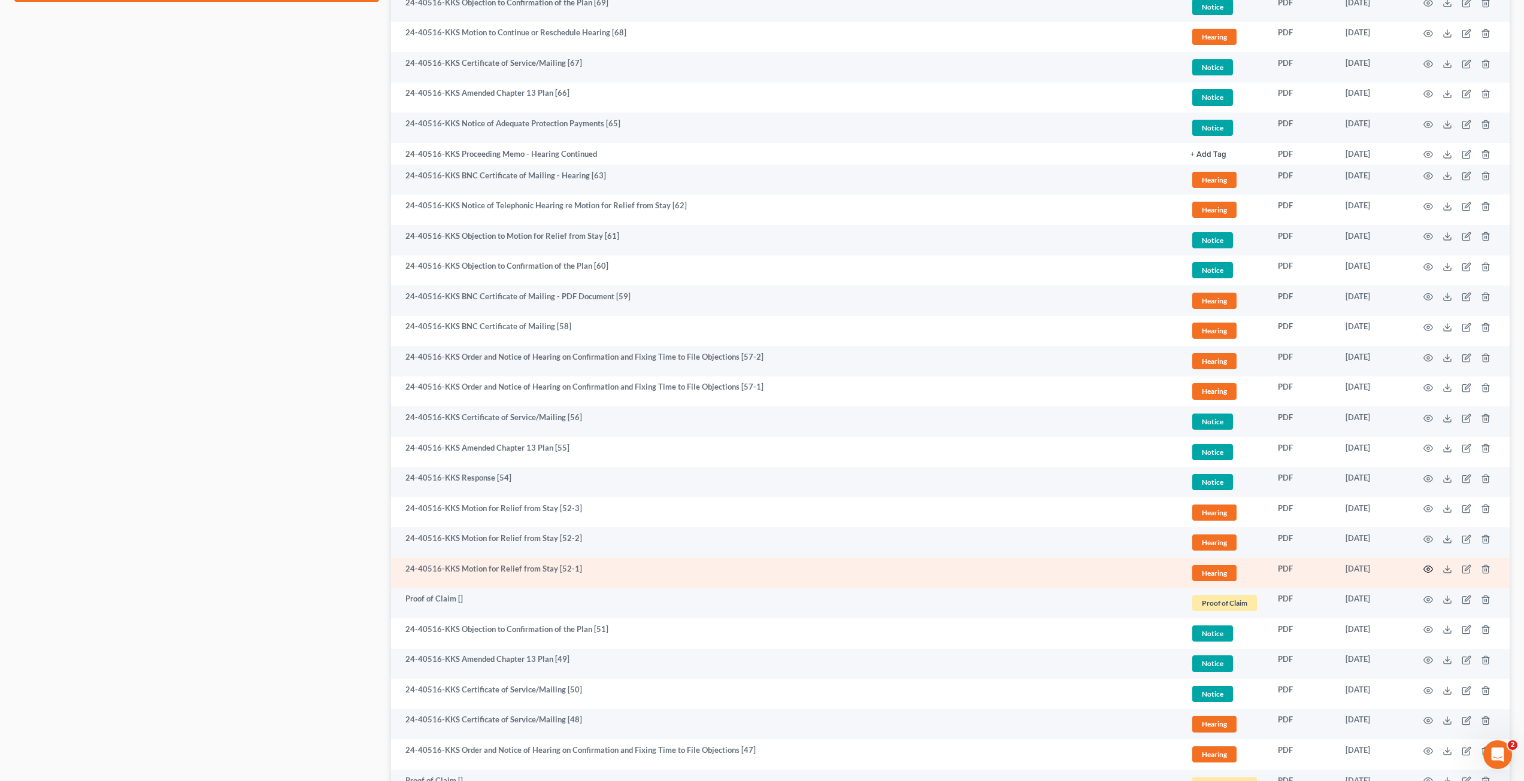
click at [1428, 569] on circle "button" at bounding box center [1428, 569] width 2 height 2
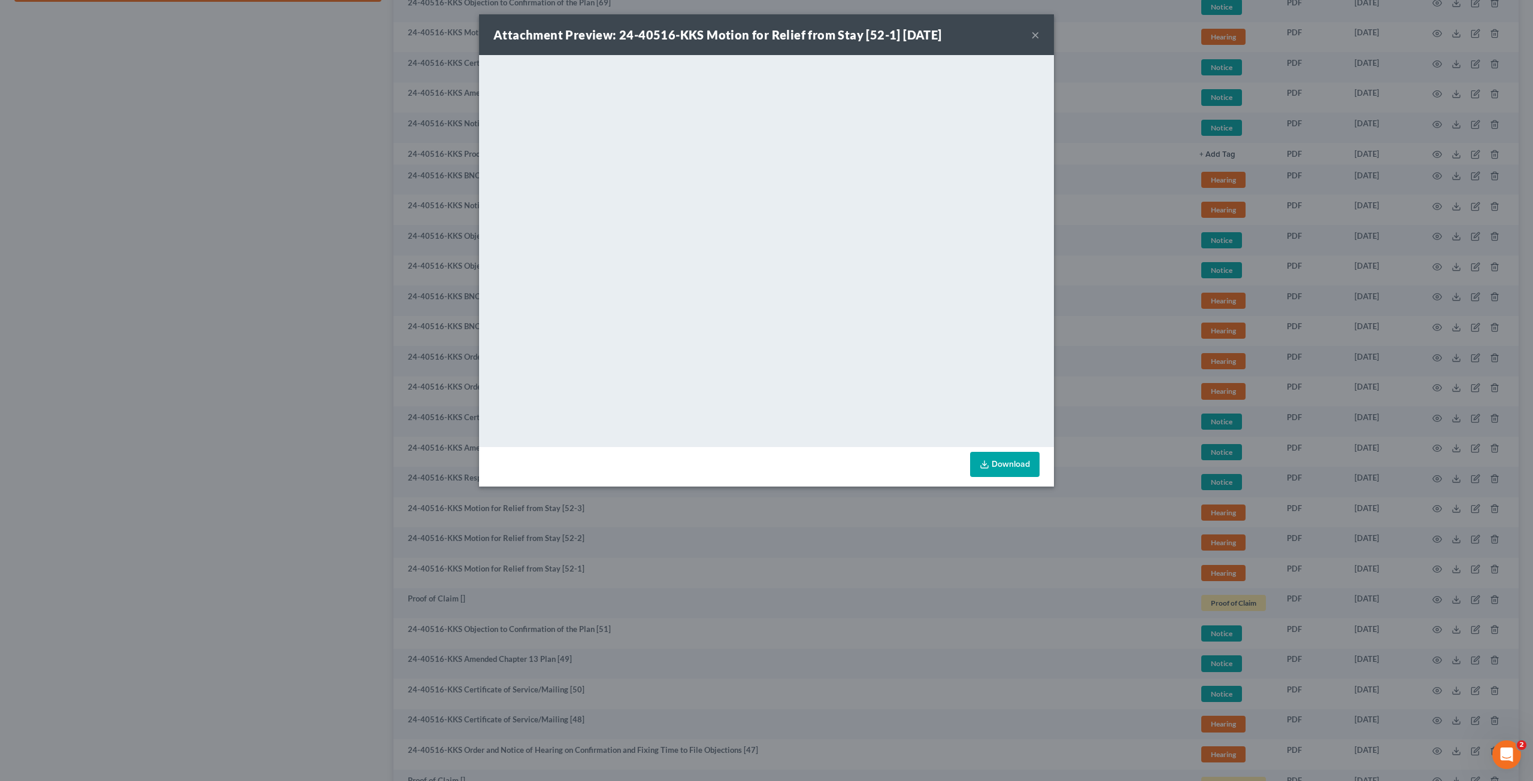
click at [231, 406] on div "Attachment Preview: 24-40516-KKS Motion for Relief from Stay [52-1] 04/09/2025 …" at bounding box center [766, 390] width 1533 height 781
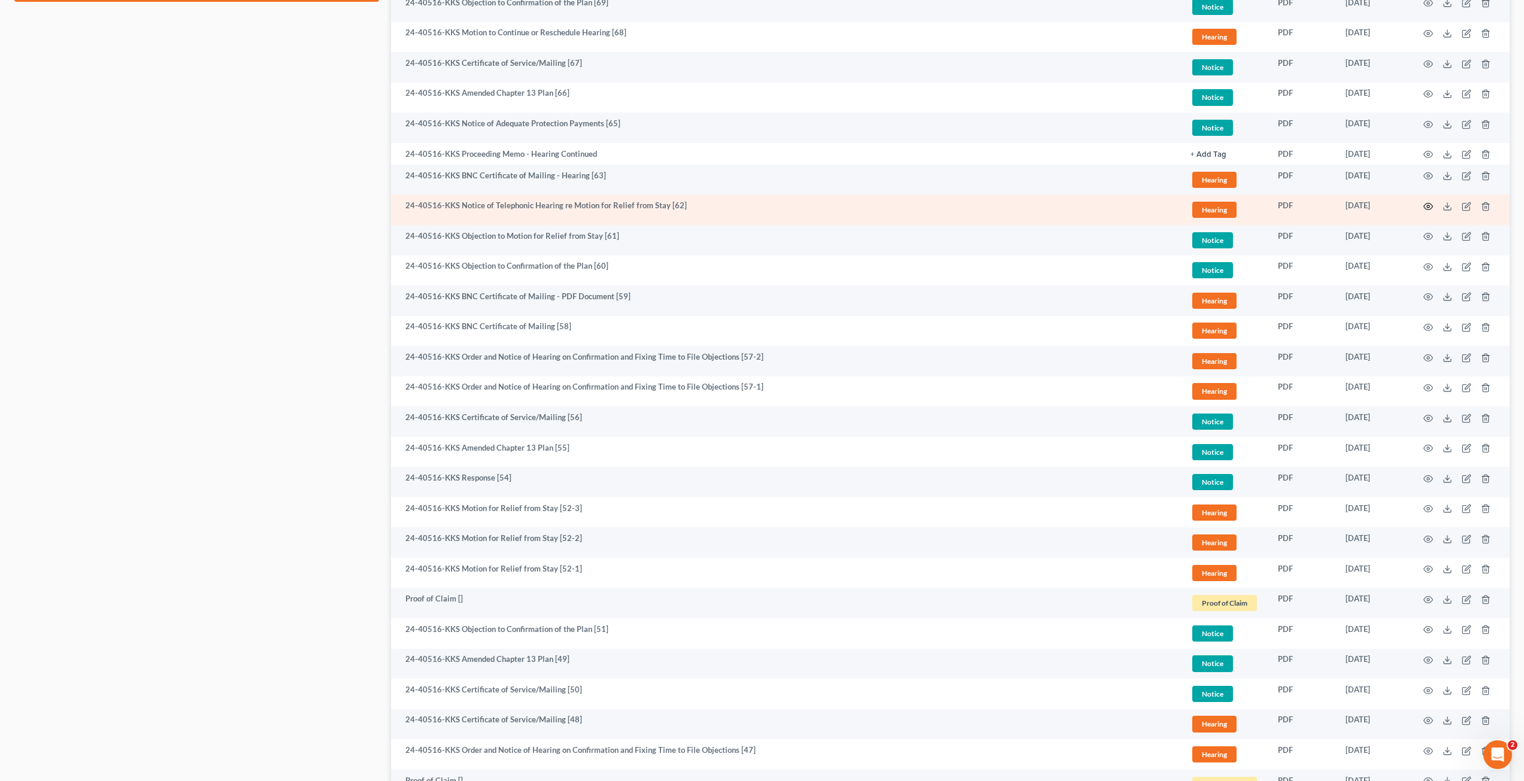
click at [1427, 204] on icon "button" at bounding box center [1428, 207] width 10 height 10
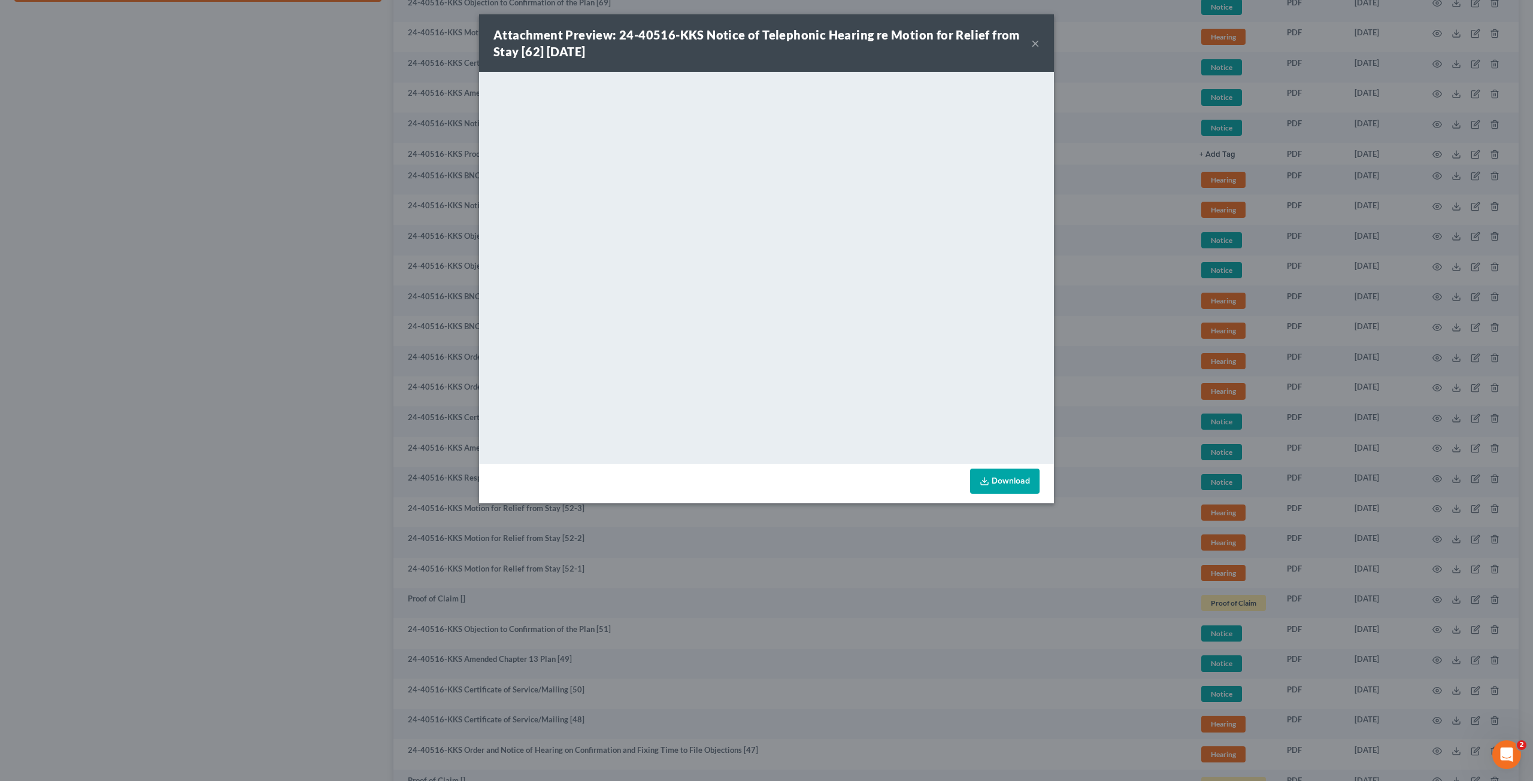
click at [186, 457] on div "Attachment Preview: 24-40516-KKS Notice of Telephonic Hearing re Motion for Rel…" at bounding box center [766, 390] width 1533 height 781
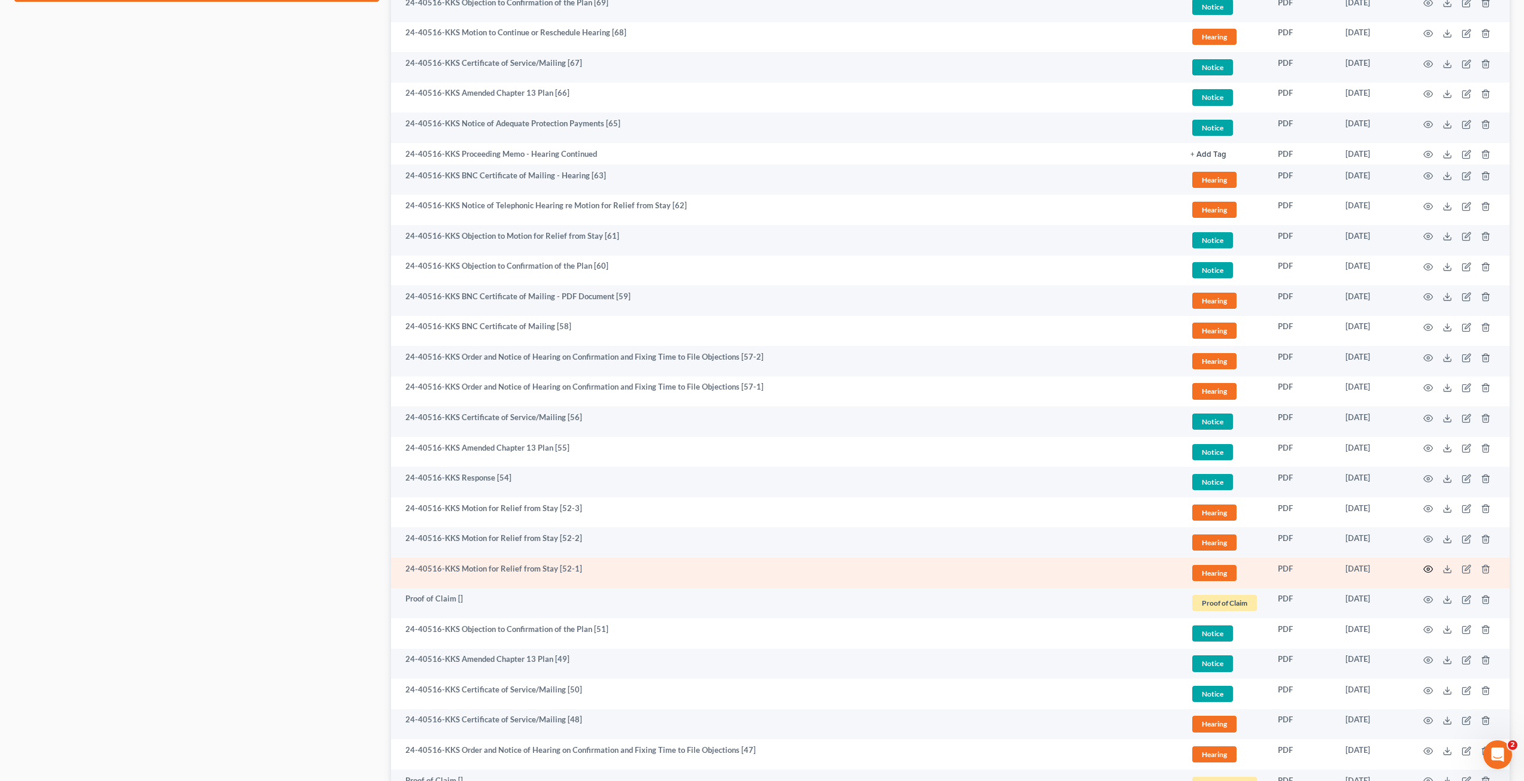
click at [1430, 570] on icon "button" at bounding box center [1428, 570] width 10 height 10
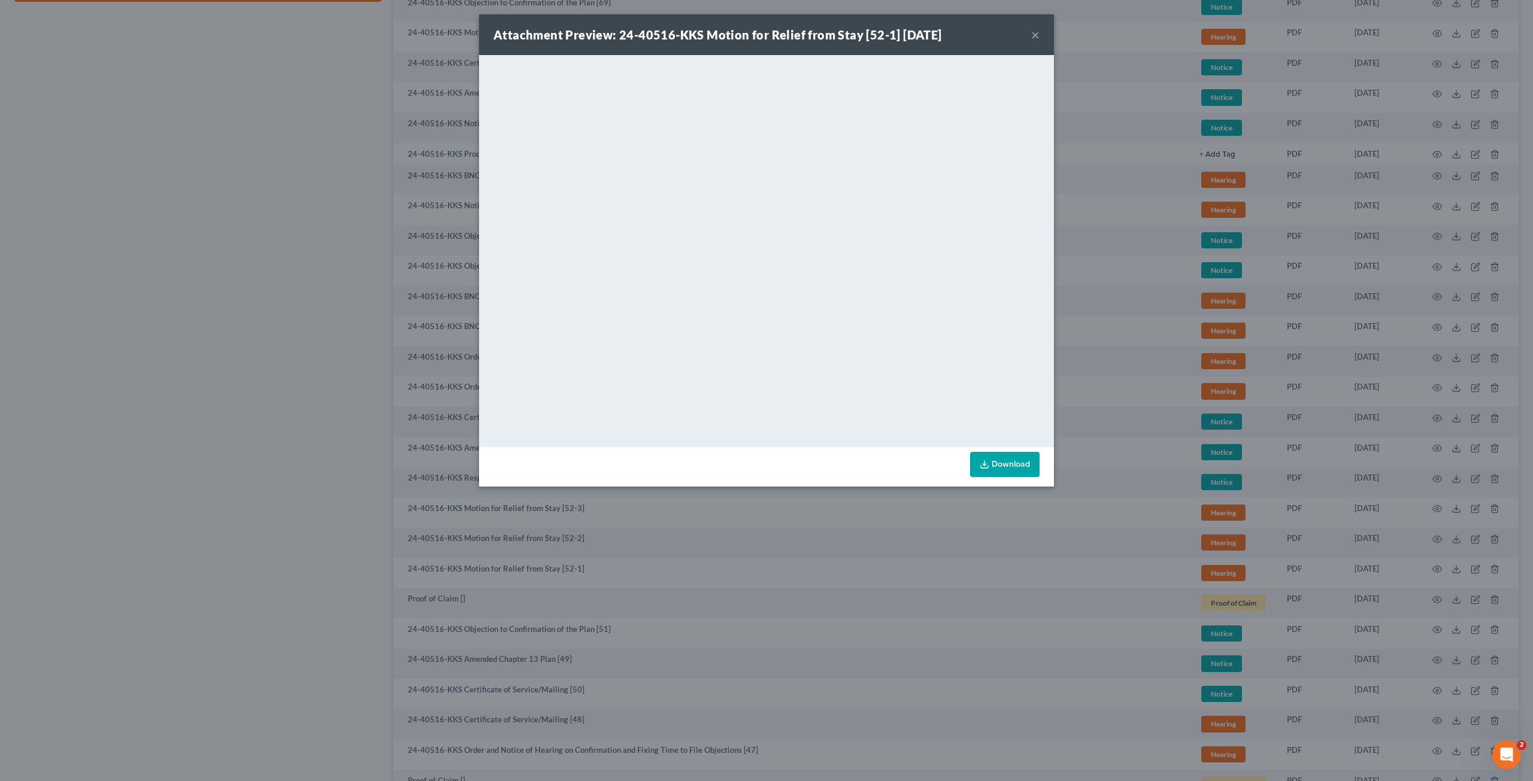
click at [253, 409] on div "Attachment Preview: 24-40516-KKS Motion for Relief from Stay [52-1] 04/09/2025 …" at bounding box center [766, 390] width 1533 height 781
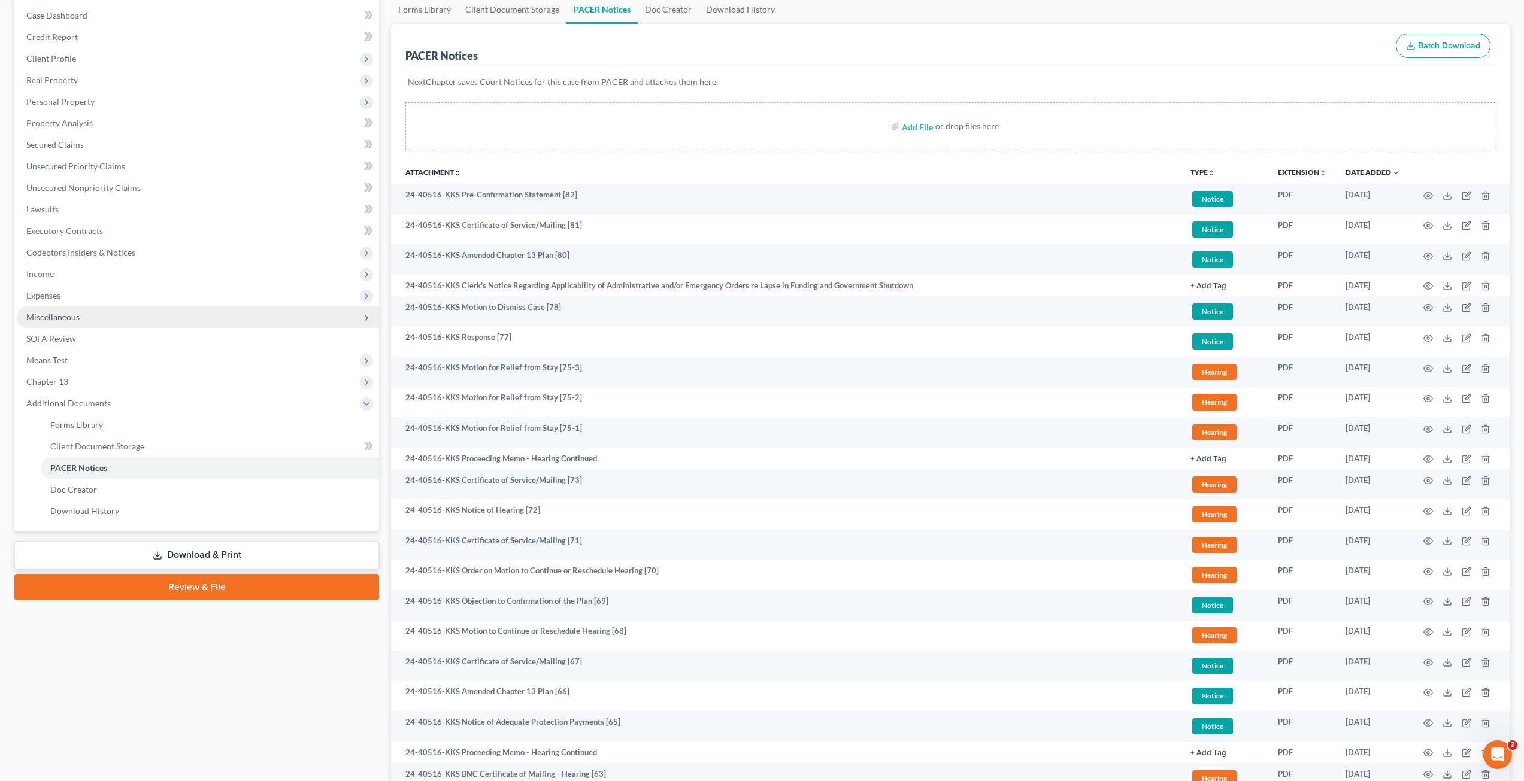
scroll to position [0, 0]
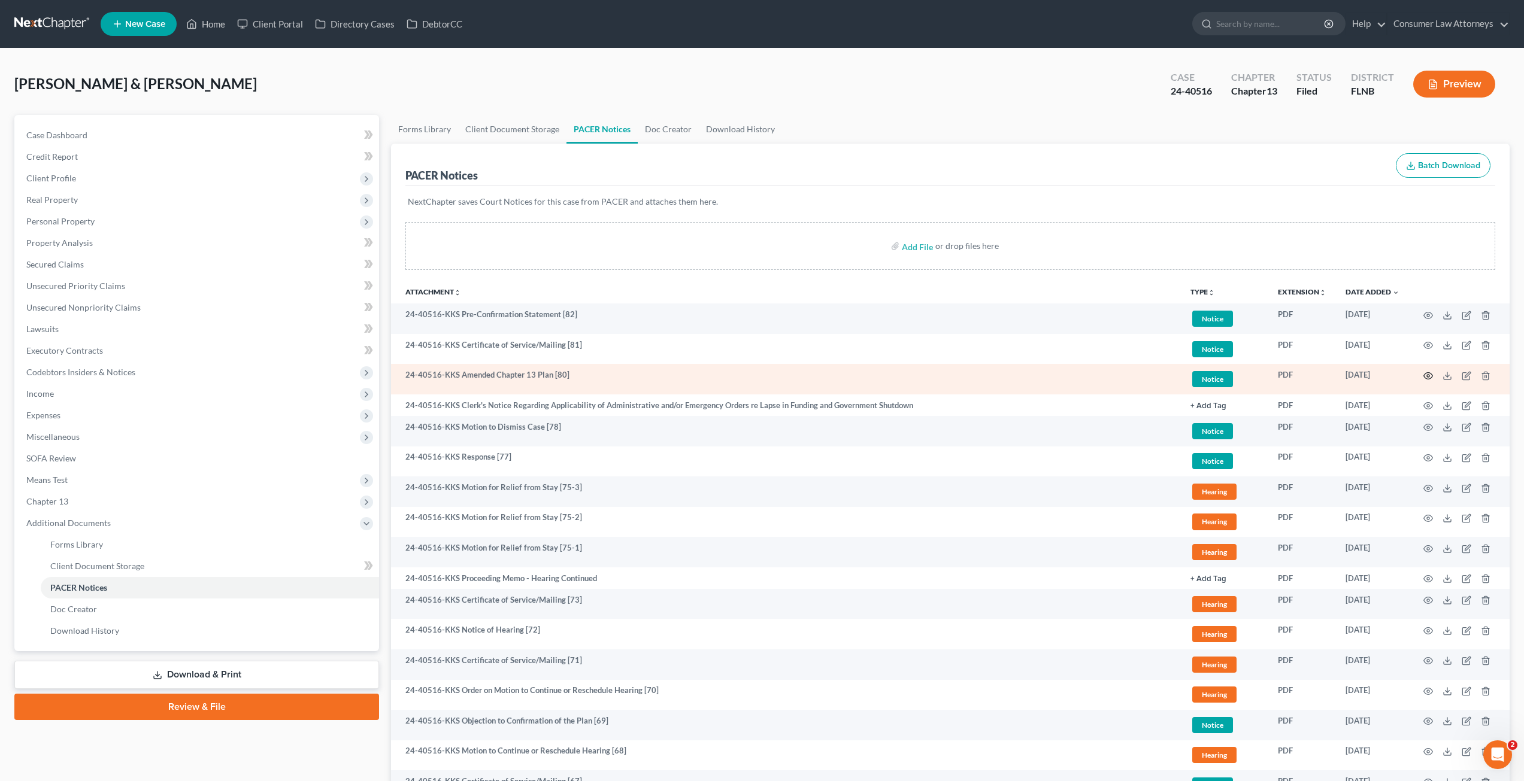
click at [1427, 374] on icon "button" at bounding box center [1428, 376] width 10 height 10
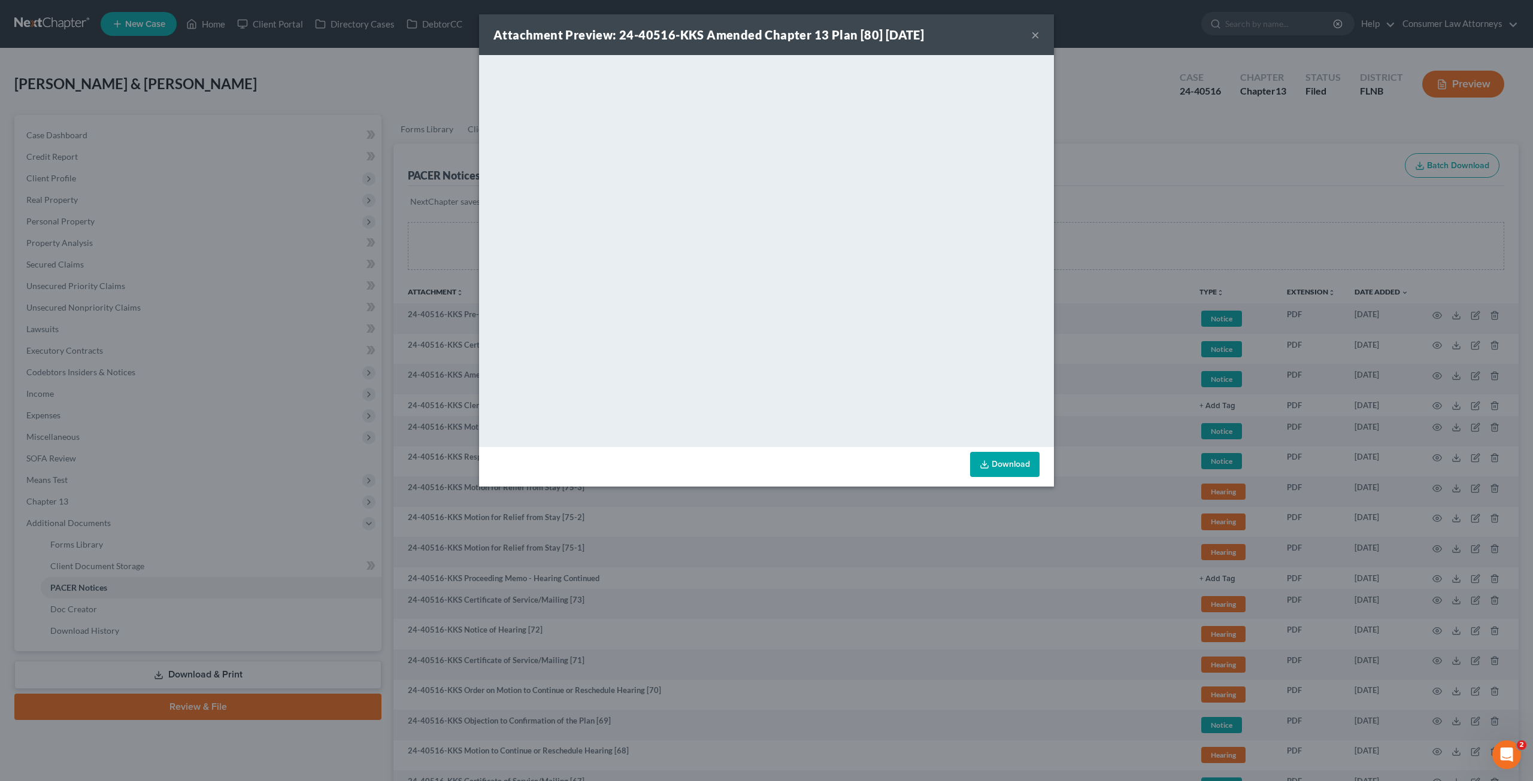
click at [1209, 204] on div "Attachment Preview: 24-40516-KKS Amended Chapter 13 Plan [80] 10/07/2025 × <obj…" at bounding box center [766, 390] width 1533 height 781
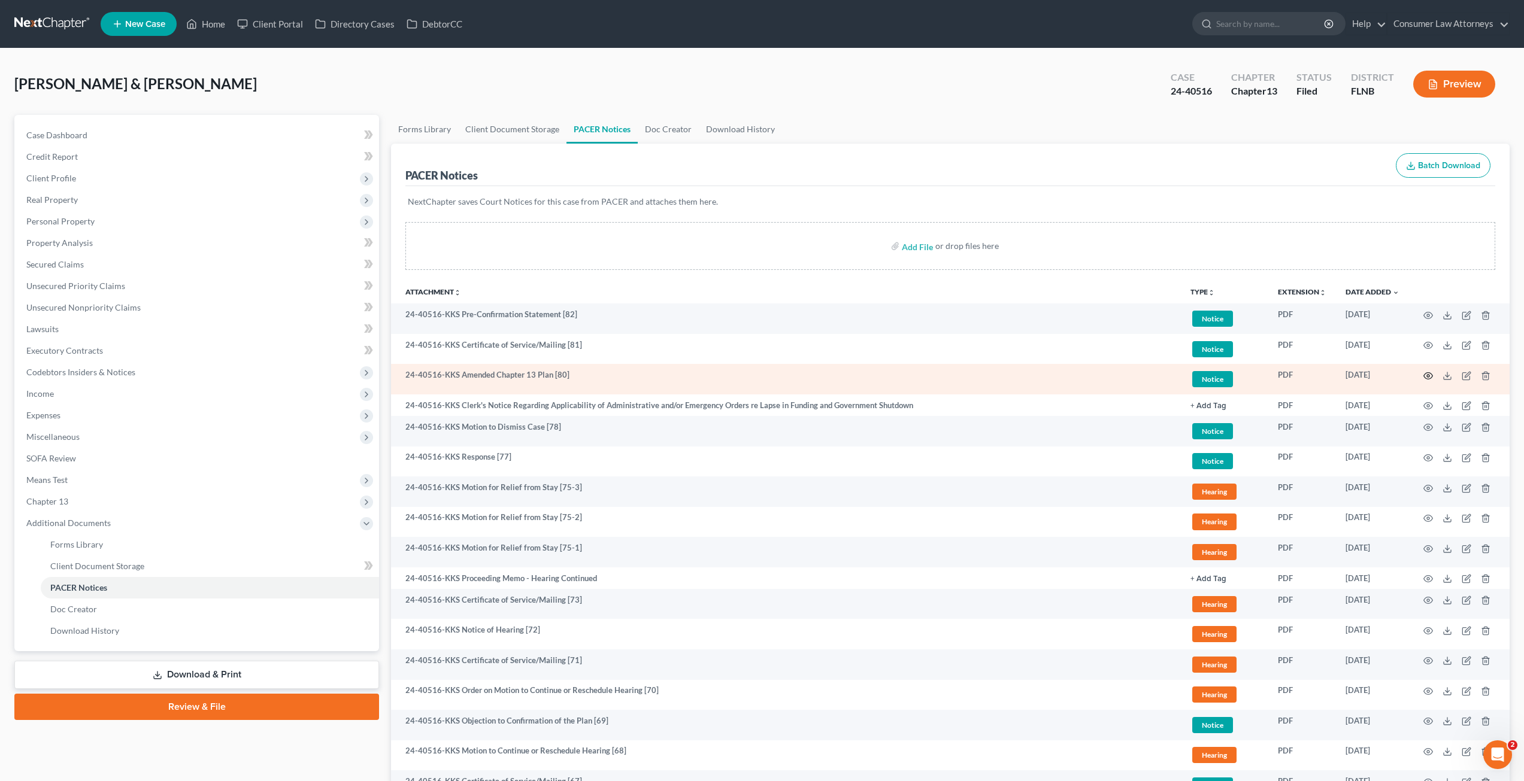
click at [1428, 375] on circle "button" at bounding box center [1428, 376] width 2 height 2
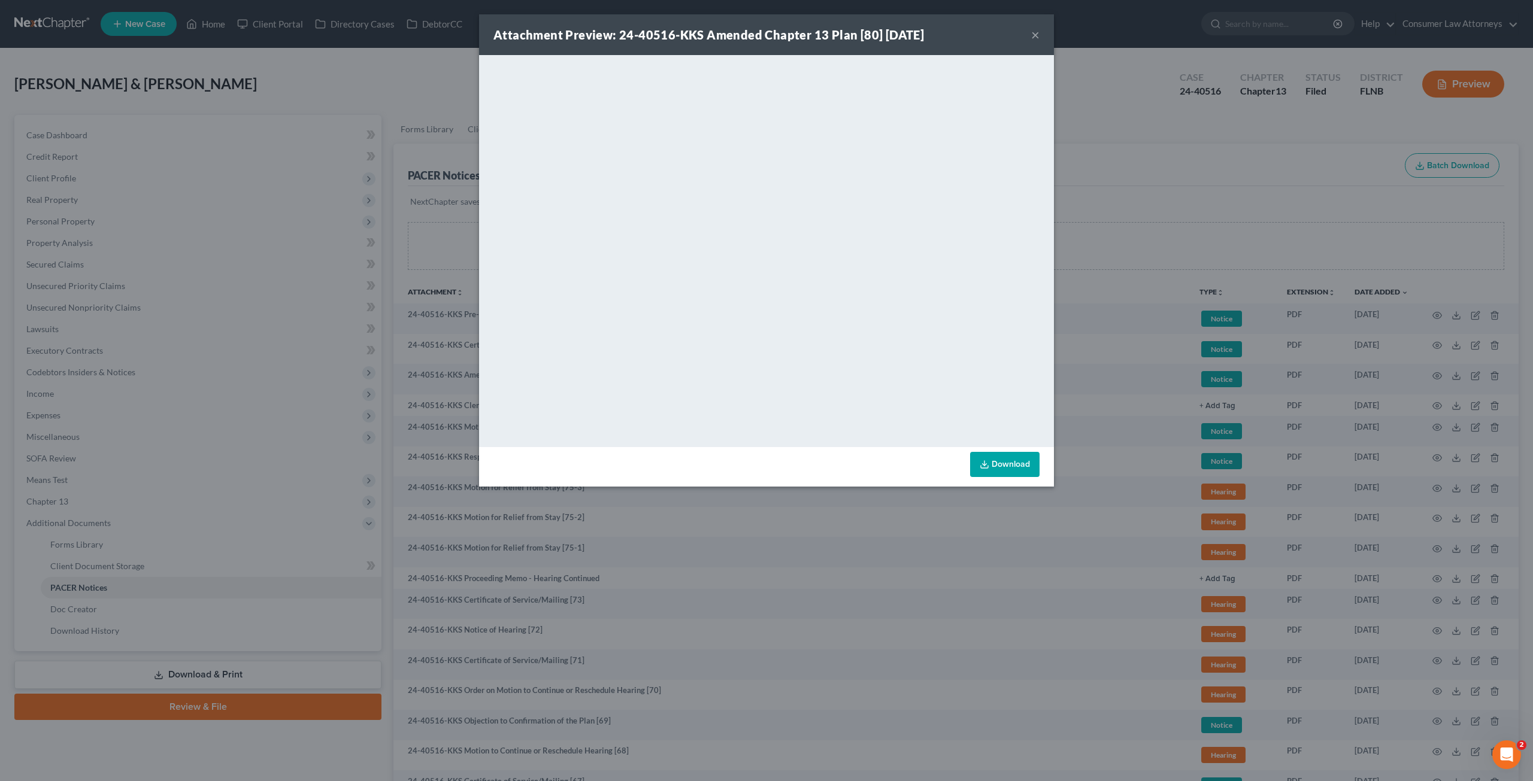
click at [1146, 183] on div "Attachment Preview: 24-40516-KKS Amended Chapter 13 Plan [80] 10/07/2025 × <obj…" at bounding box center [766, 390] width 1533 height 781
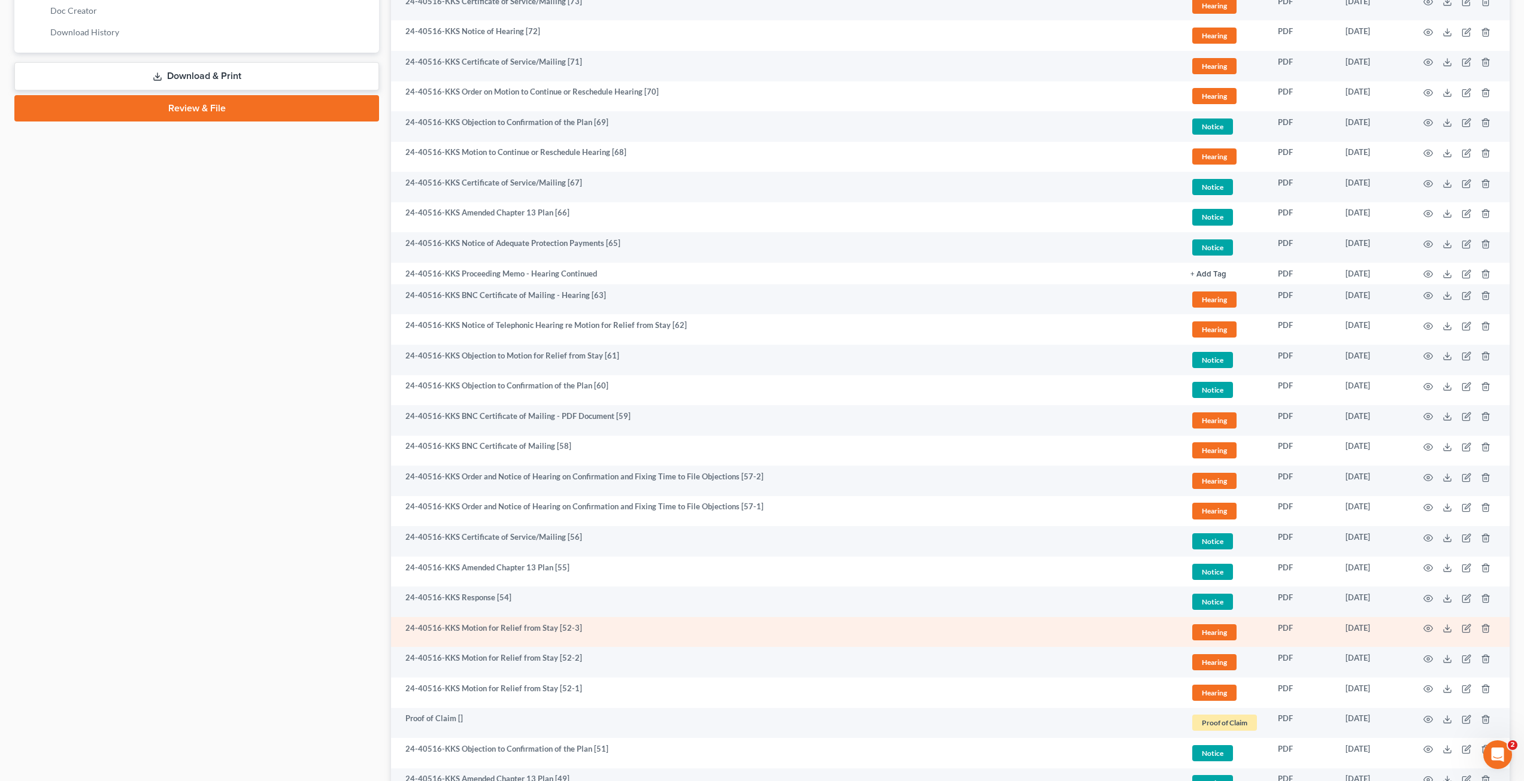
scroll to position [659, 0]
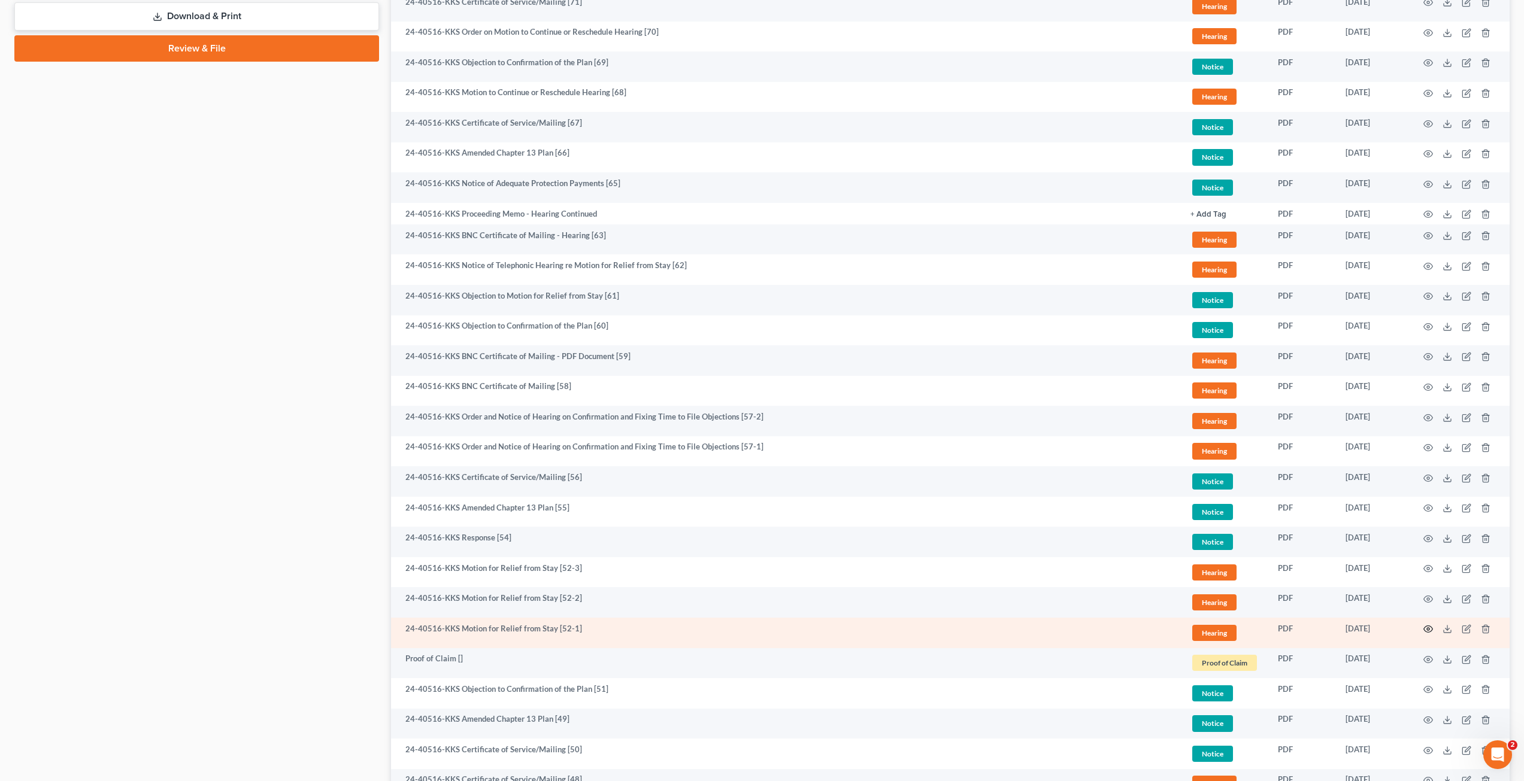
click at [1428, 627] on icon "button" at bounding box center [1428, 629] width 10 height 10
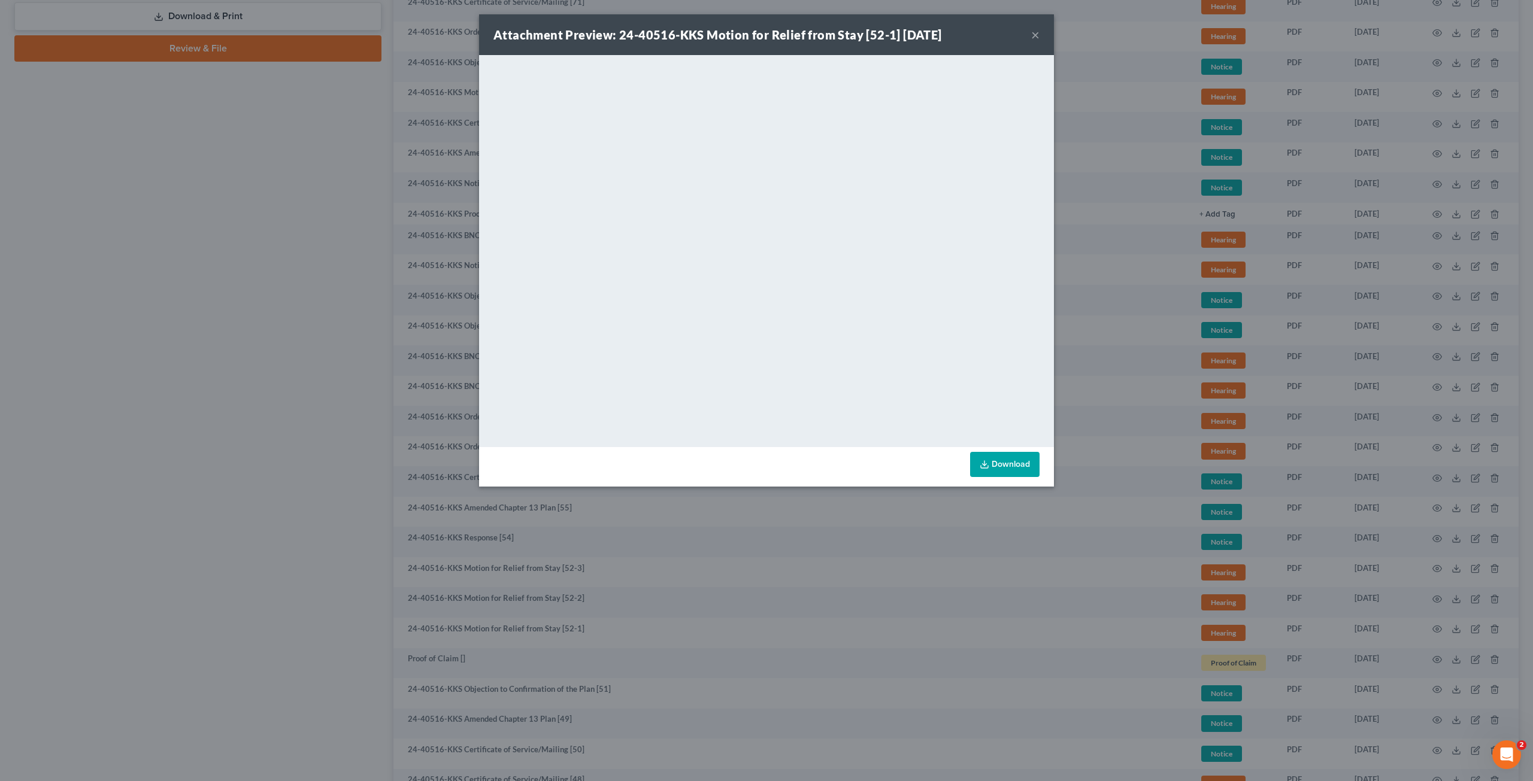
click at [1128, 390] on div "Attachment Preview: 24-40516-KKS Motion for Relief from Stay [52-1] 04/09/2025 …" at bounding box center [766, 390] width 1533 height 781
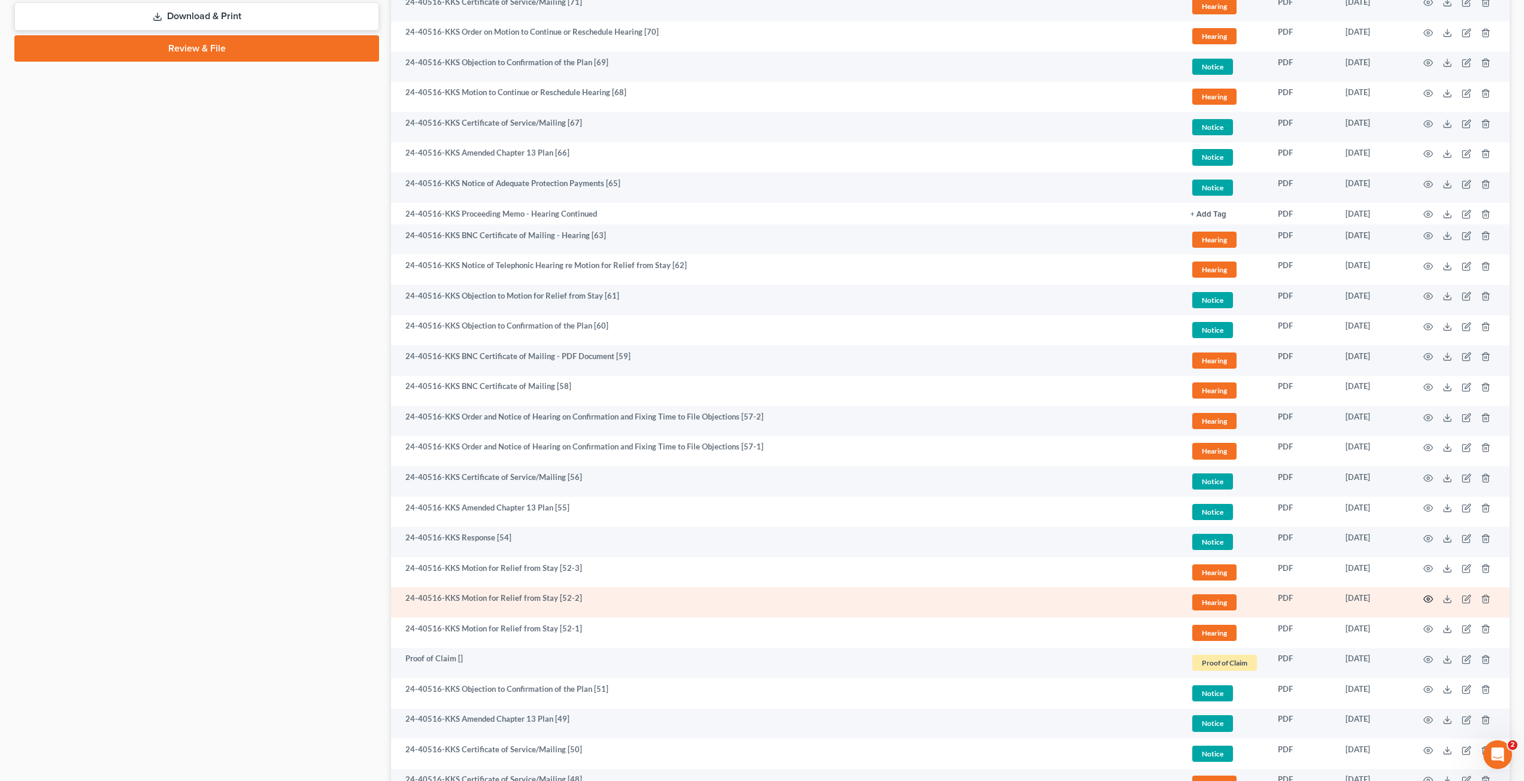
click at [1428, 597] on icon "button" at bounding box center [1428, 599] width 10 height 10
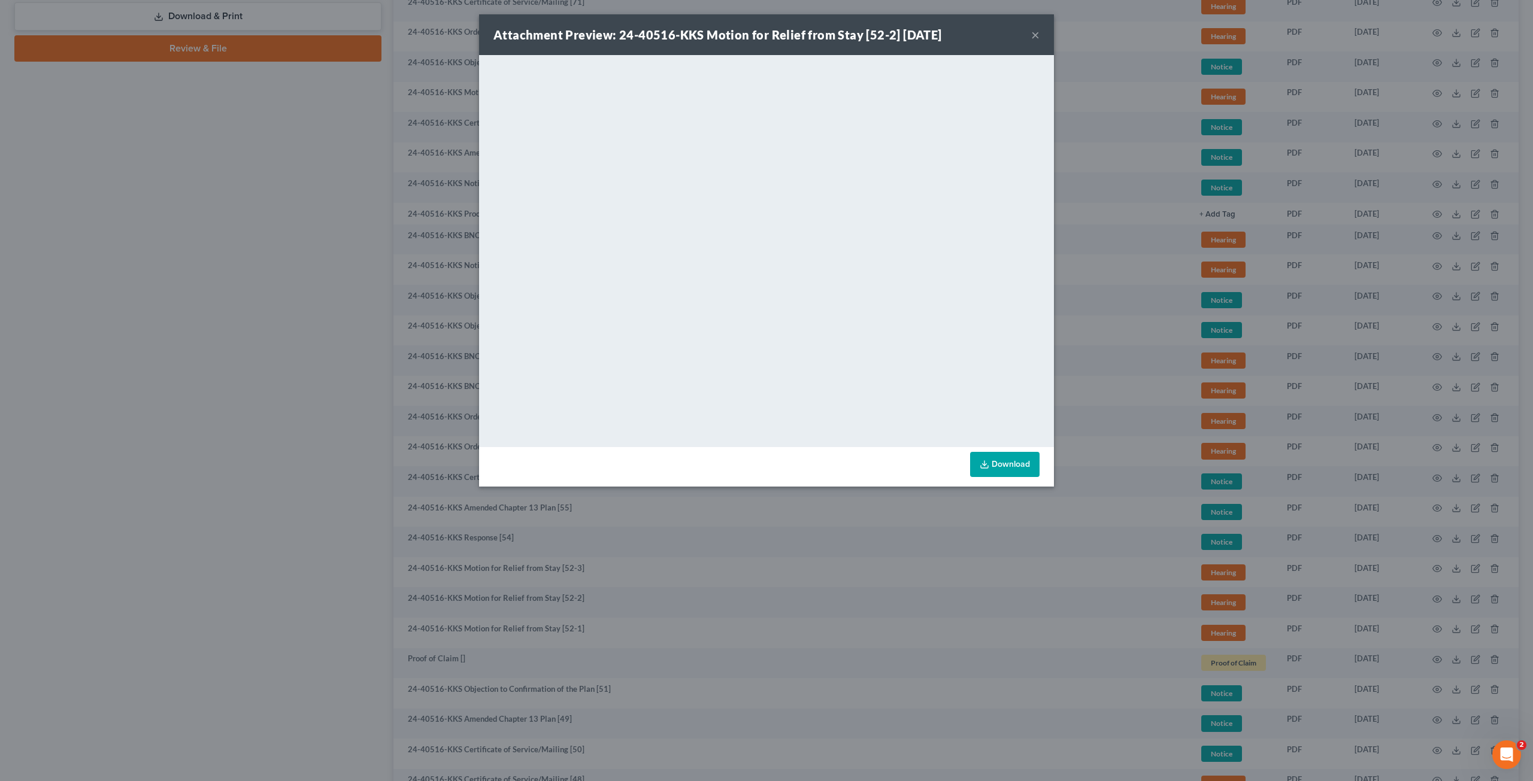
click at [1033, 39] on button "×" at bounding box center [1035, 35] width 8 height 14
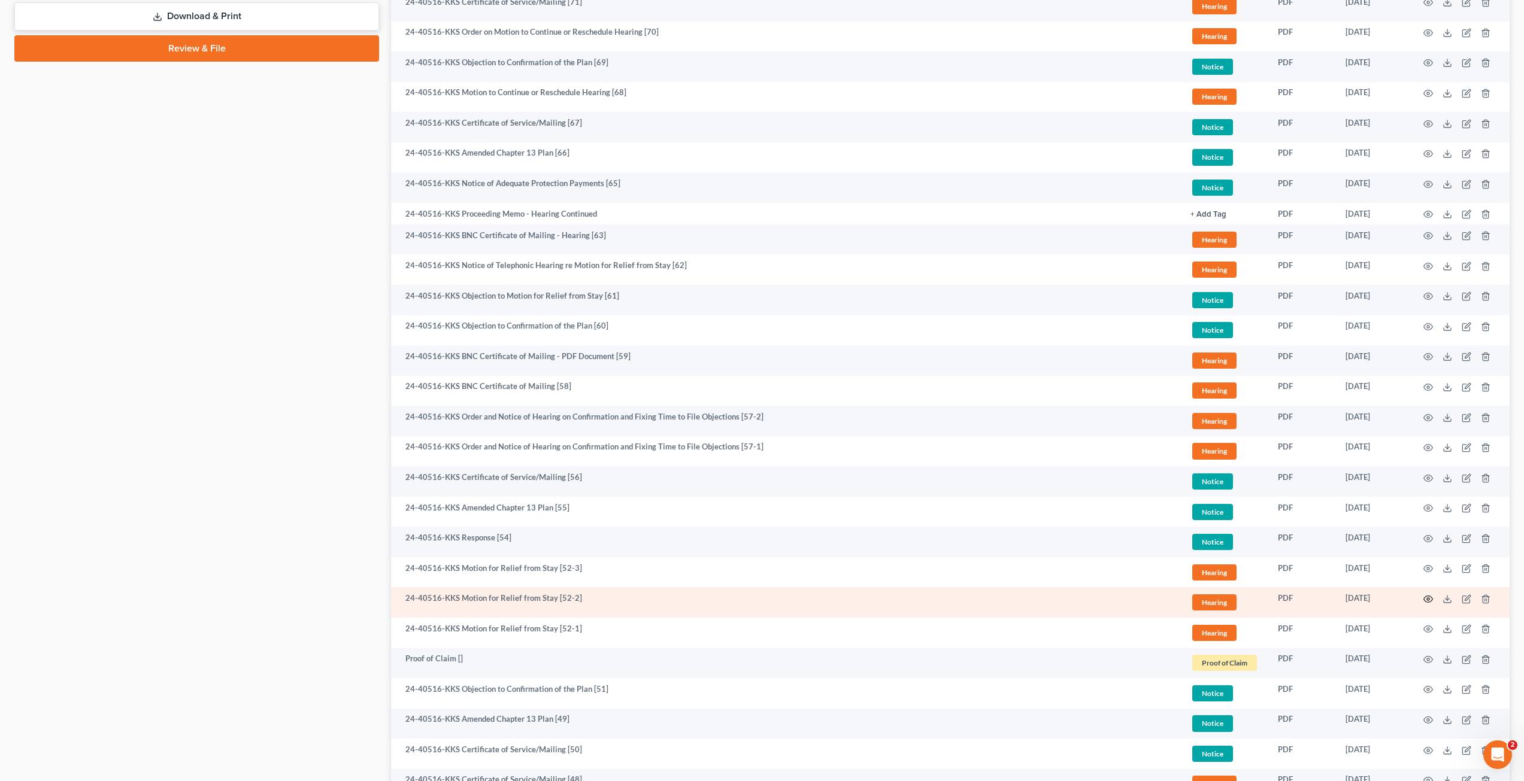
click at [1432, 594] on icon "button" at bounding box center [1428, 599] width 10 height 10
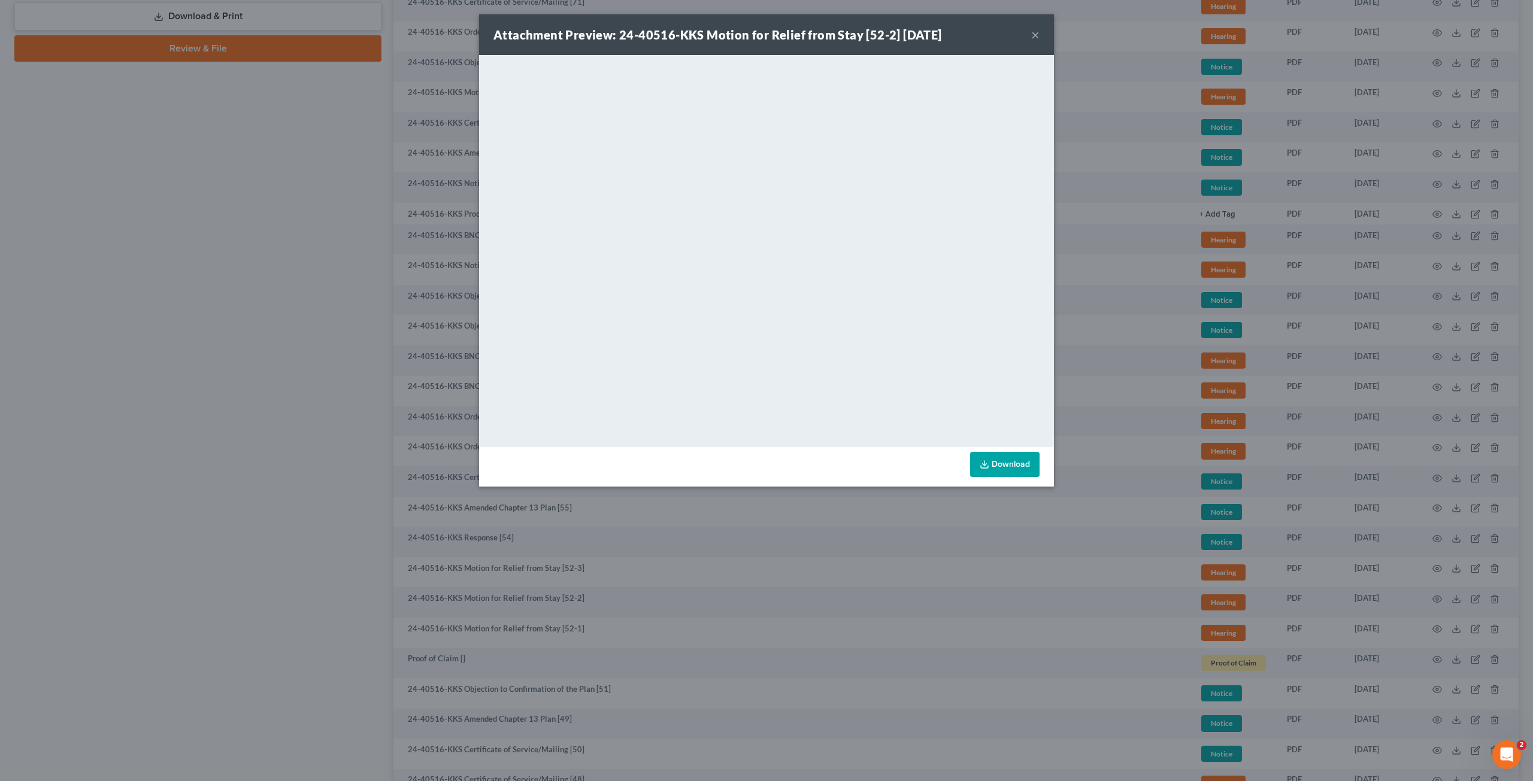
click at [1036, 38] on button "×" at bounding box center [1035, 35] width 8 height 14
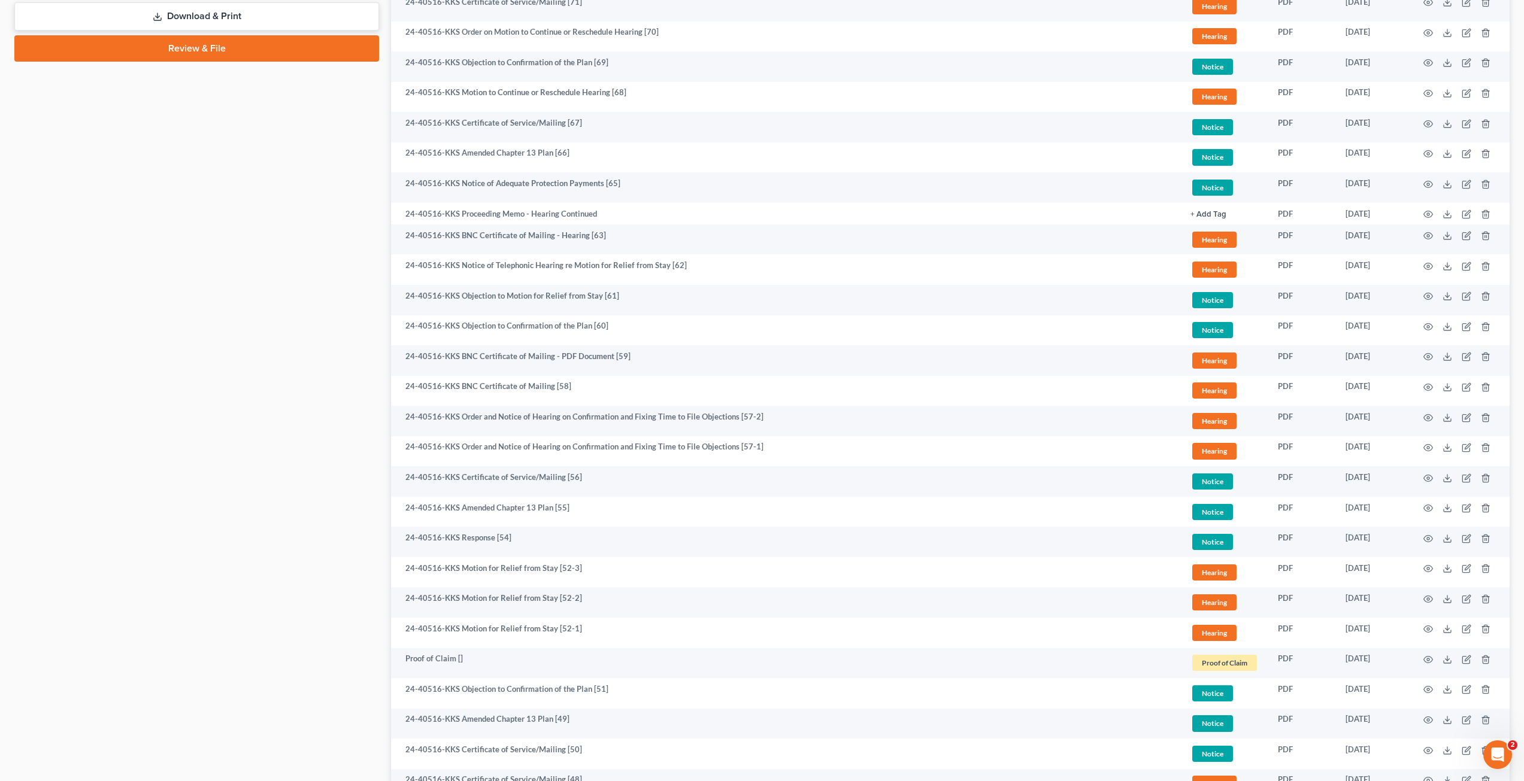
click at [242, 196] on div "Case Dashboard Payments Invoices Payments Payments Credit Report Client Profile" at bounding box center [196, 699] width 377 height 2486
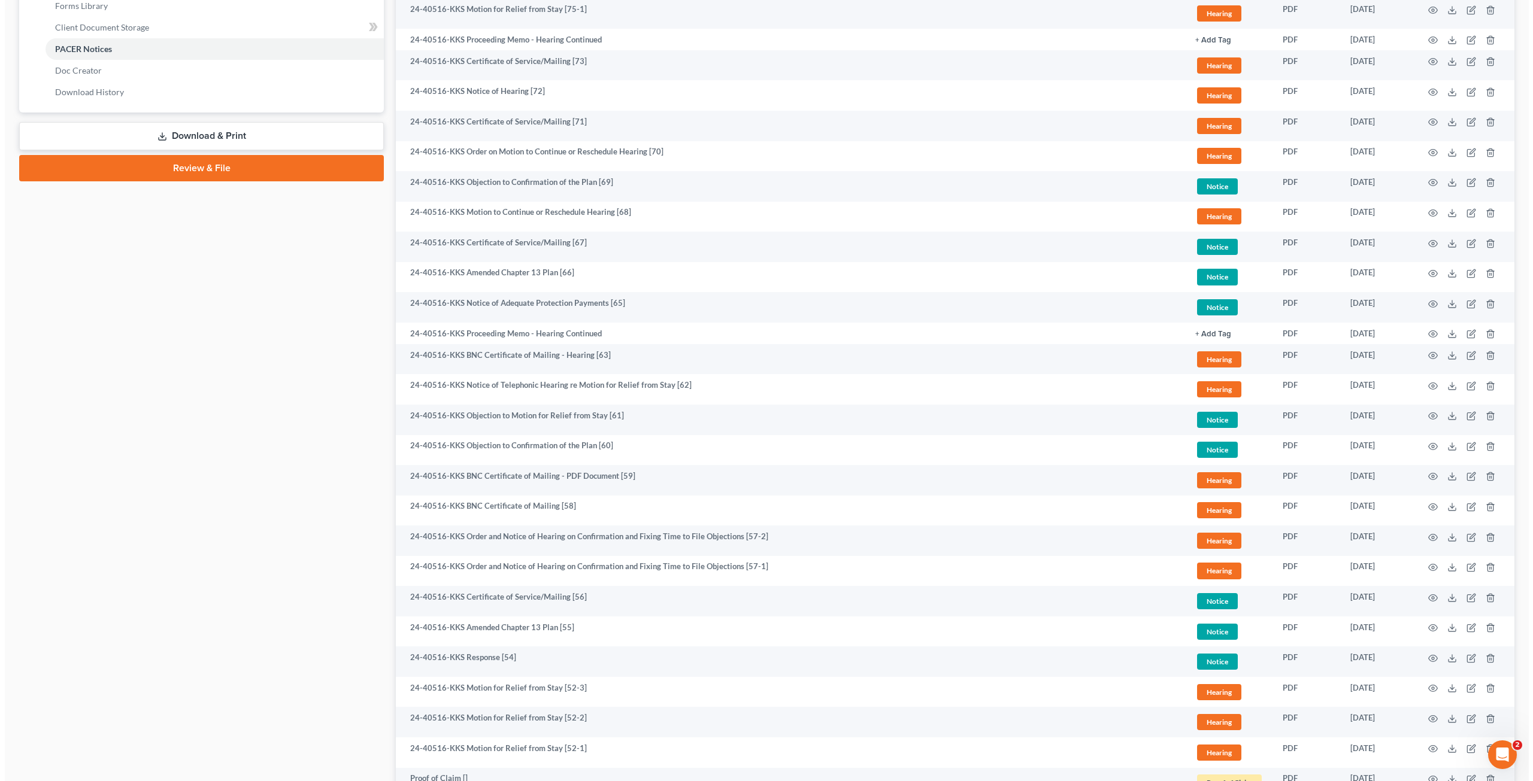
scroll to position [898, 0]
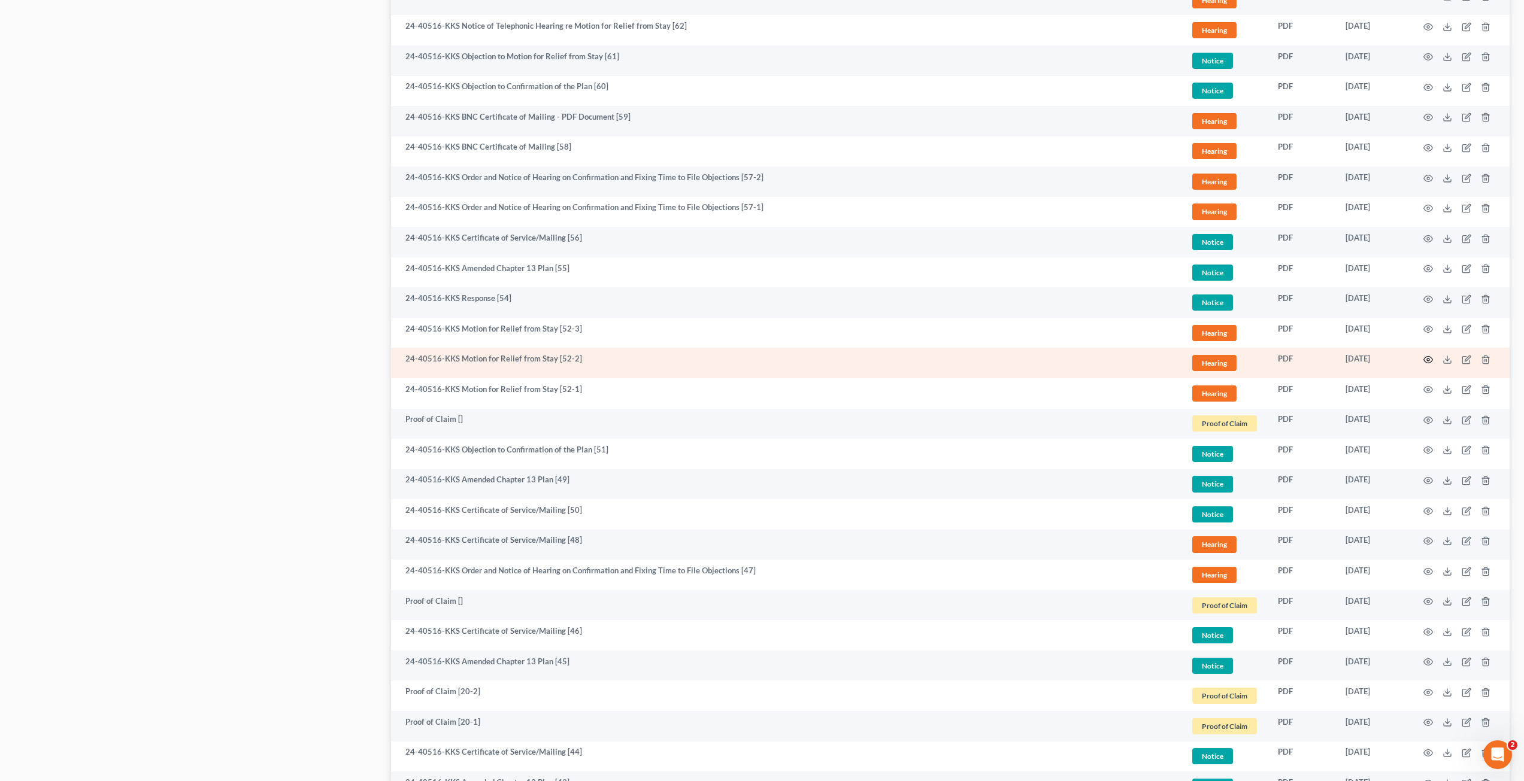
click at [1428, 359] on circle "button" at bounding box center [1428, 360] width 2 height 2
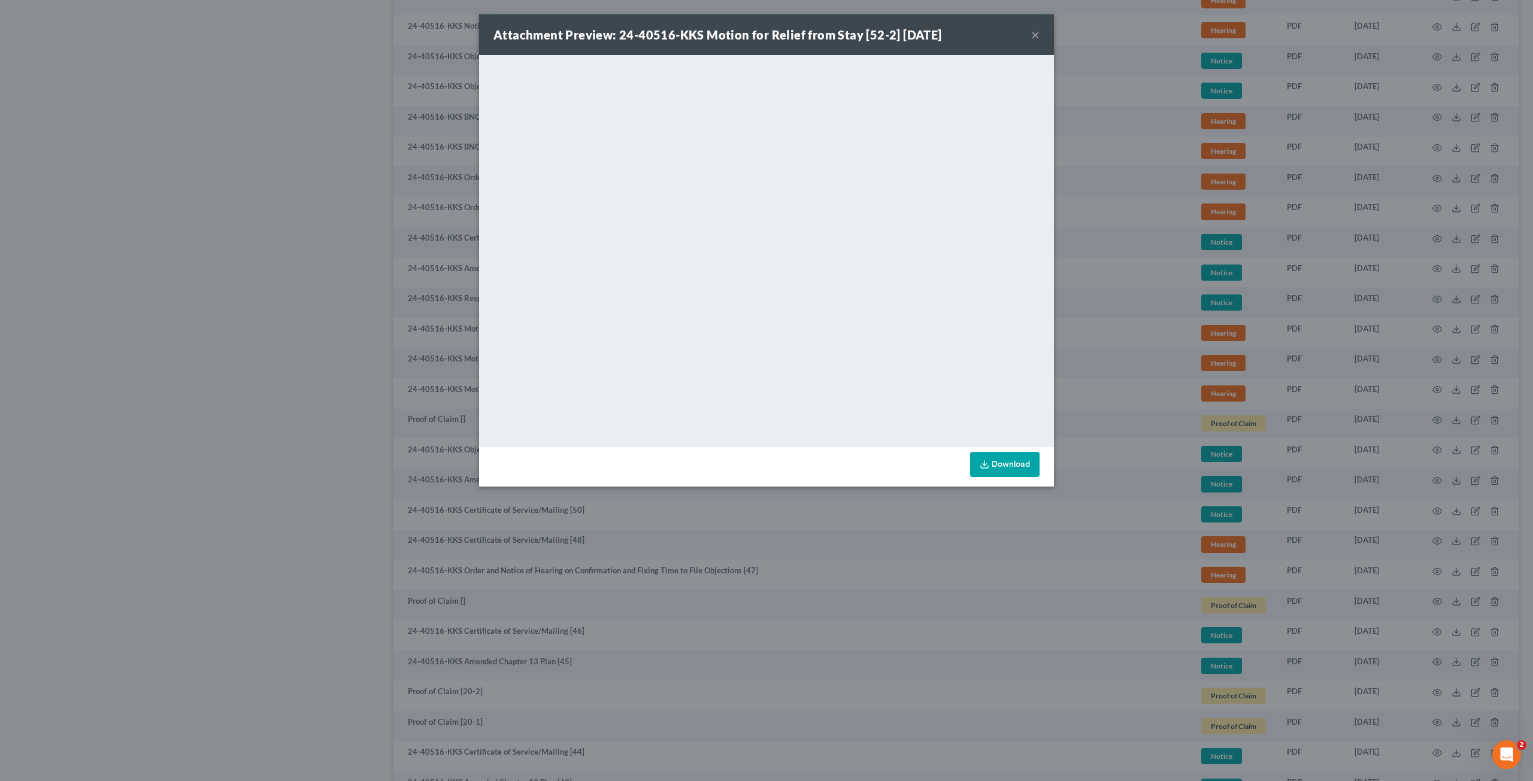
click at [1158, 342] on div "Attachment Preview: 24-40516-KKS Motion for Relief from Stay [52-2] [DATE] × Do…" at bounding box center [766, 390] width 1533 height 781
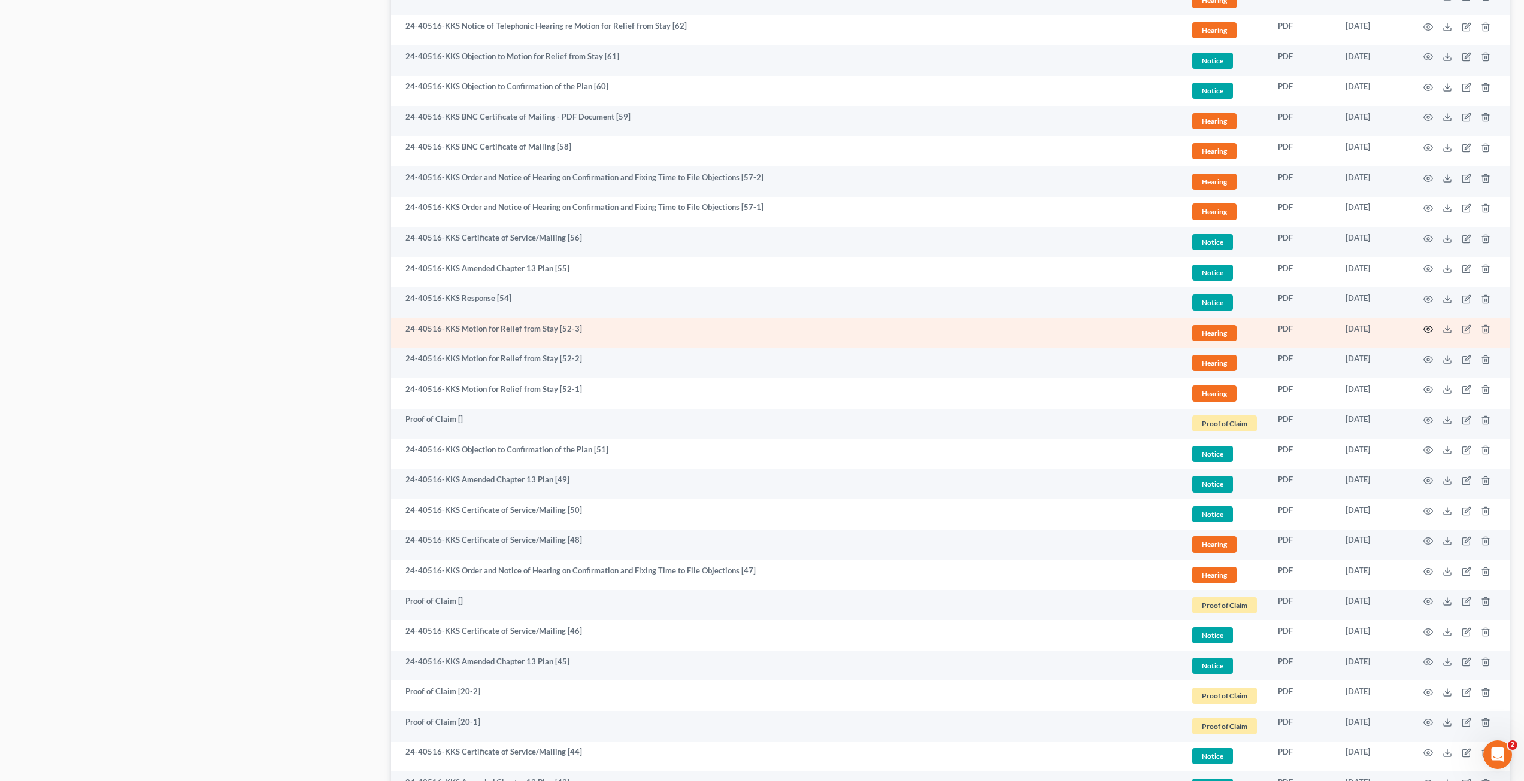
click at [1428, 327] on icon "button" at bounding box center [1428, 329] width 10 height 10
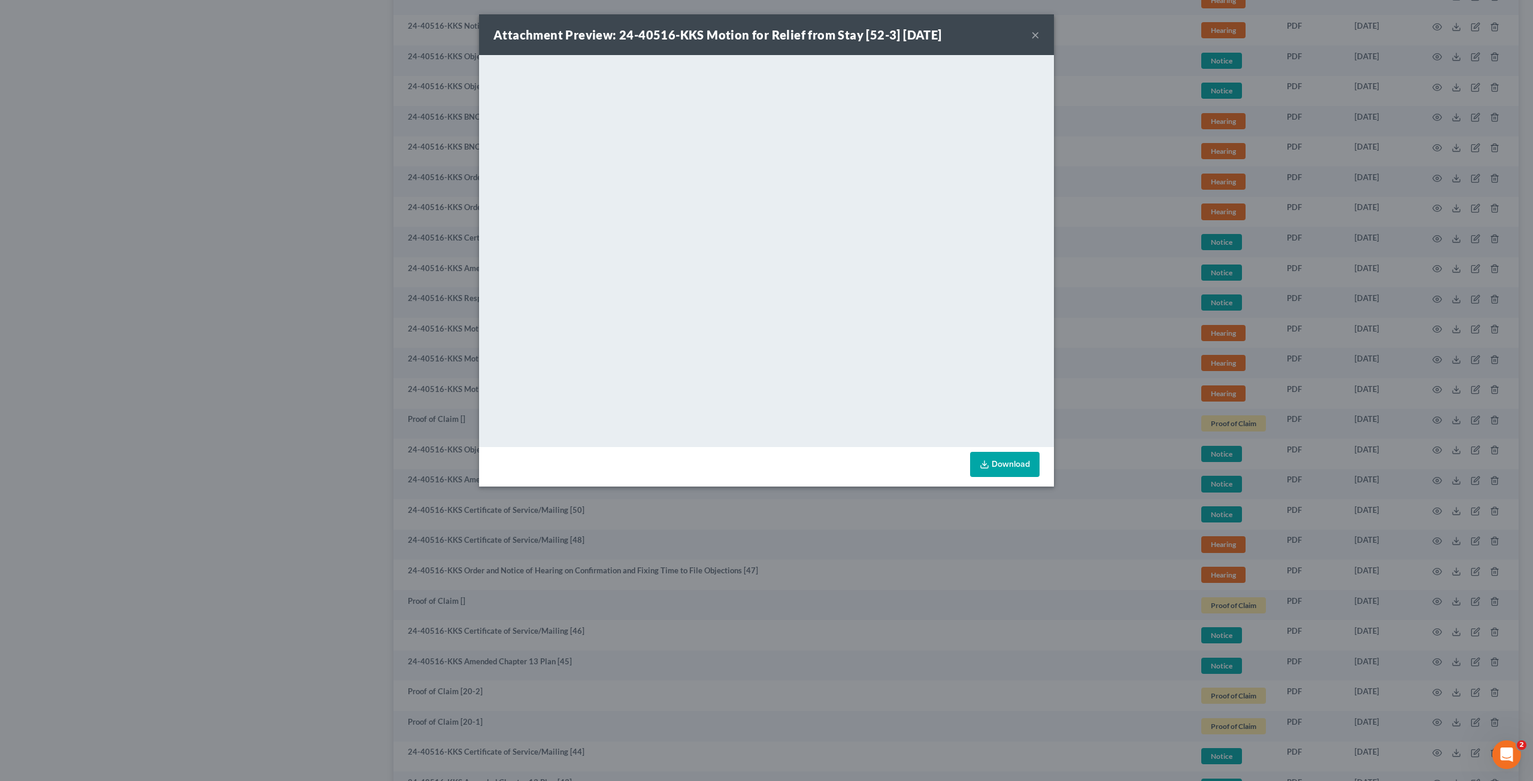
click at [127, 398] on div "Attachment Preview: 24-40516-KKS Motion for Relief from Stay [52-3] [DATE] × Do…" at bounding box center [766, 390] width 1533 height 781
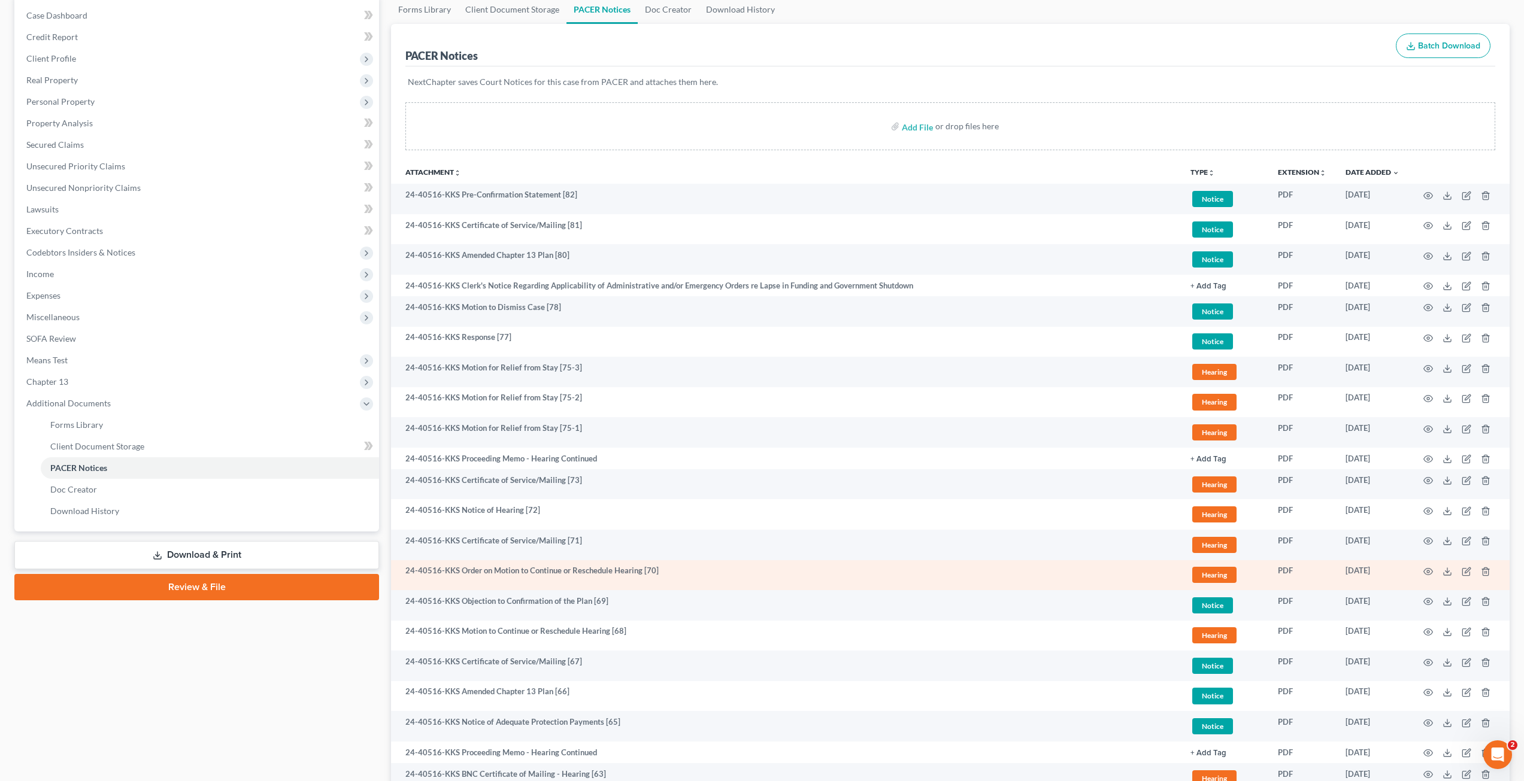
scroll to position [60, 0]
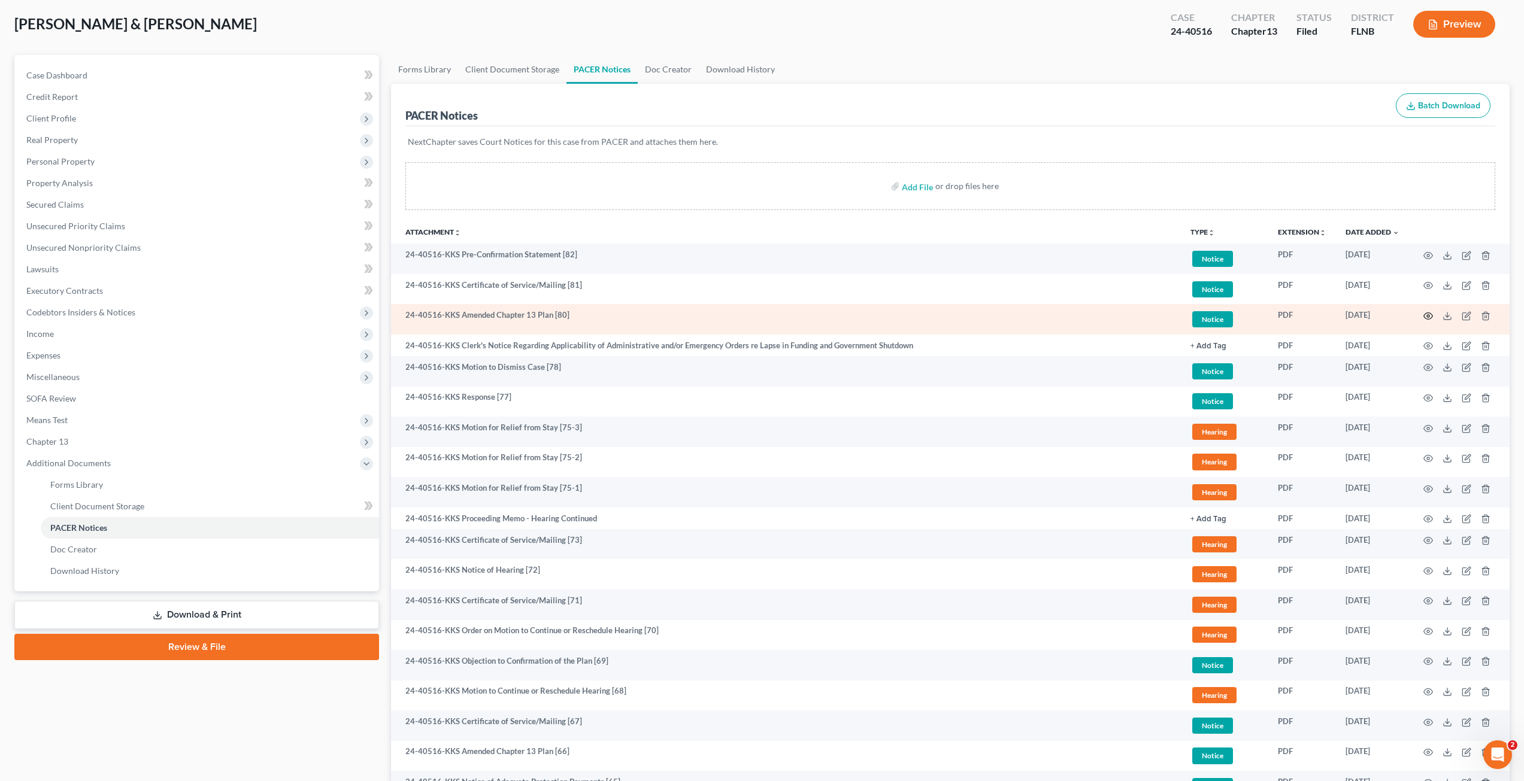
click at [1429, 314] on icon "button" at bounding box center [1428, 316] width 10 height 10
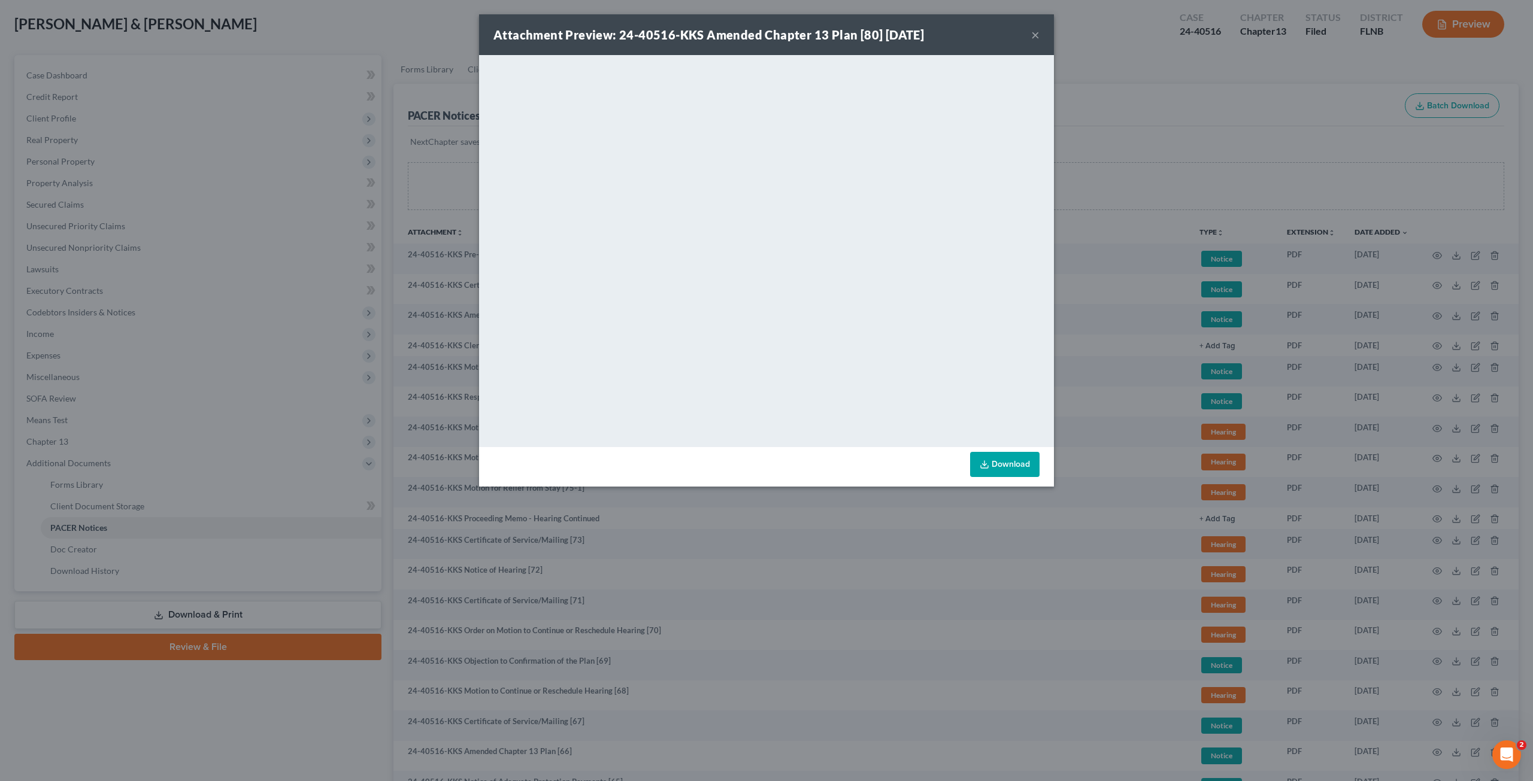
click at [732, 588] on div "Attachment Preview: 24-40516-KKS Amended Chapter 13 Plan [80] [DATE] × <object …" at bounding box center [766, 390] width 1533 height 781
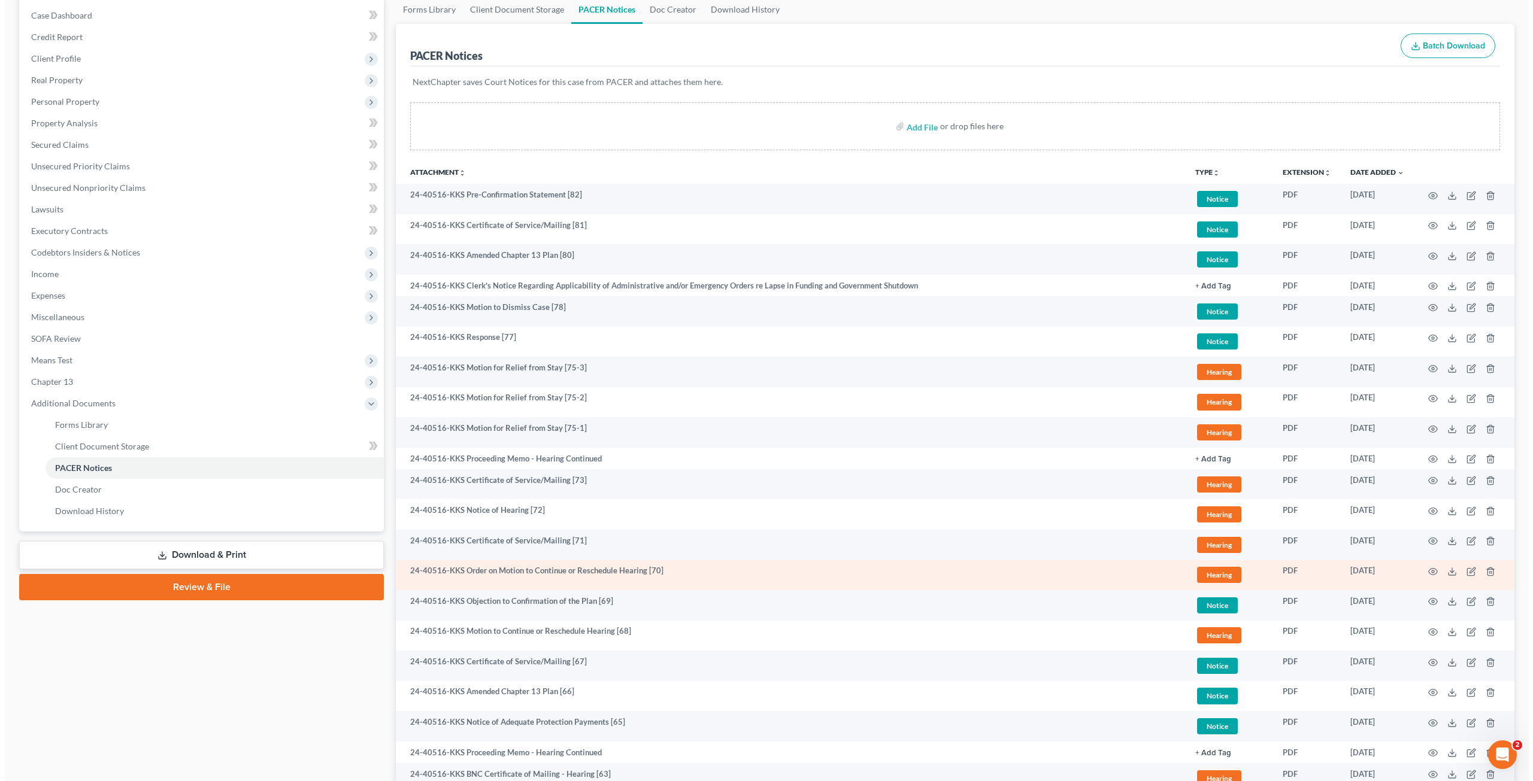
scroll to position [239, 0]
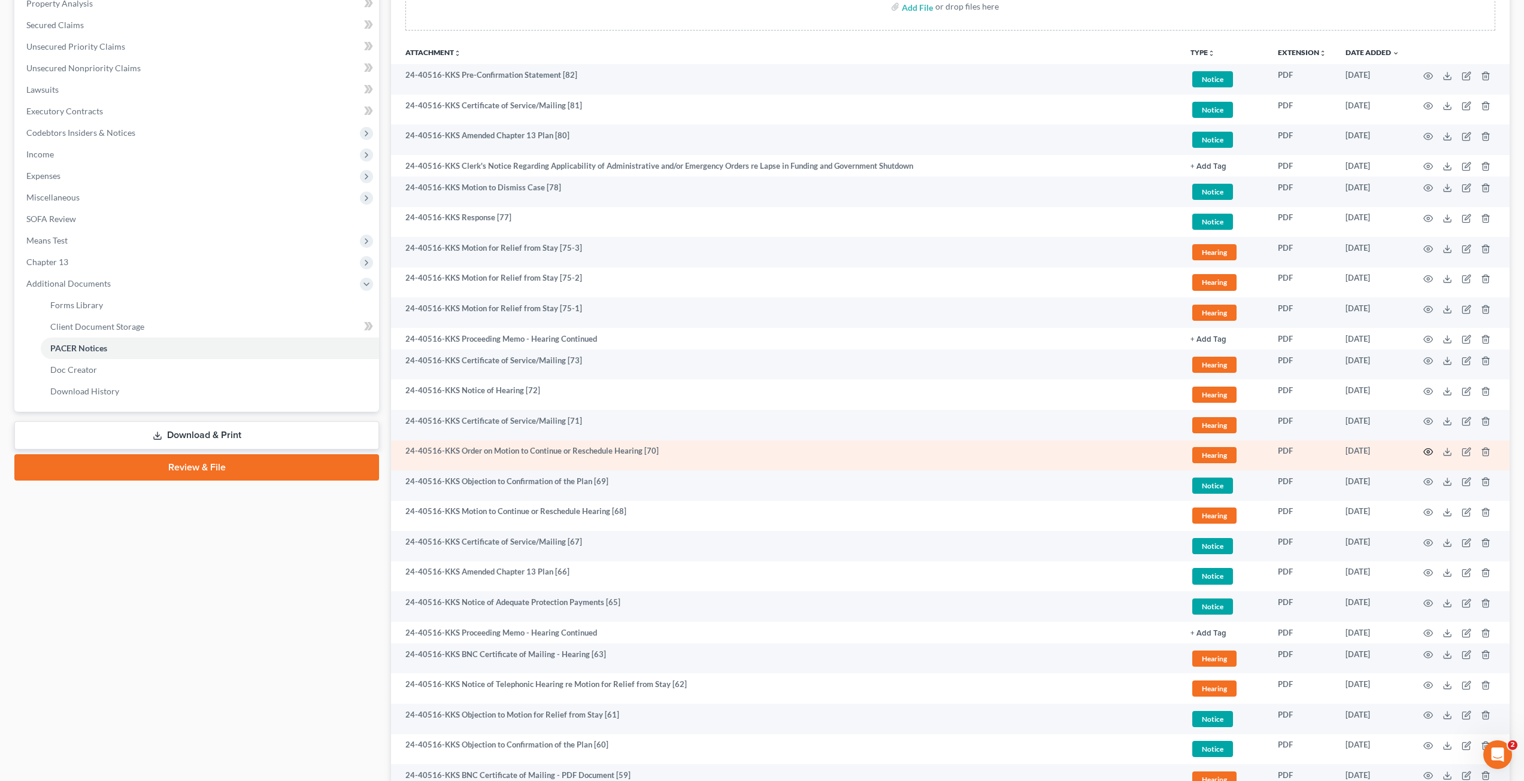
click at [1430, 452] on icon "button" at bounding box center [1428, 452] width 10 height 10
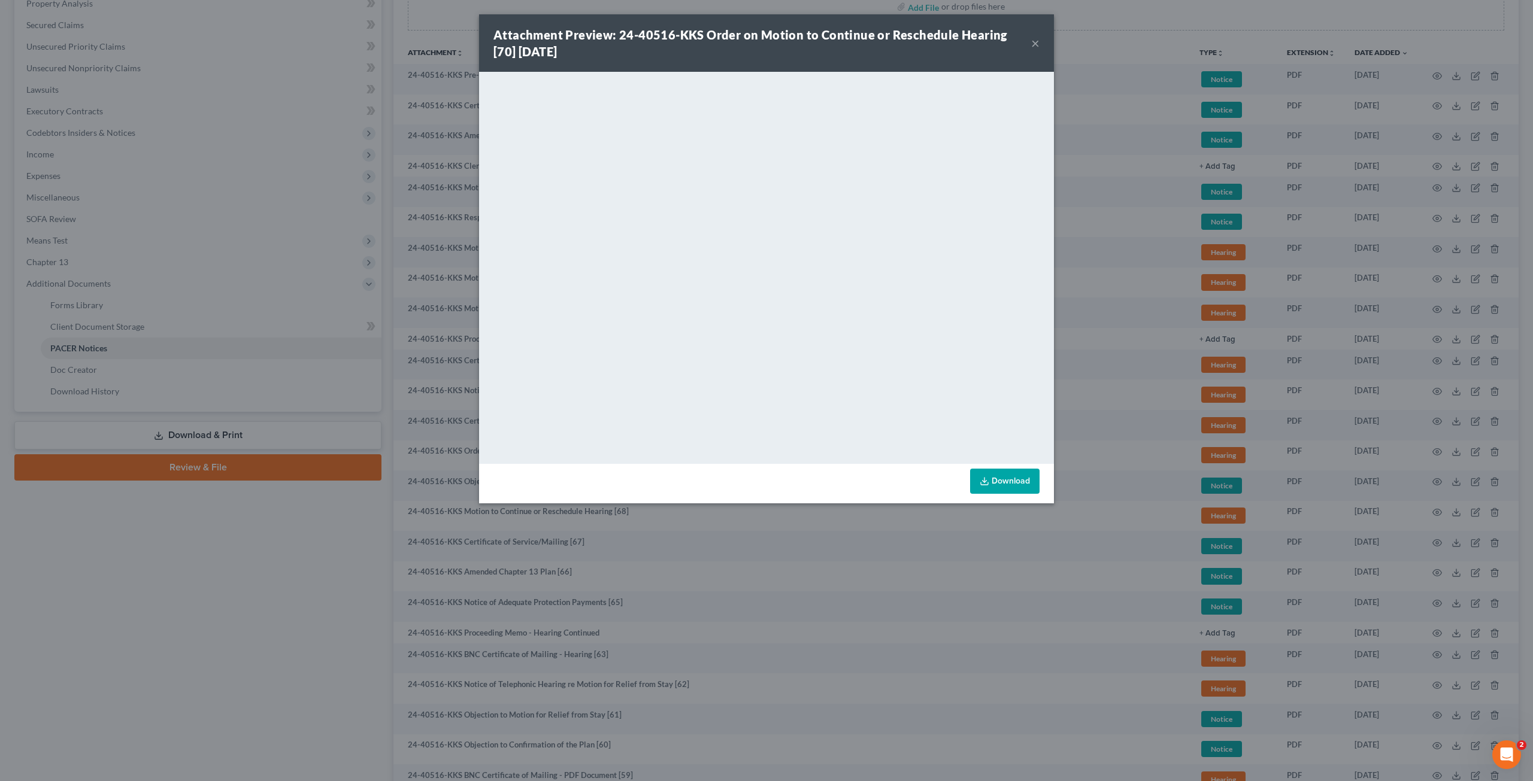
click at [1095, 421] on div "Attachment Preview: 24-40516-KKS Order on Motion to Continue or Reschedule Hear…" at bounding box center [766, 390] width 1533 height 781
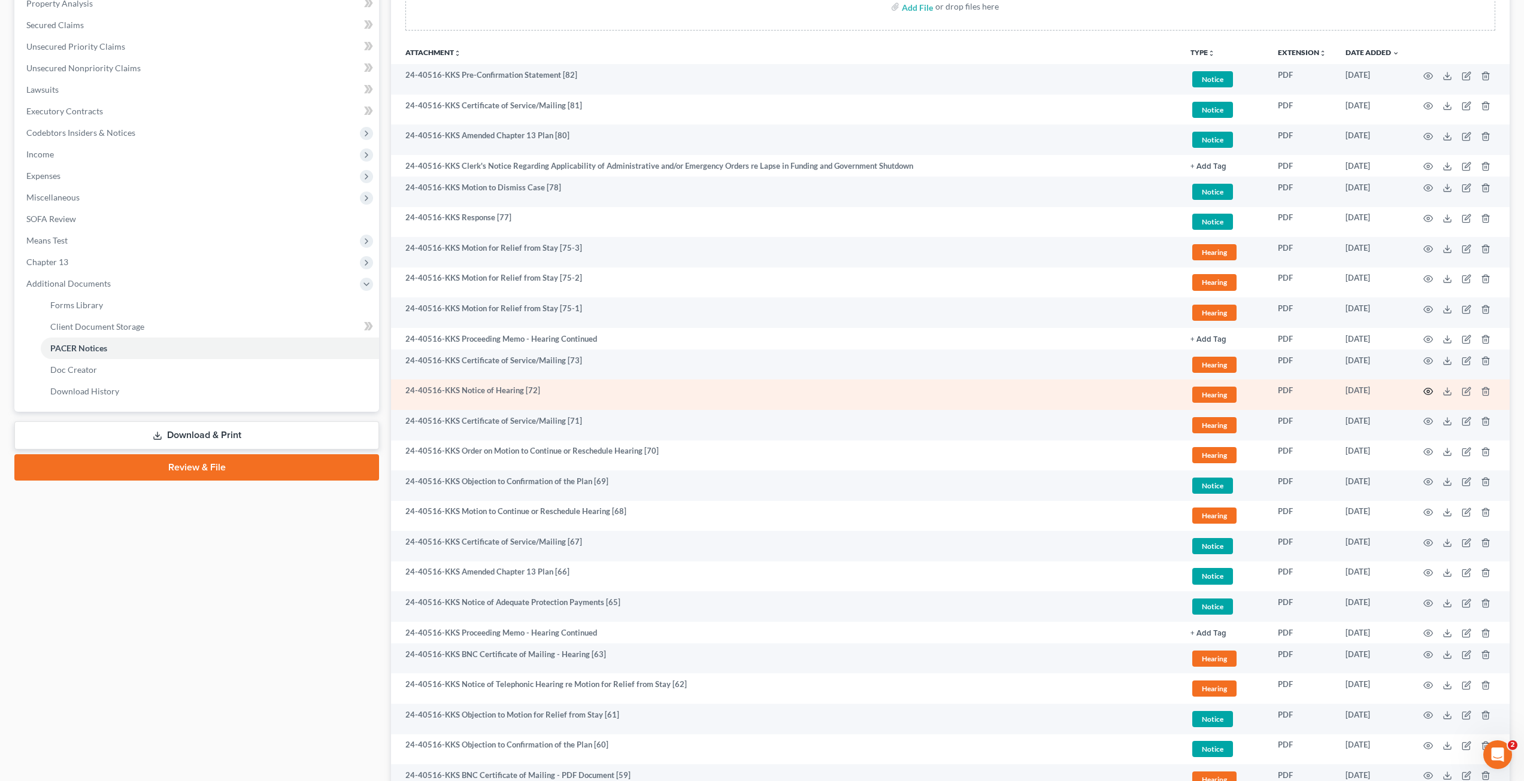
click at [1425, 392] on icon "button" at bounding box center [1428, 392] width 10 height 10
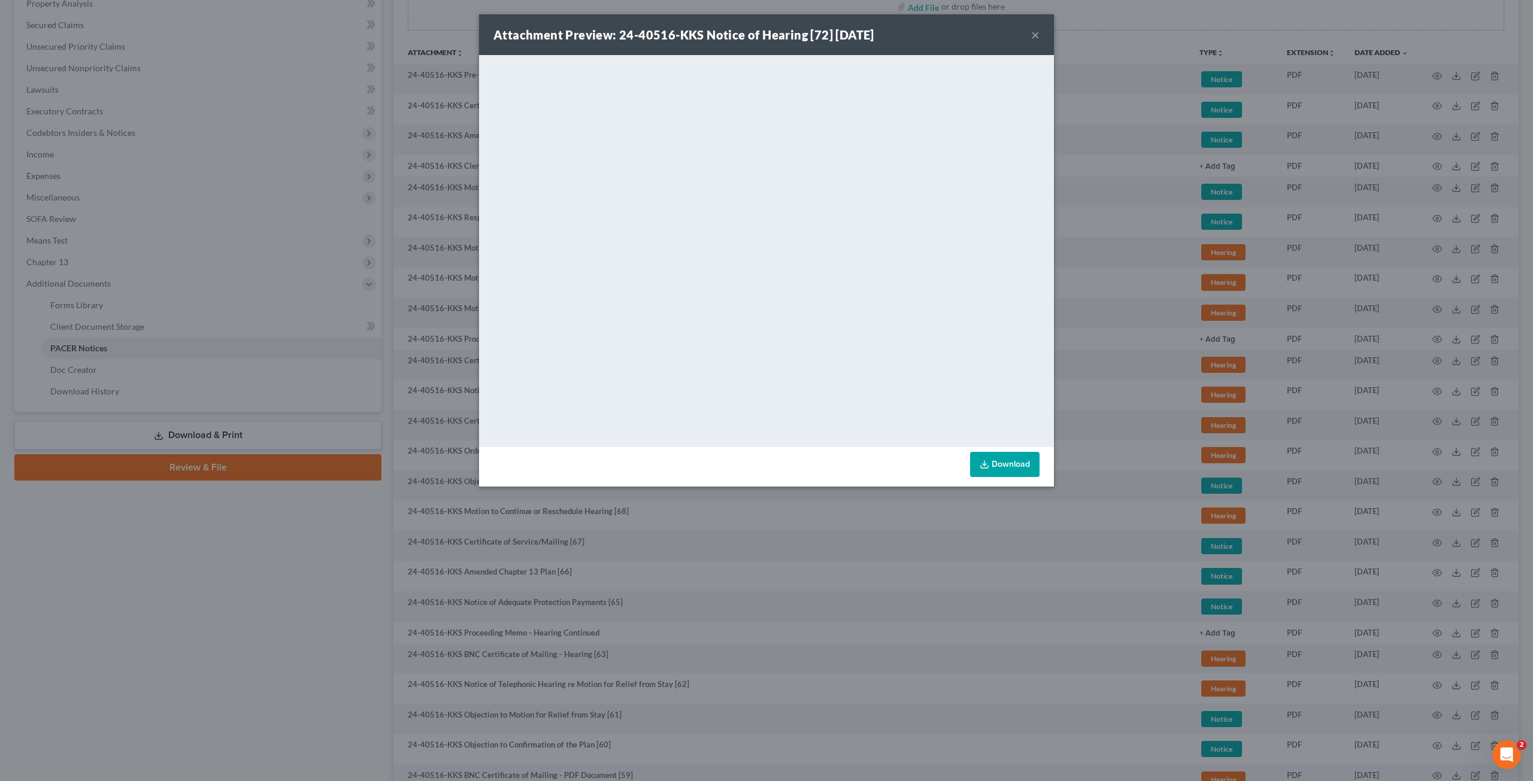
click at [1093, 498] on div "Attachment Preview: 24-40516-KKS Notice of Hearing [72] [DATE] × <object ng-att…" at bounding box center [766, 390] width 1533 height 781
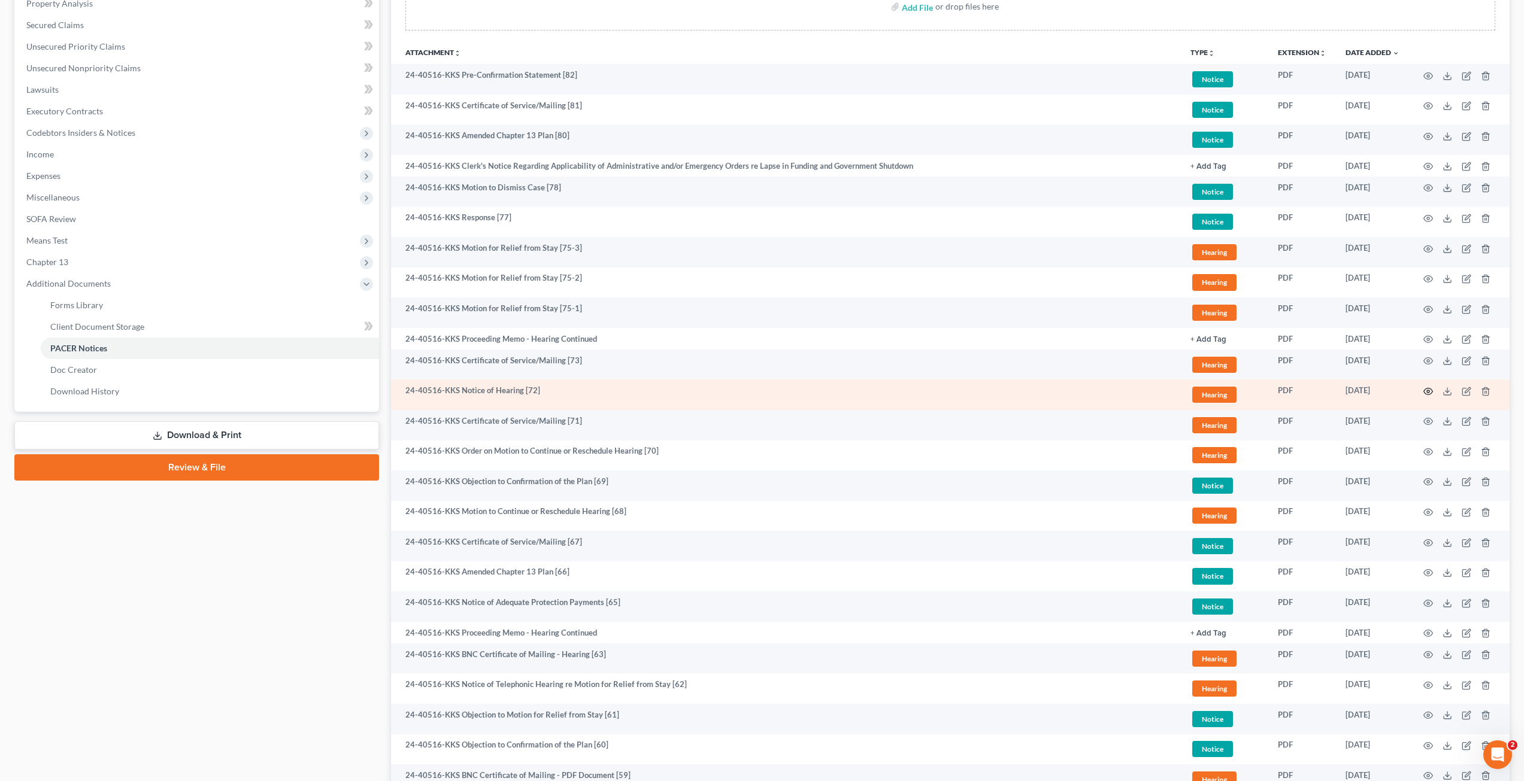
click at [1431, 391] on icon "button" at bounding box center [1428, 392] width 10 height 10
